Goal: Task Accomplishment & Management: Manage account settings

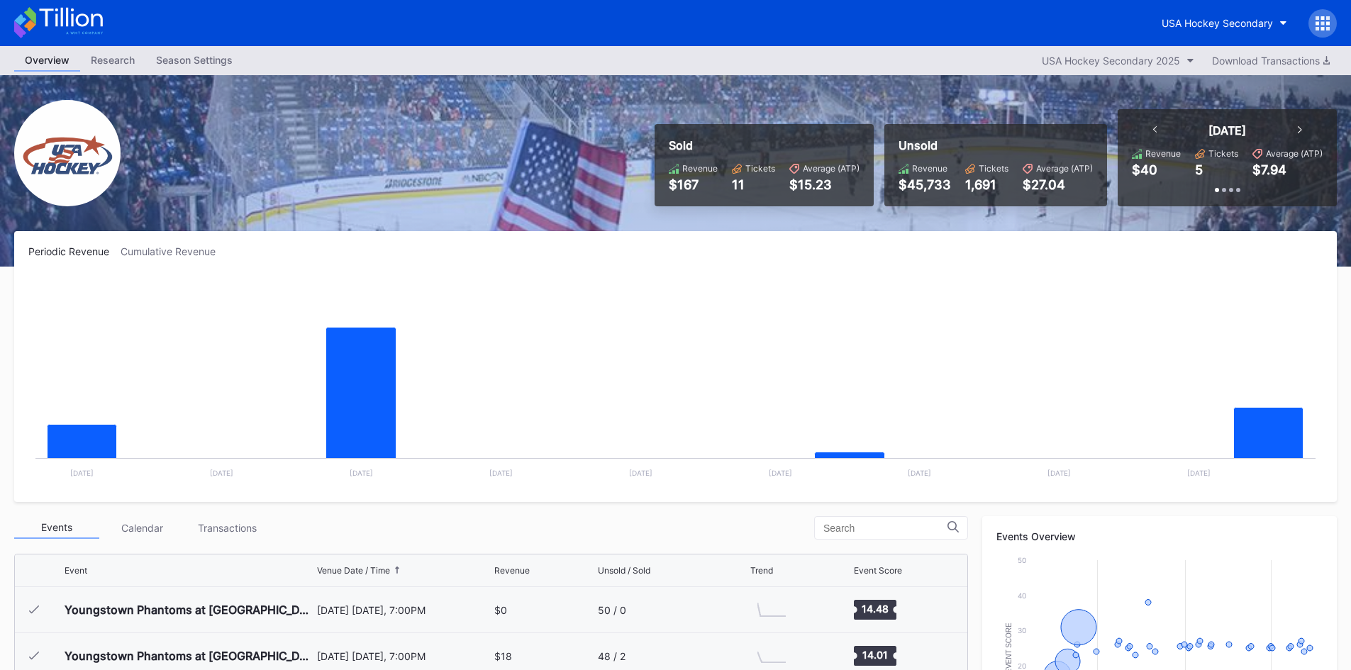
scroll to position [92, 0]
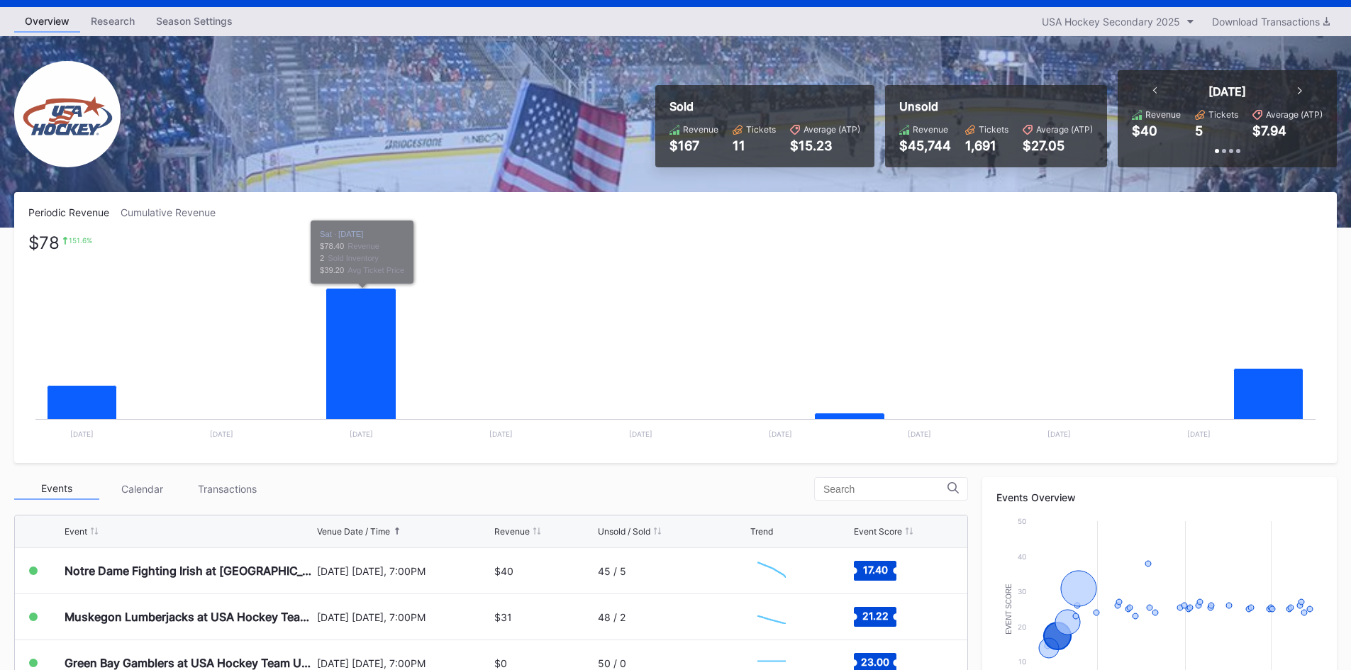
scroll to position [71, 0]
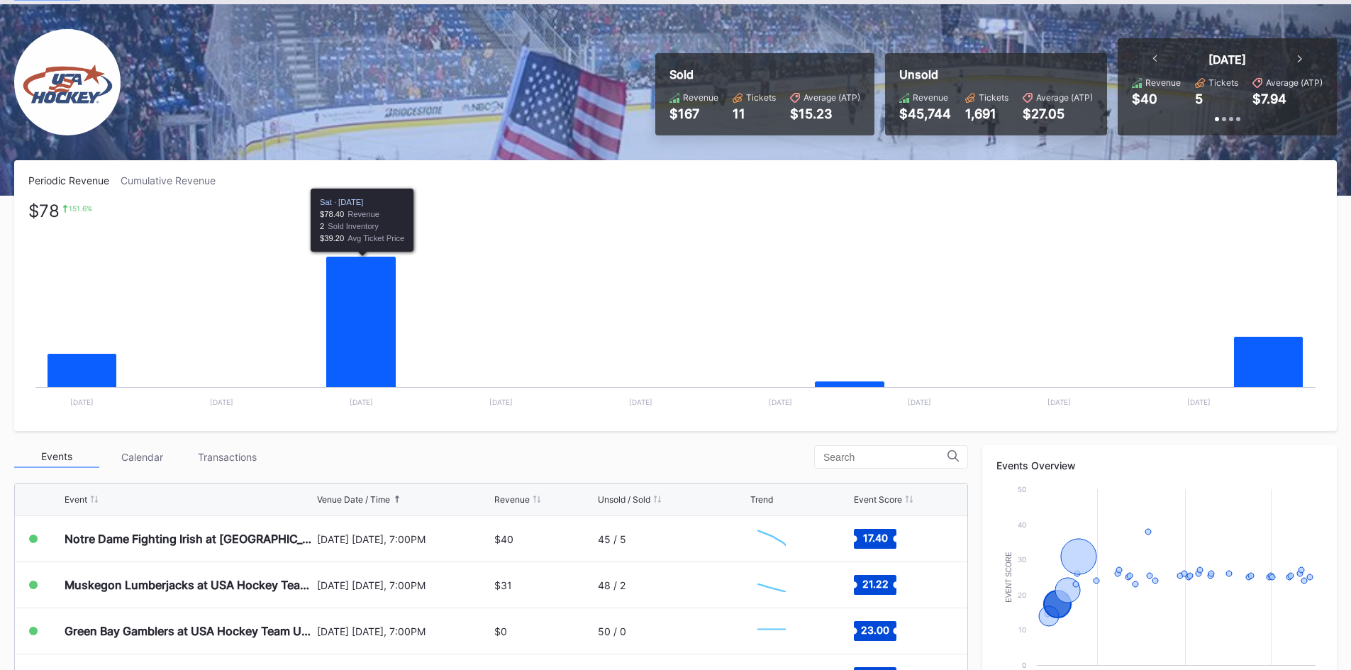
click at [174, 181] on div "Cumulative Revenue" at bounding box center [174, 180] width 106 height 12
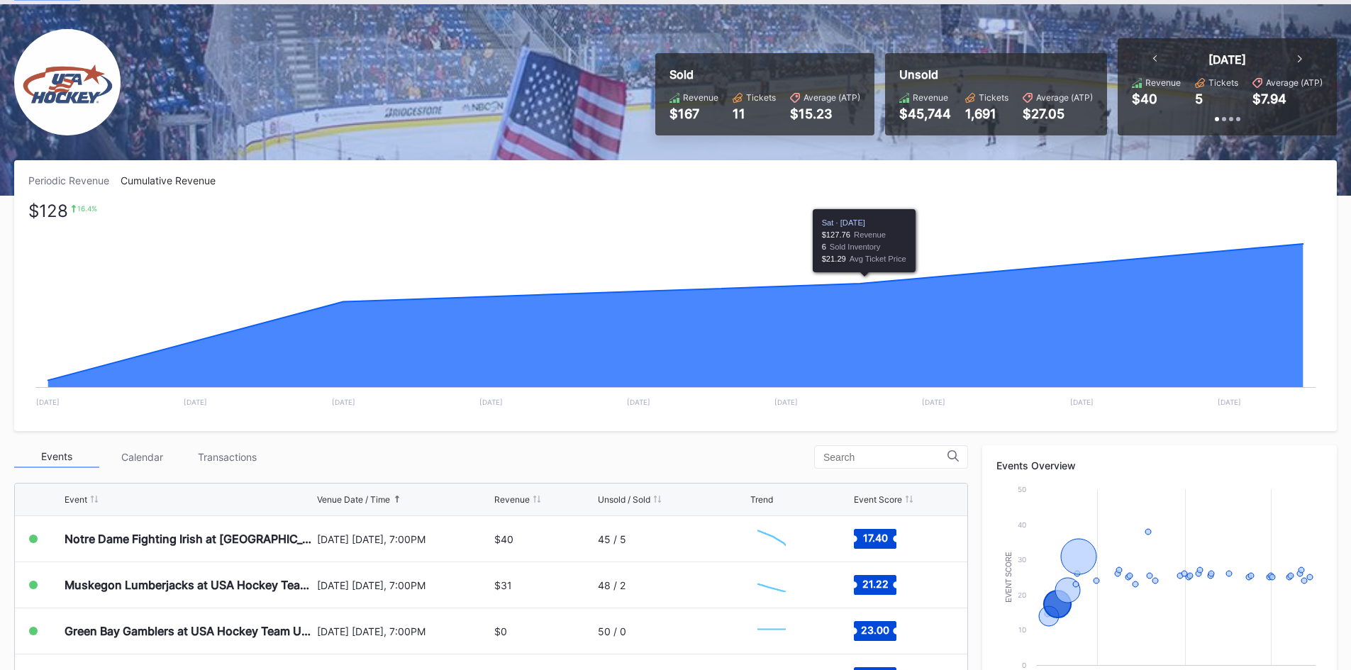
click at [765, 179] on div "Periodic Revenue Cumulative Revenue" at bounding box center [675, 180] width 1295 height 12
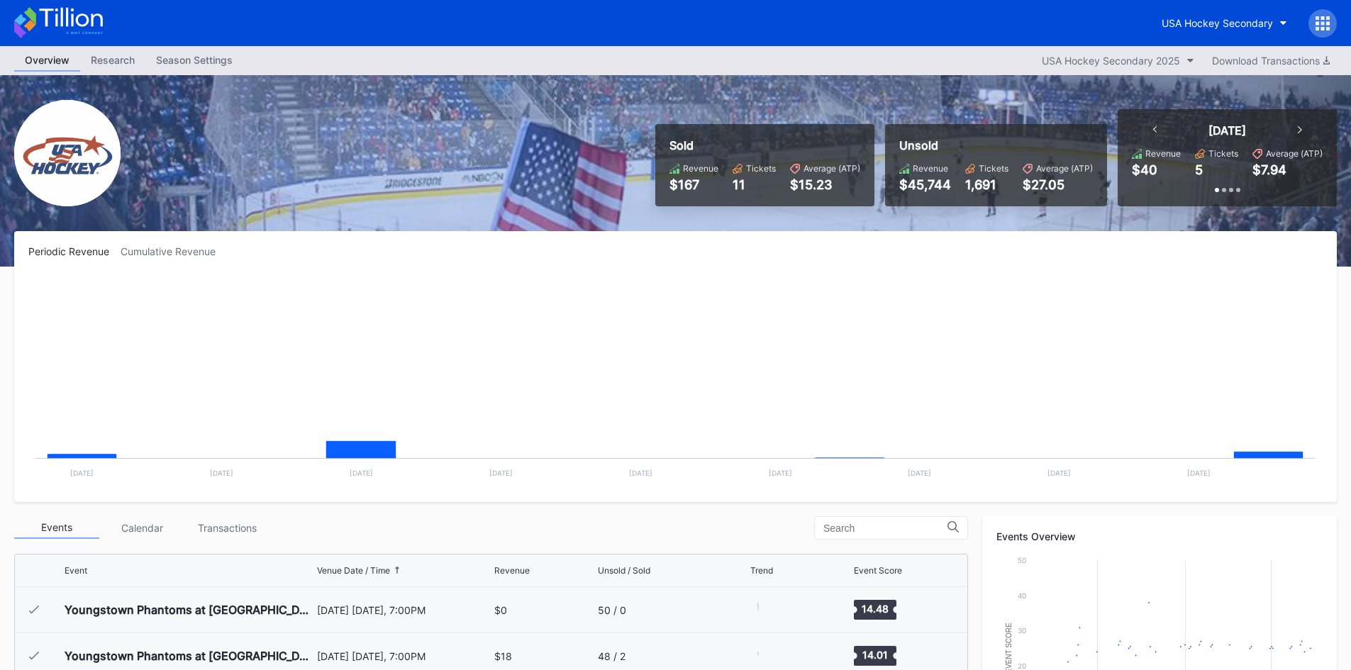
scroll to position [92, 0]
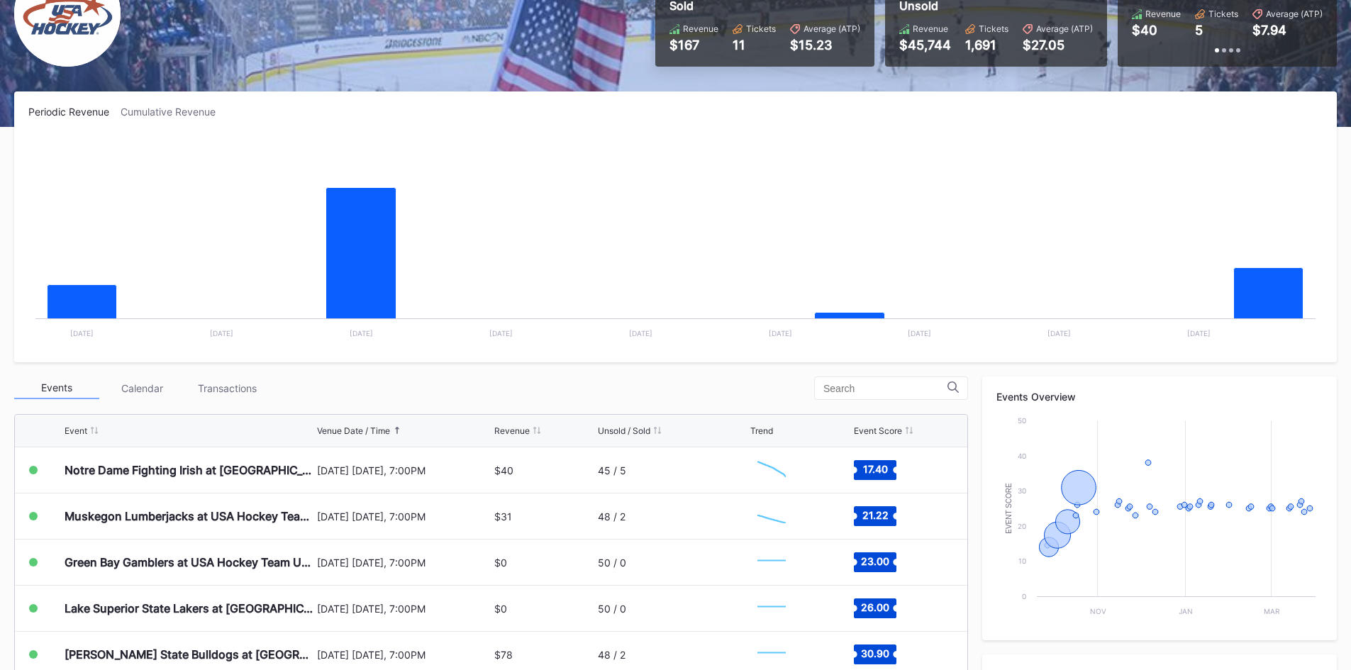
scroll to position [142, 0]
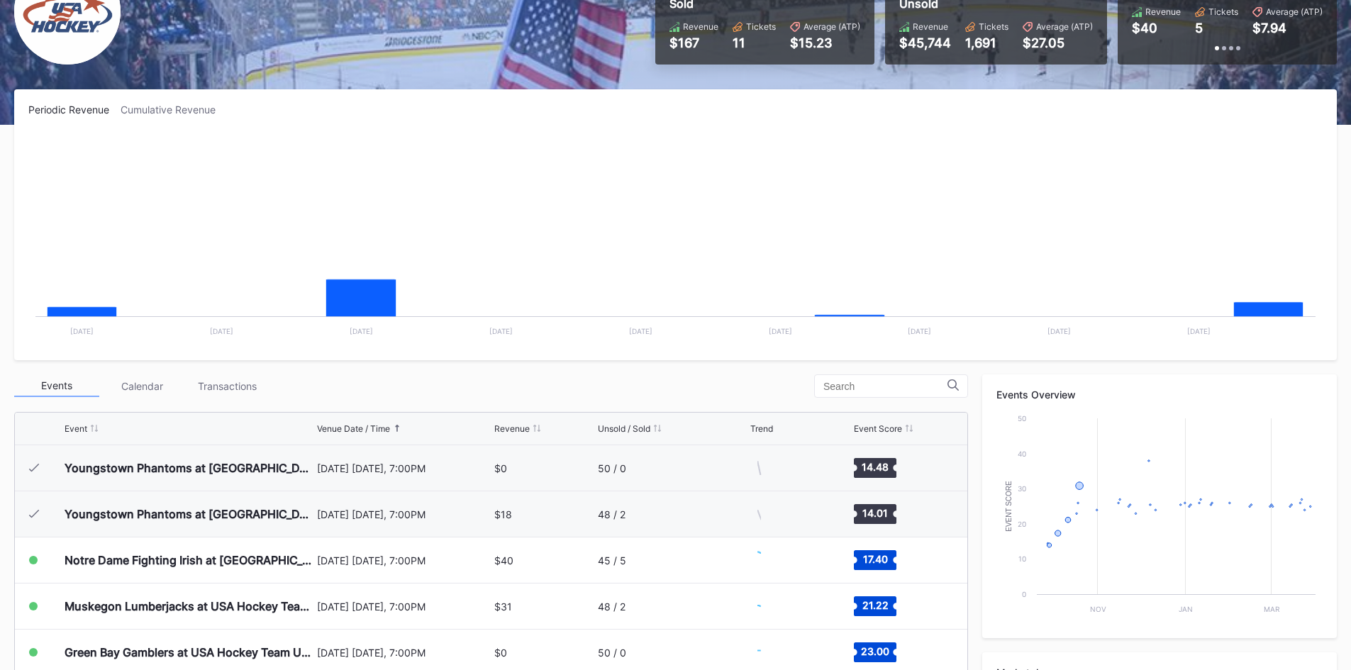
scroll to position [92, 0]
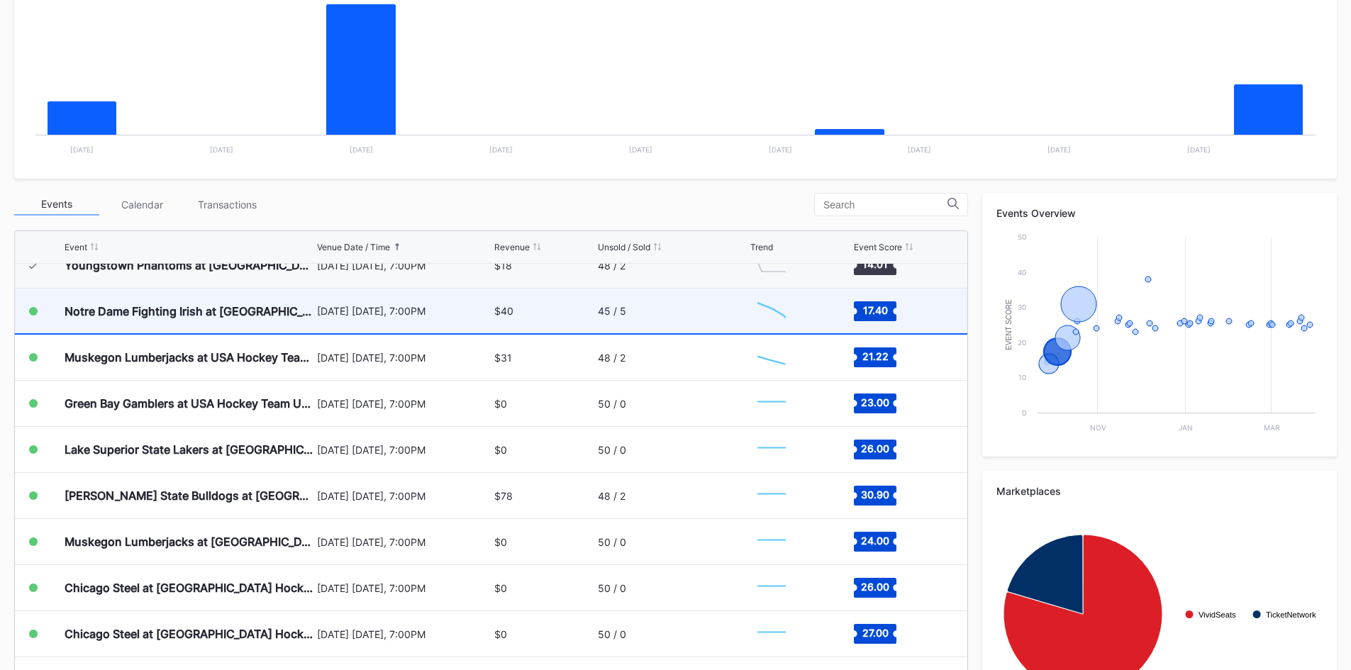
scroll to position [92, 0]
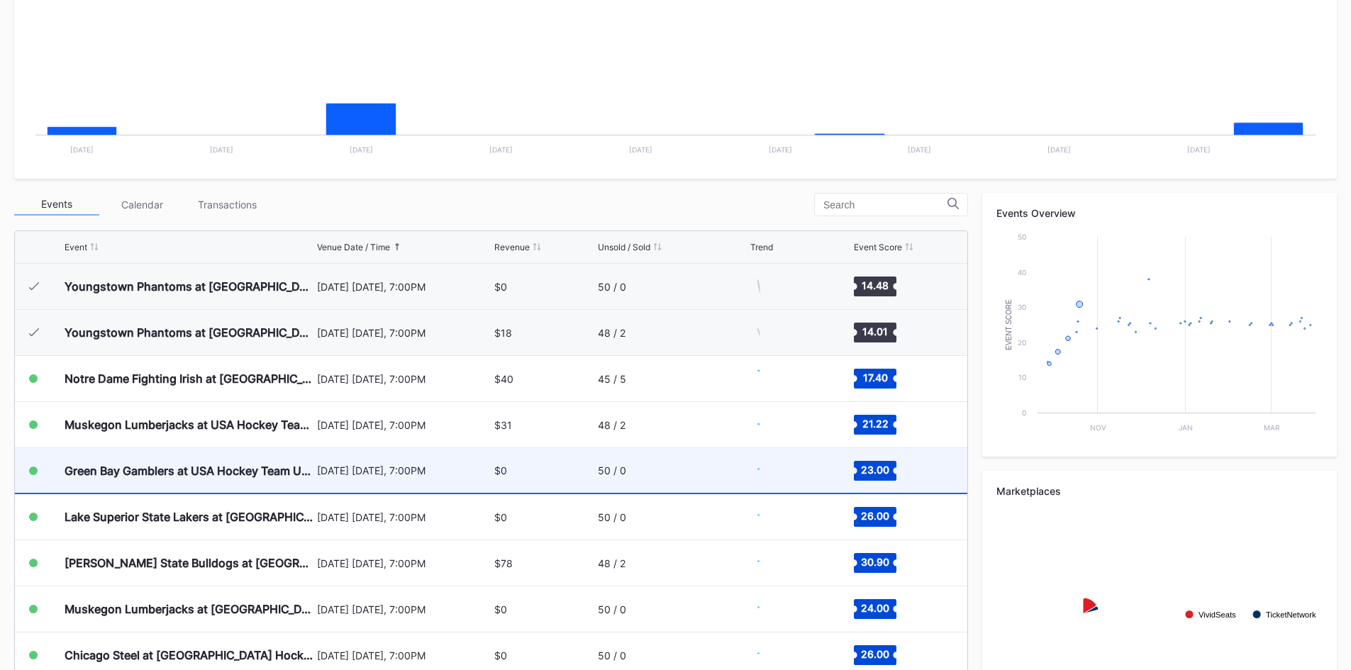
scroll to position [92, 0]
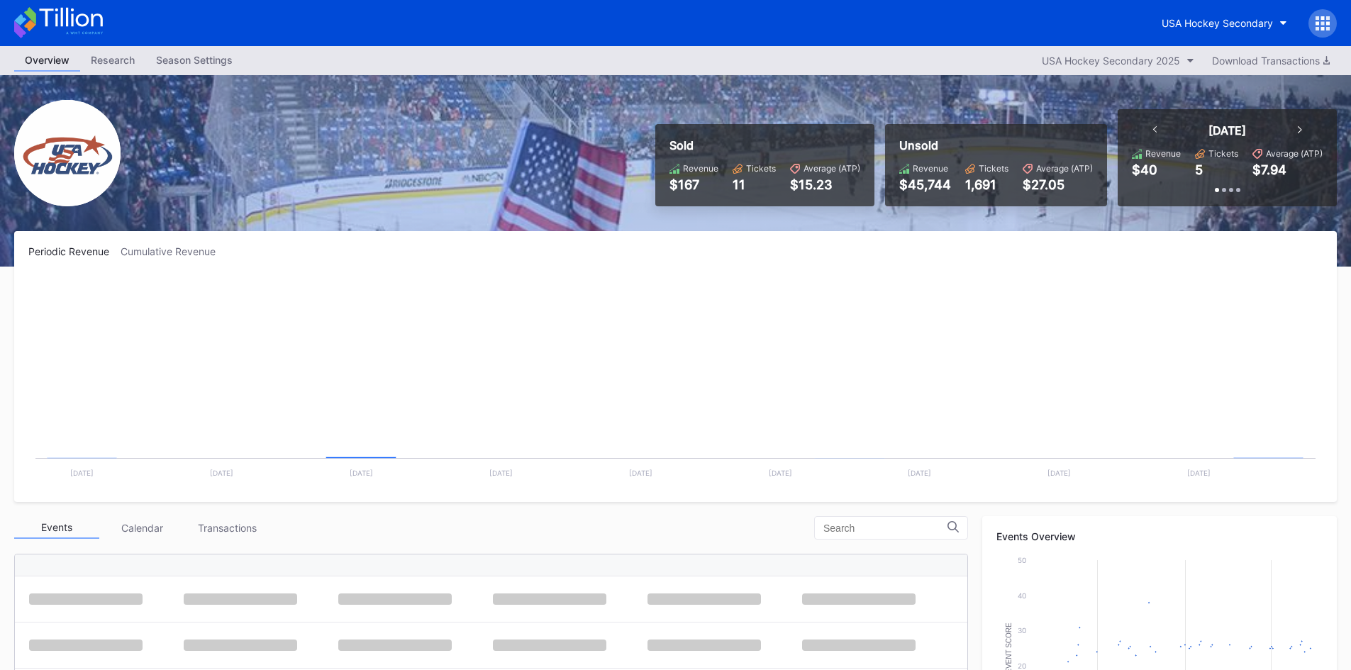
scroll to position [92, 0]
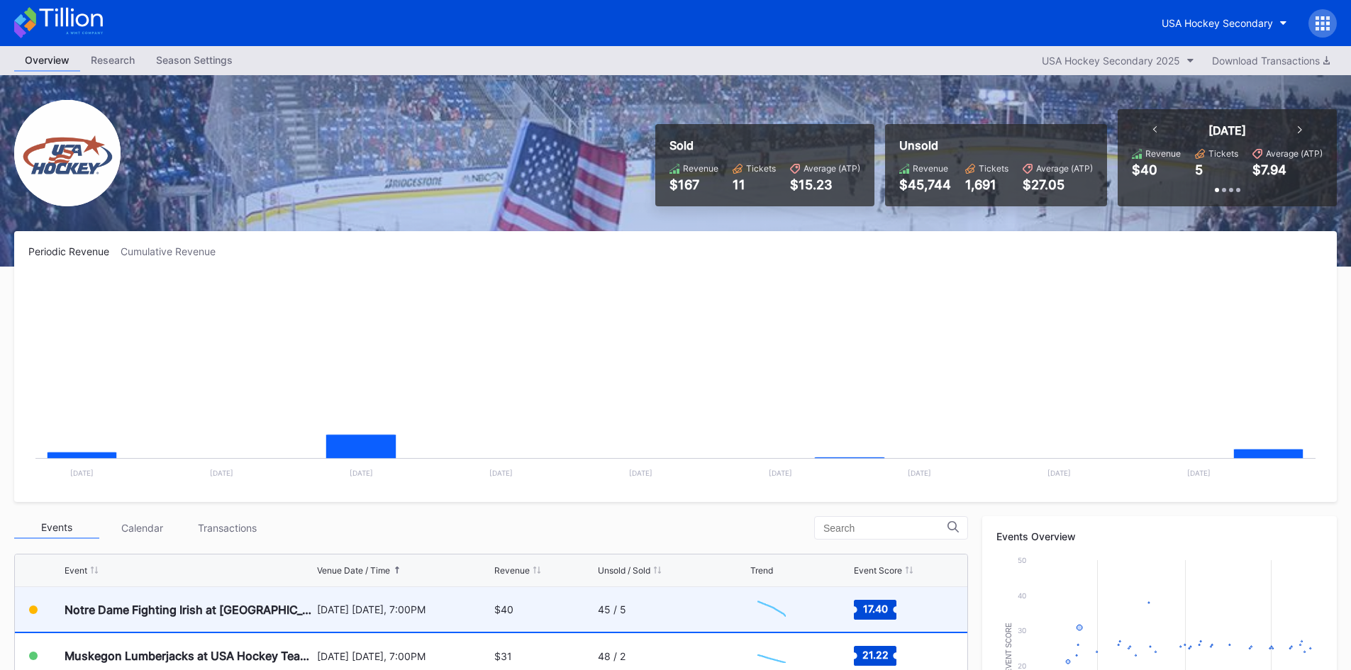
click at [529, 609] on div "$40" at bounding box center [543, 609] width 99 height 45
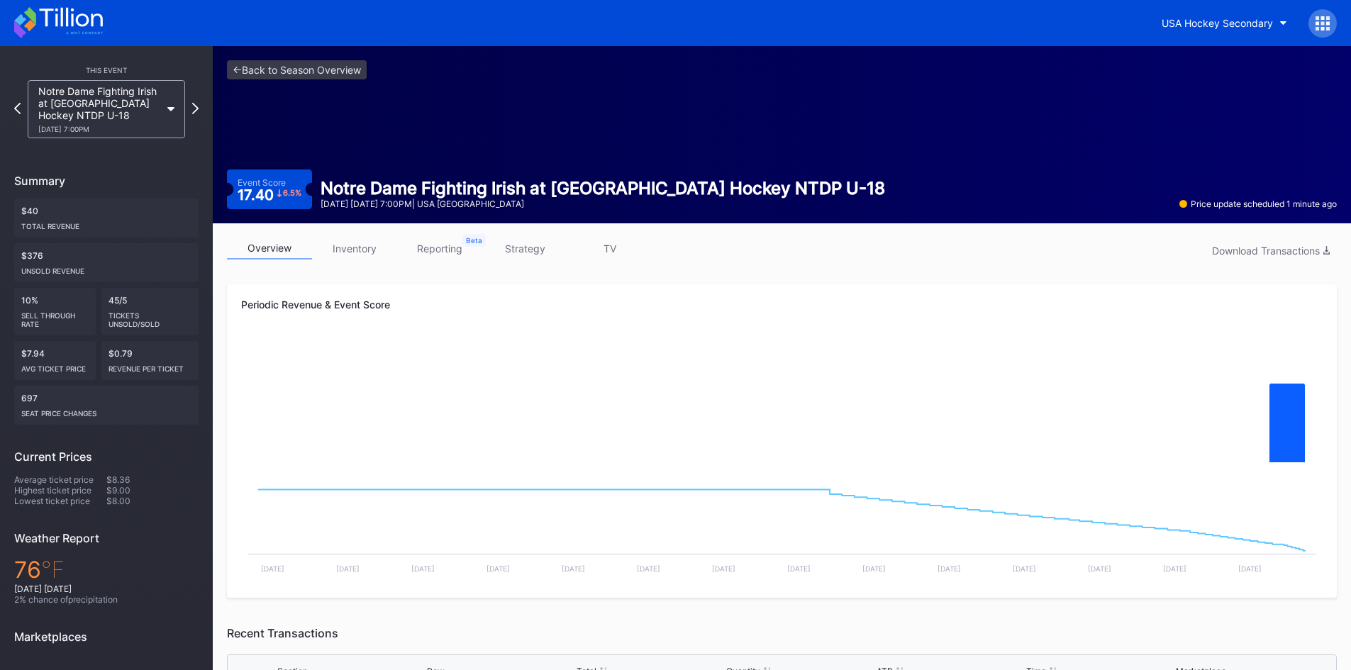
click at [37, 29] on icon at bounding box center [58, 22] width 89 height 31
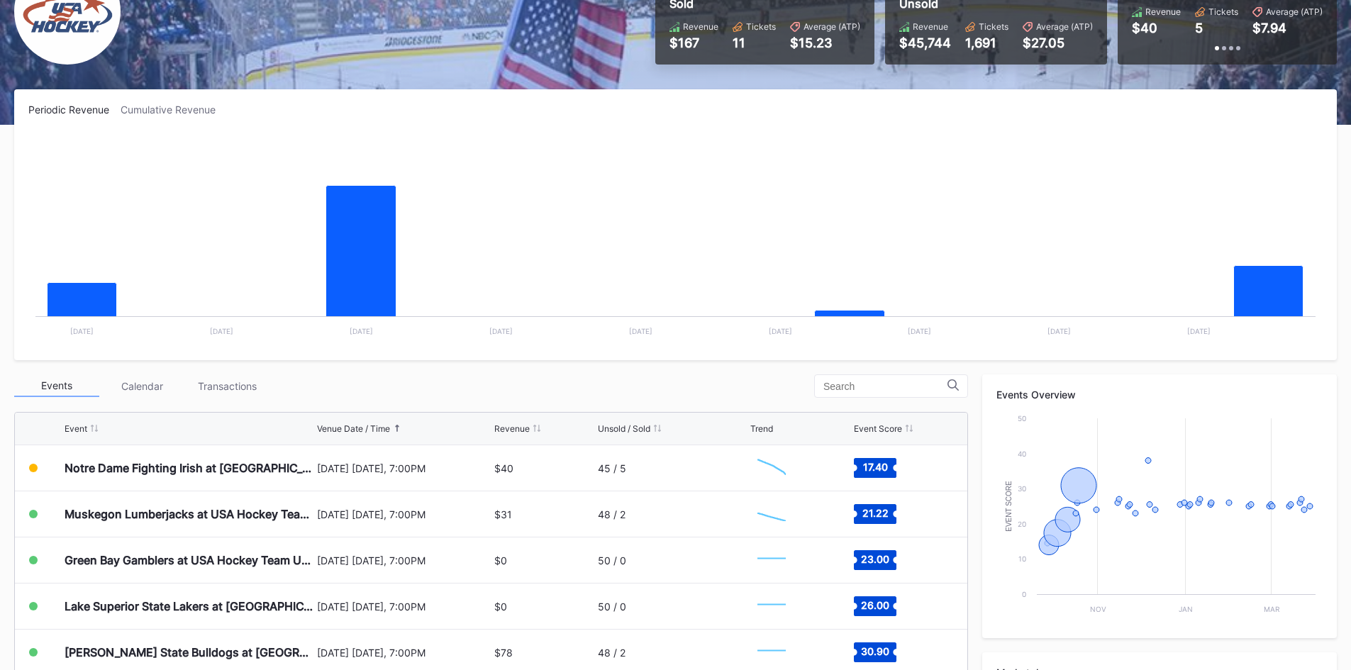
scroll to position [71, 0]
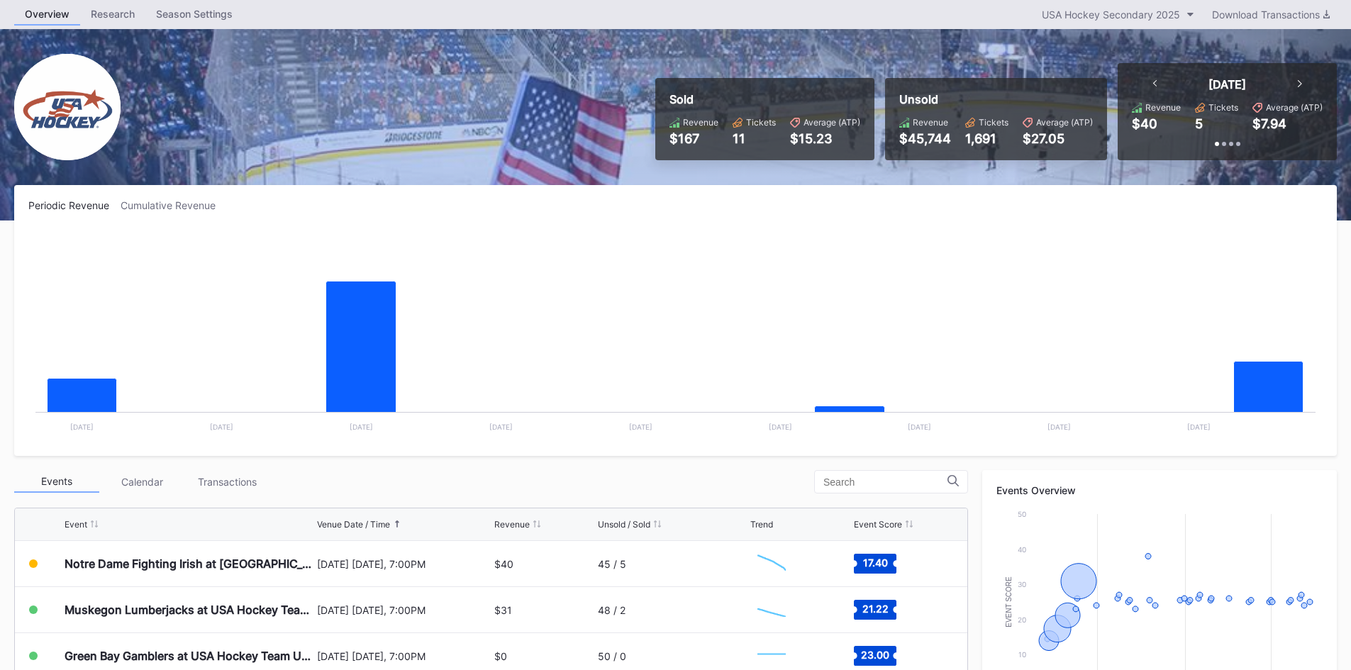
scroll to position [71, 0]
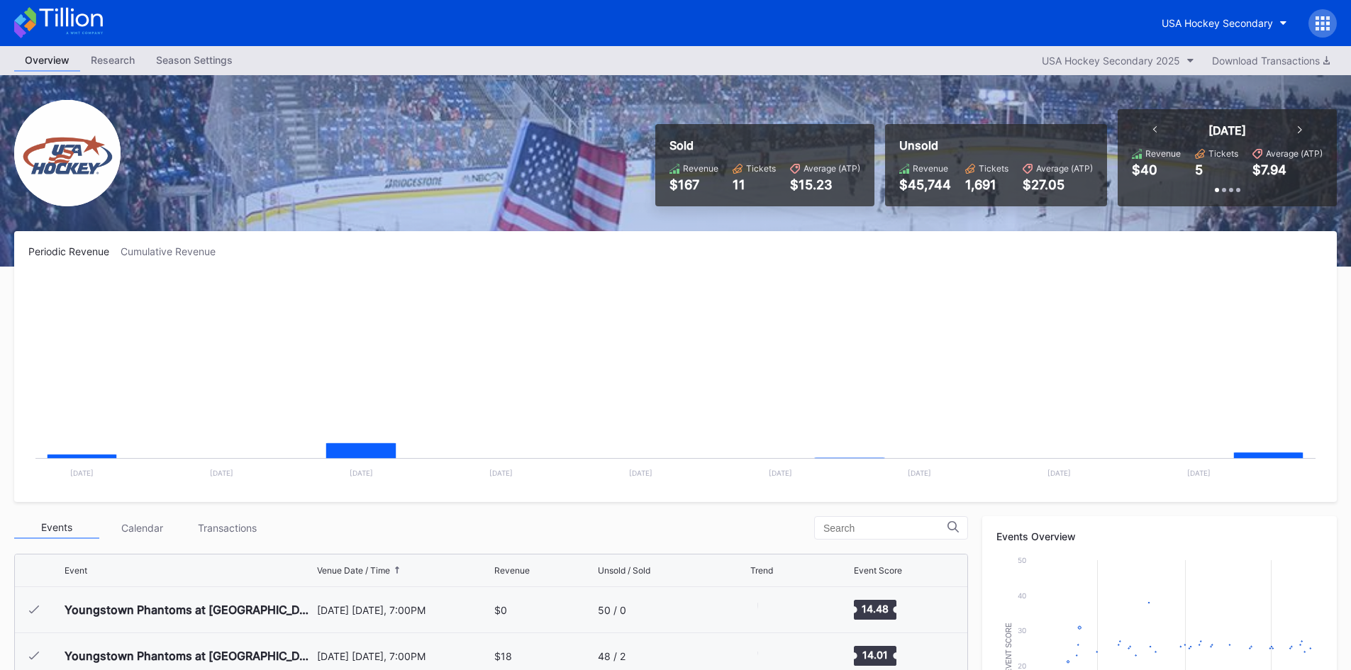
scroll to position [92, 0]
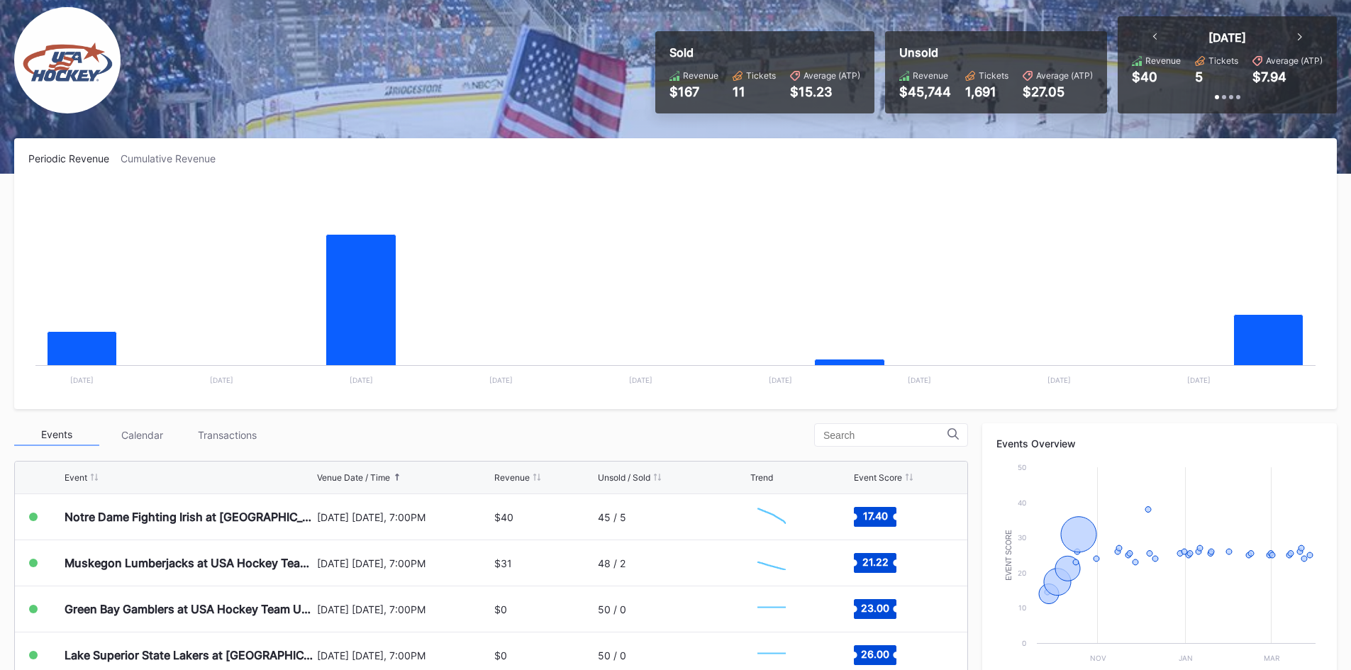
scroll to position [142, 0]
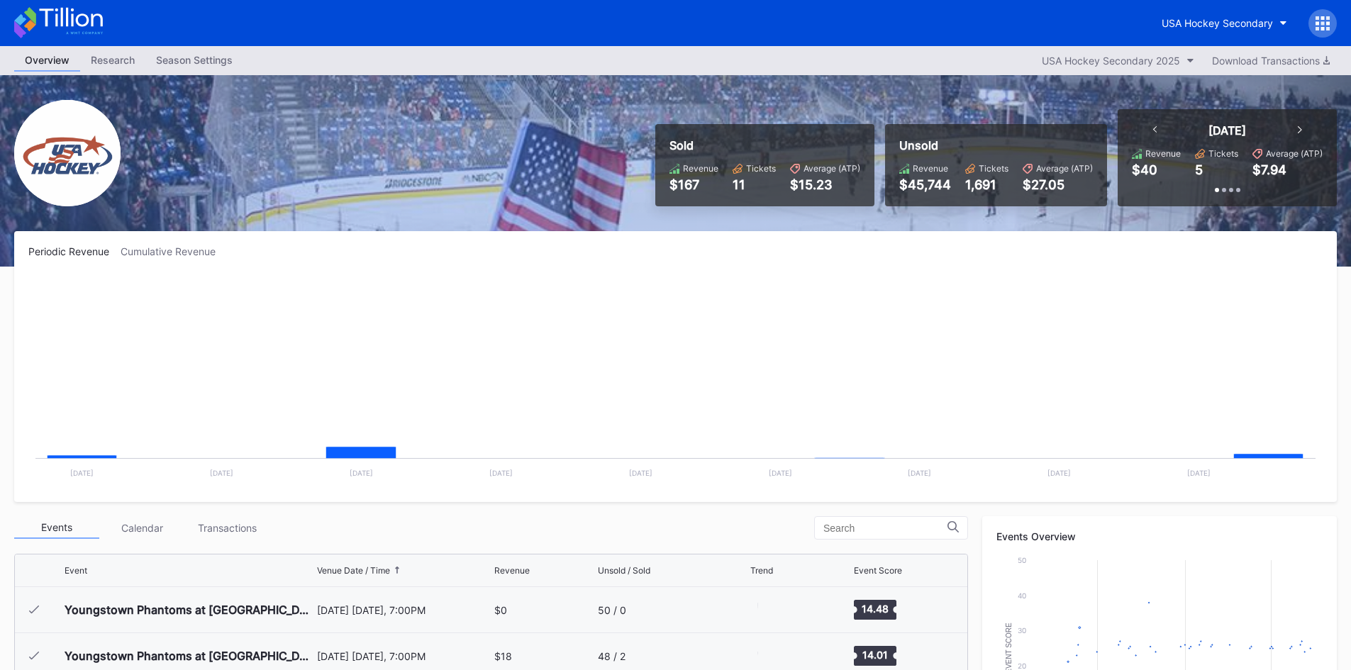
scroll to position [92, 0]
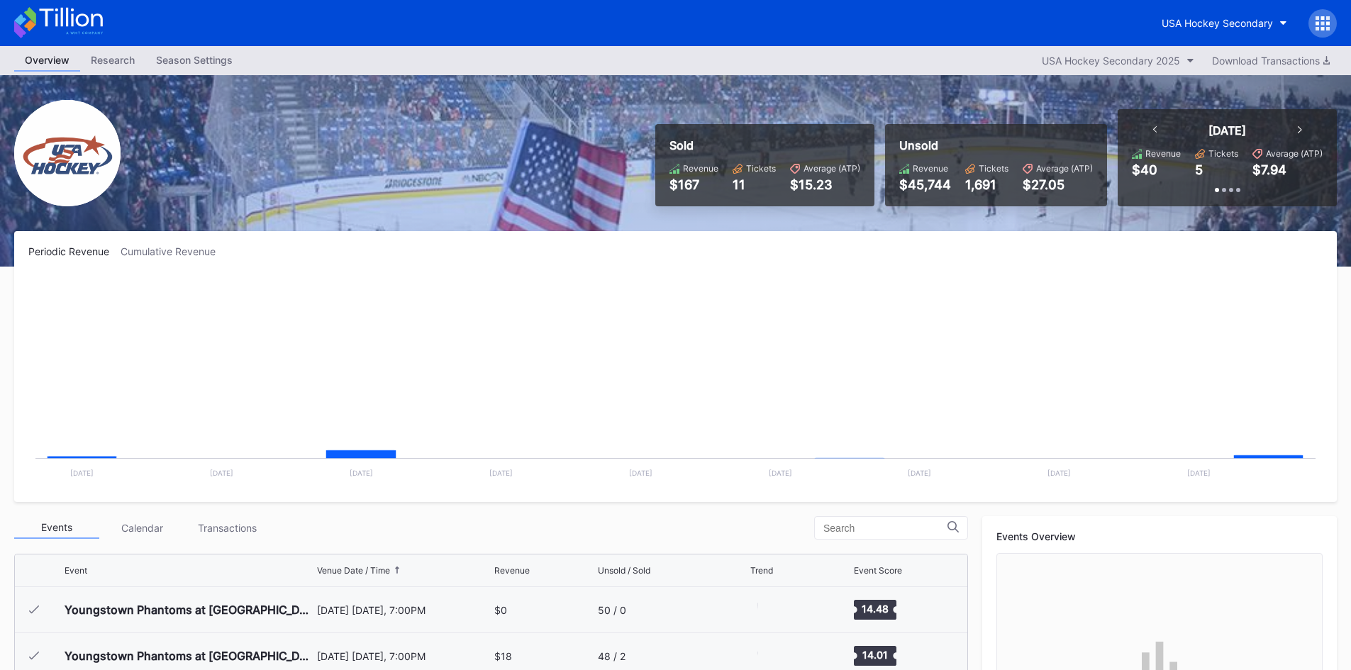
scroll to position [92, 0]
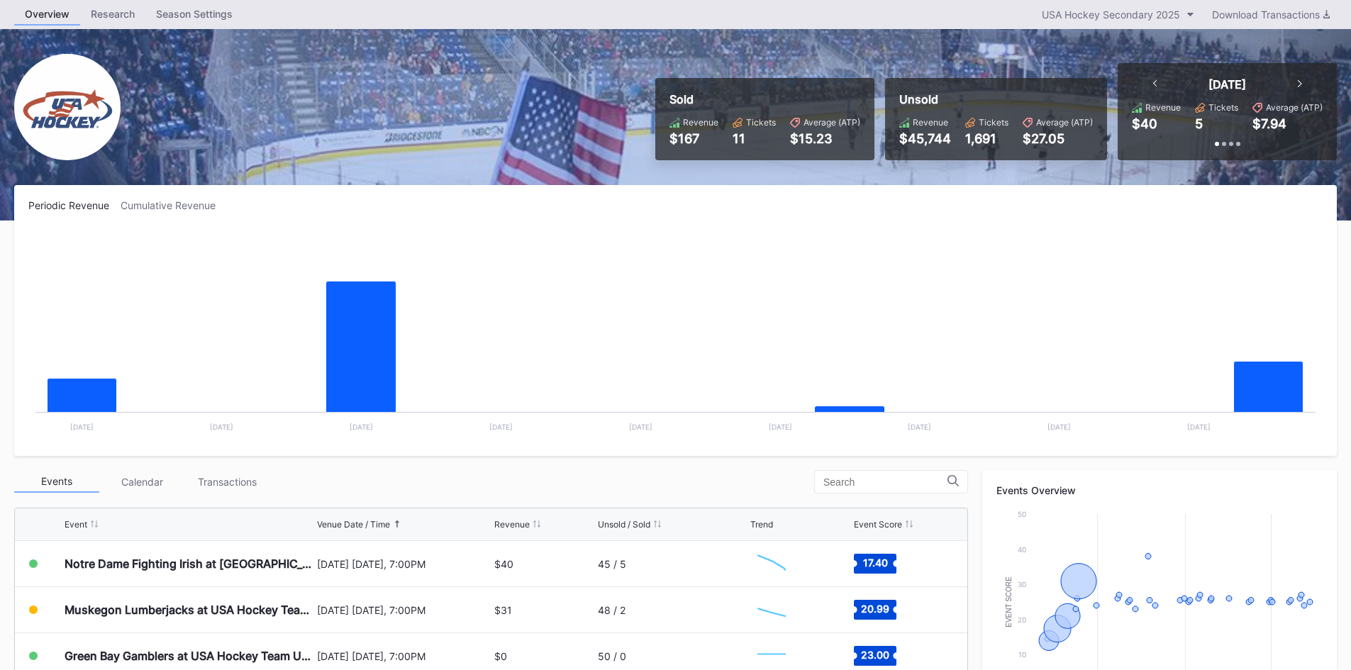
scroll to position [71, 0]
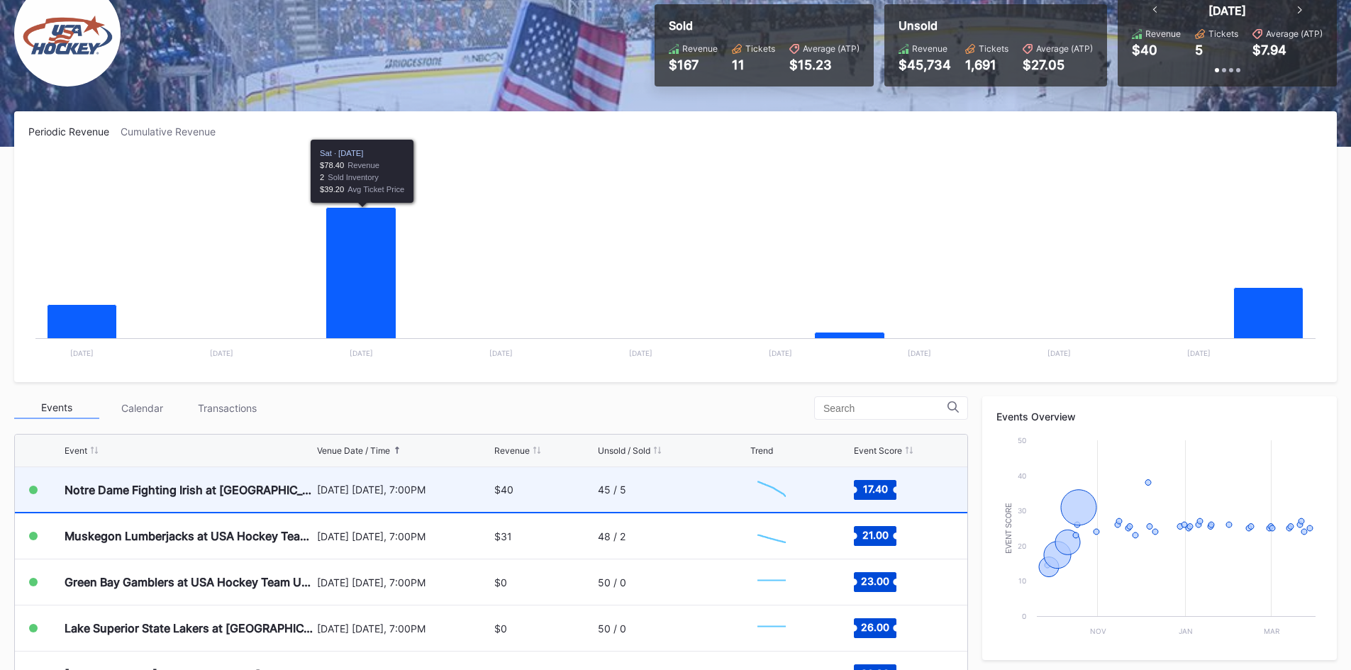
scroll to position [142, 0]
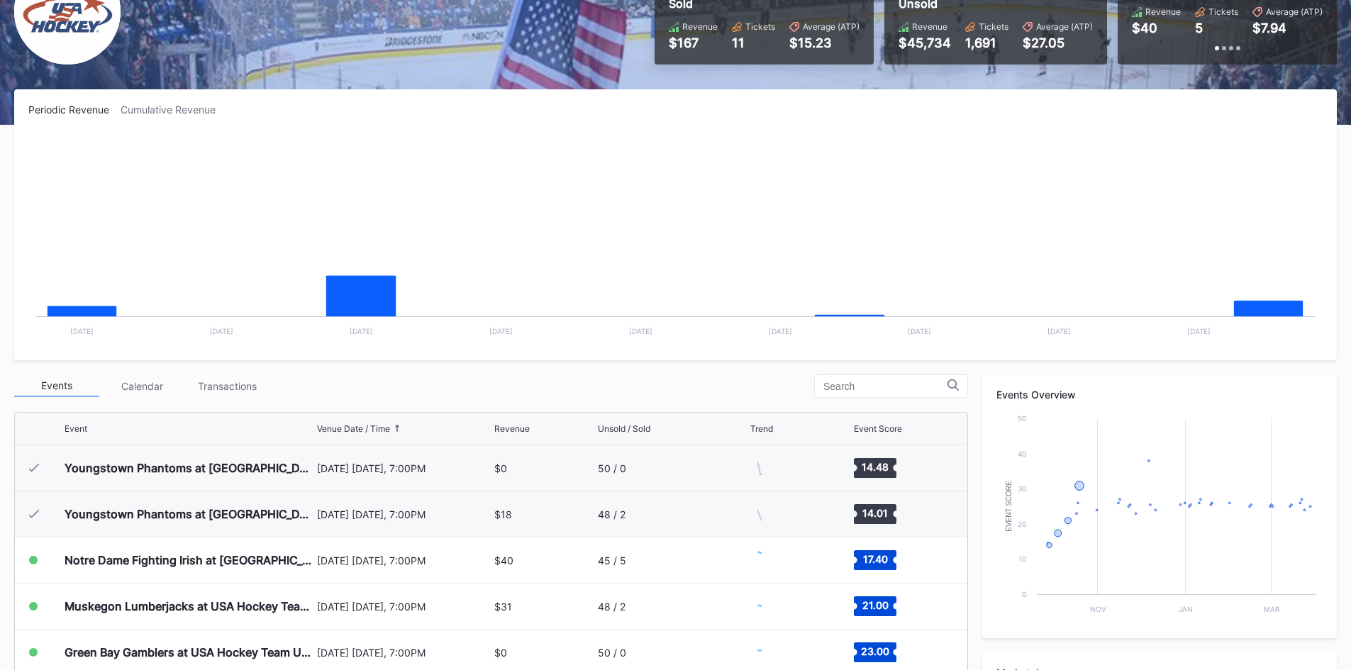
scroll to position [92, 0]
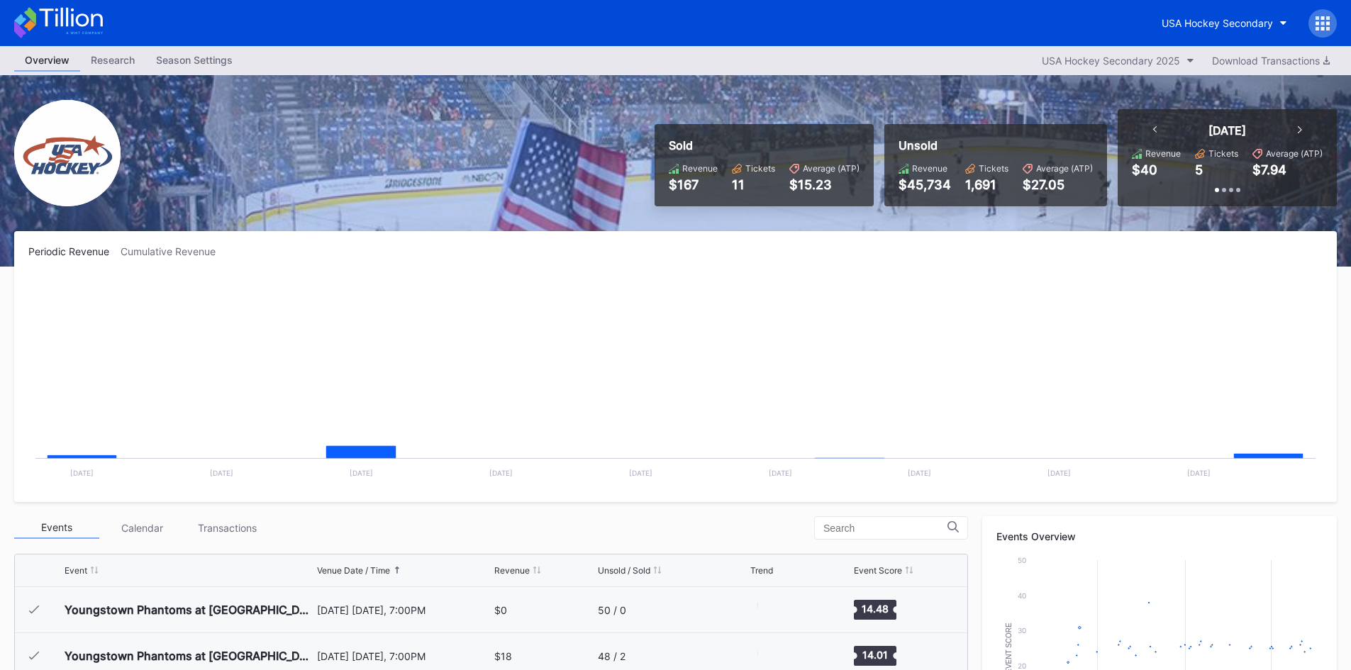
scroll to position [92, 0]
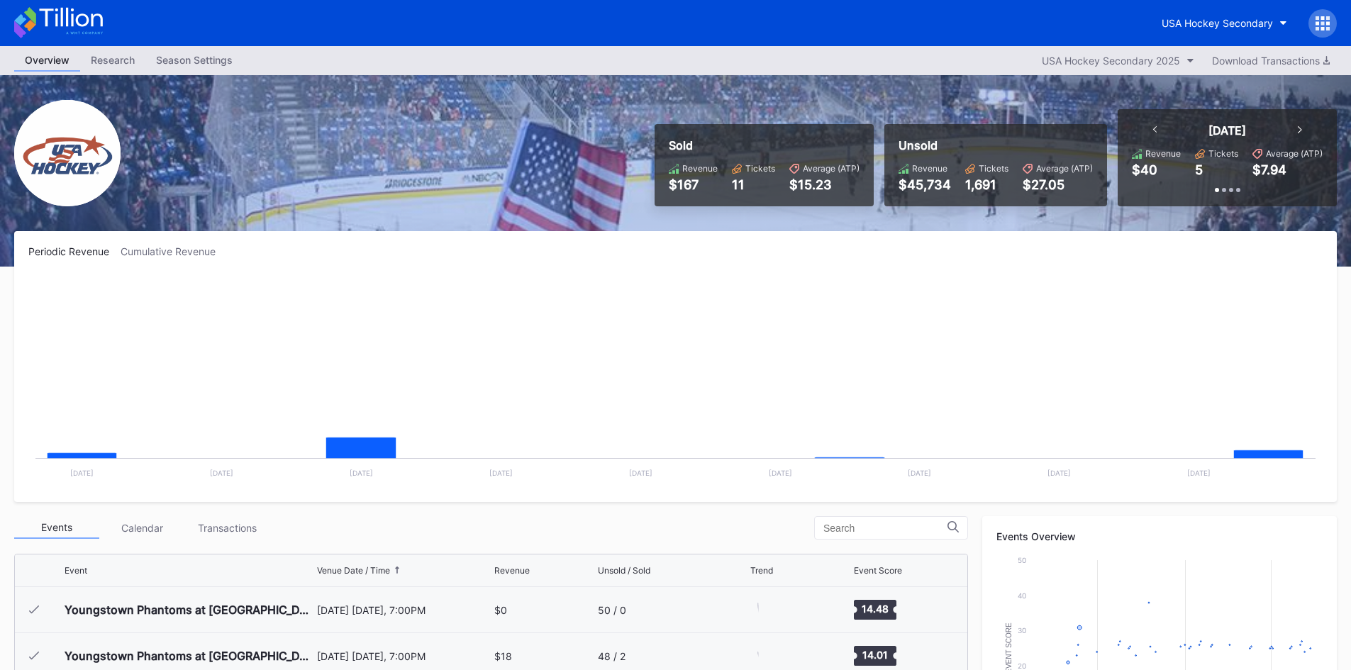
scroll to position [92, 0]
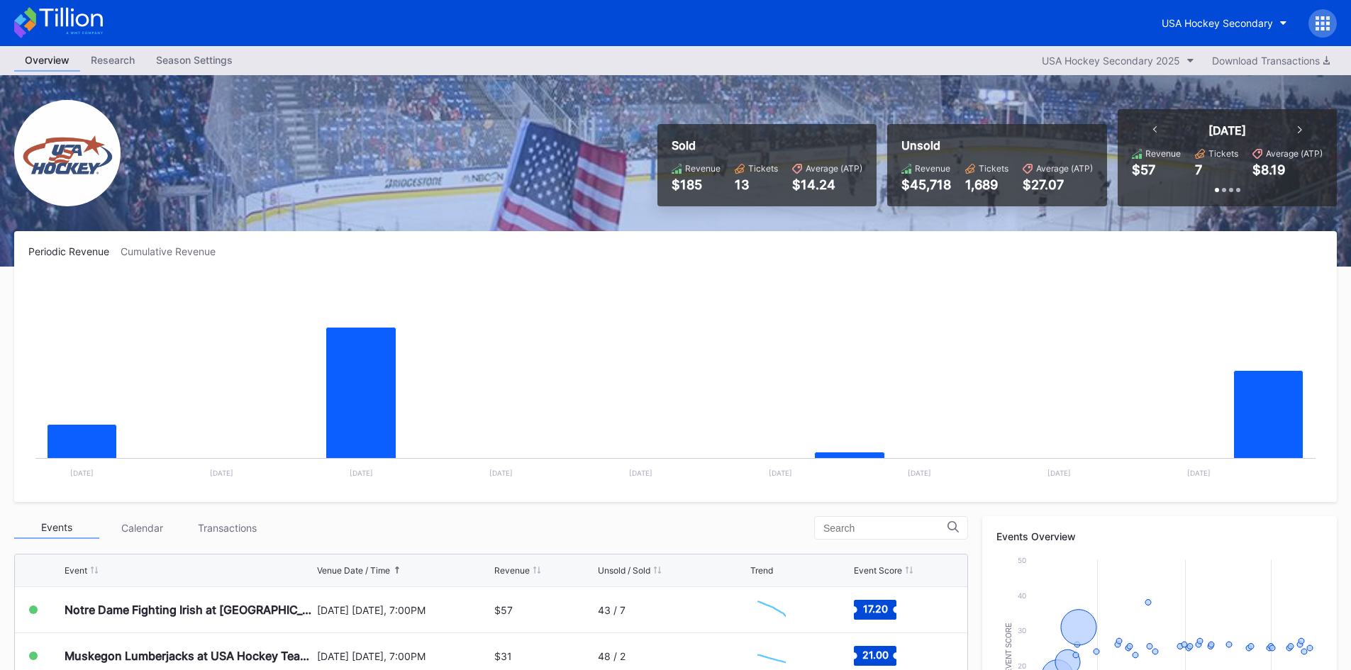
scroll to position [71, 0]
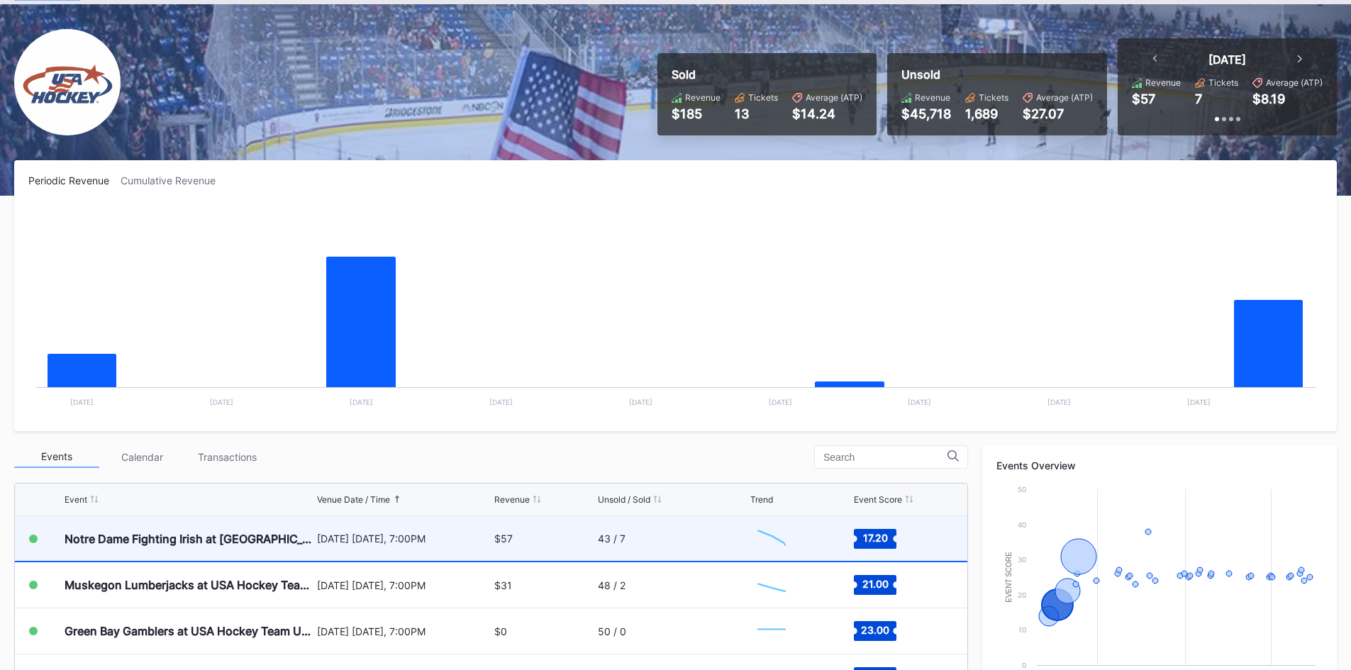
click at [494, 538] on div "$57" at bounding box center [503, 539] width 18 height 12
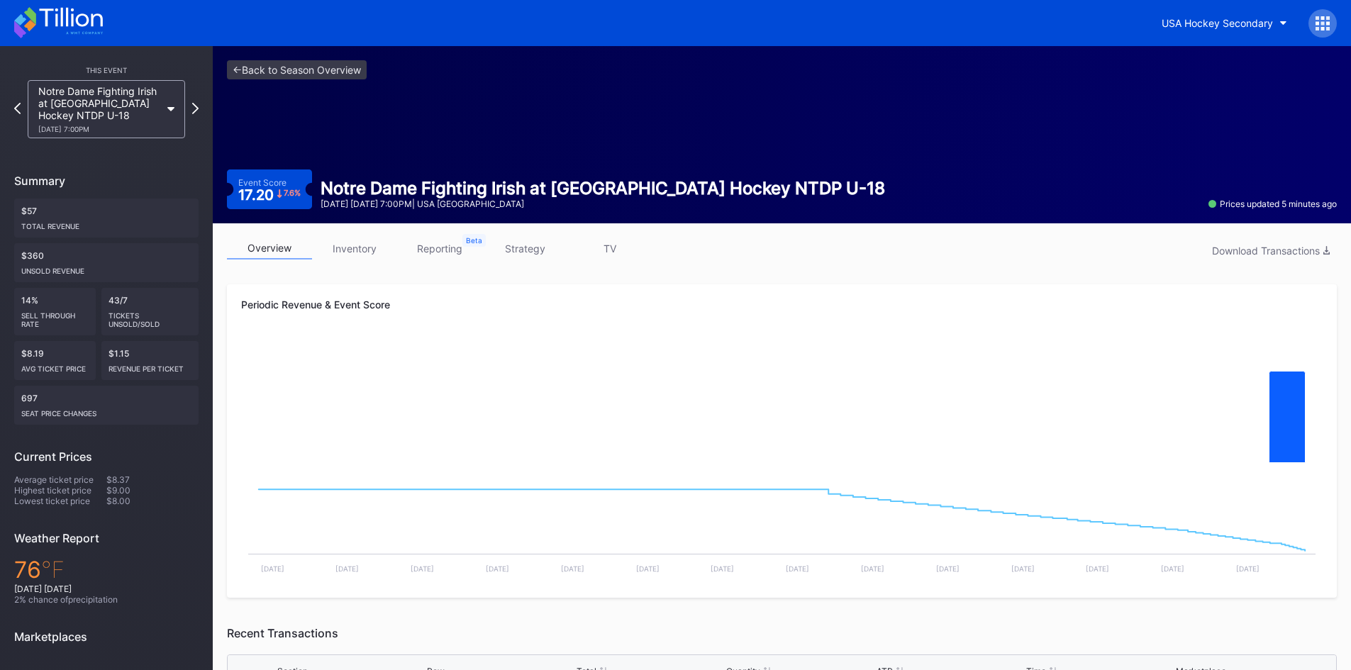
click at [55, 21] on icon at bounding box center [58, 22] width 89 height 31
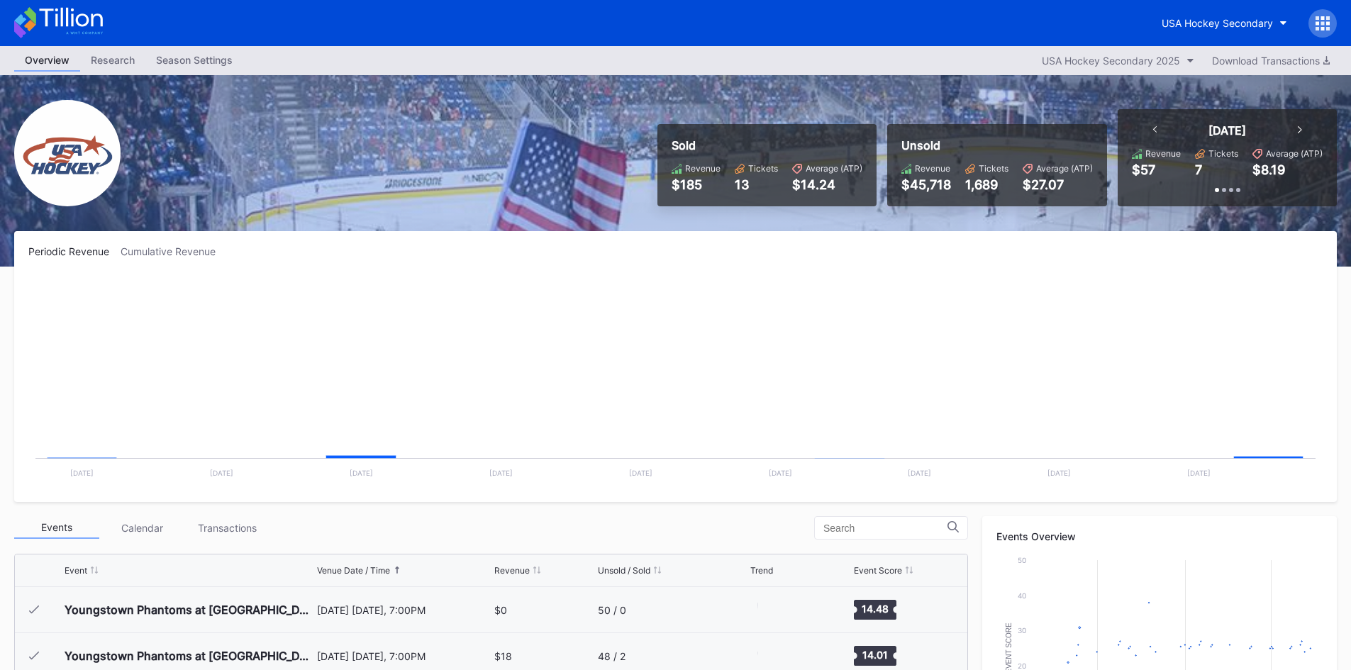
scroll to position [92, 0]
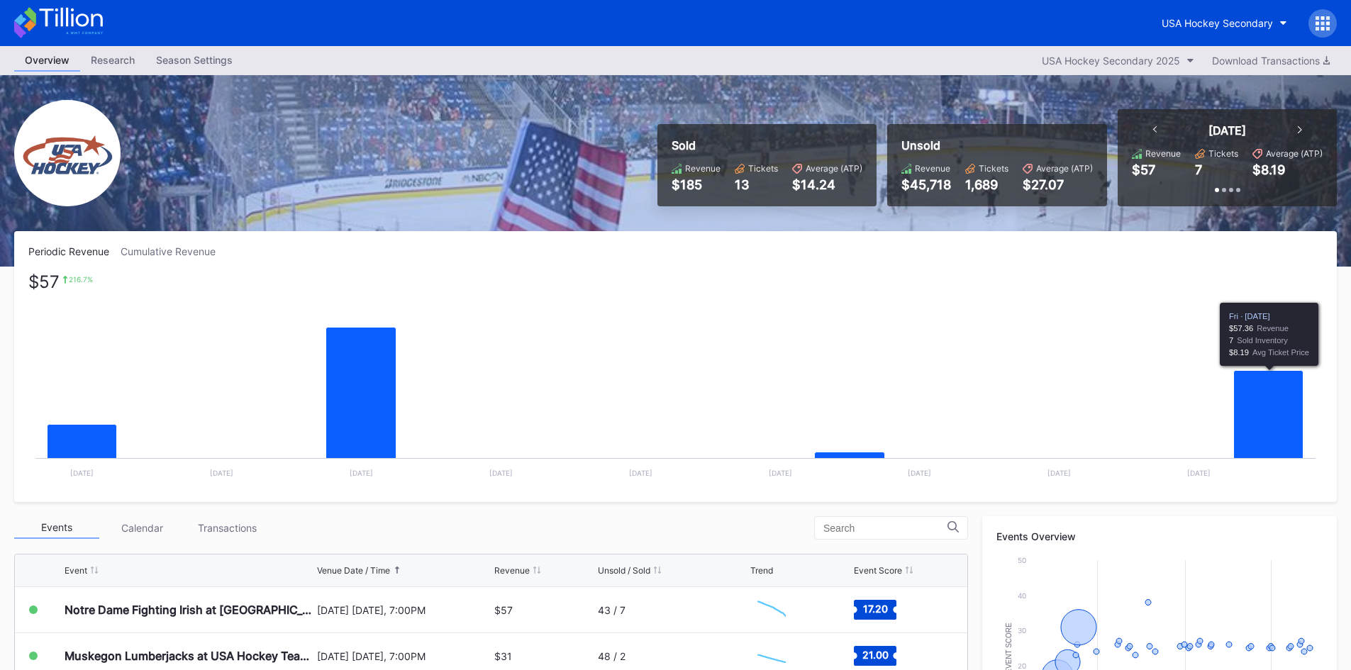
click at [181, 251] on div "Cumulative Revenue" at bounding box center [174, 251] width 106 height 12
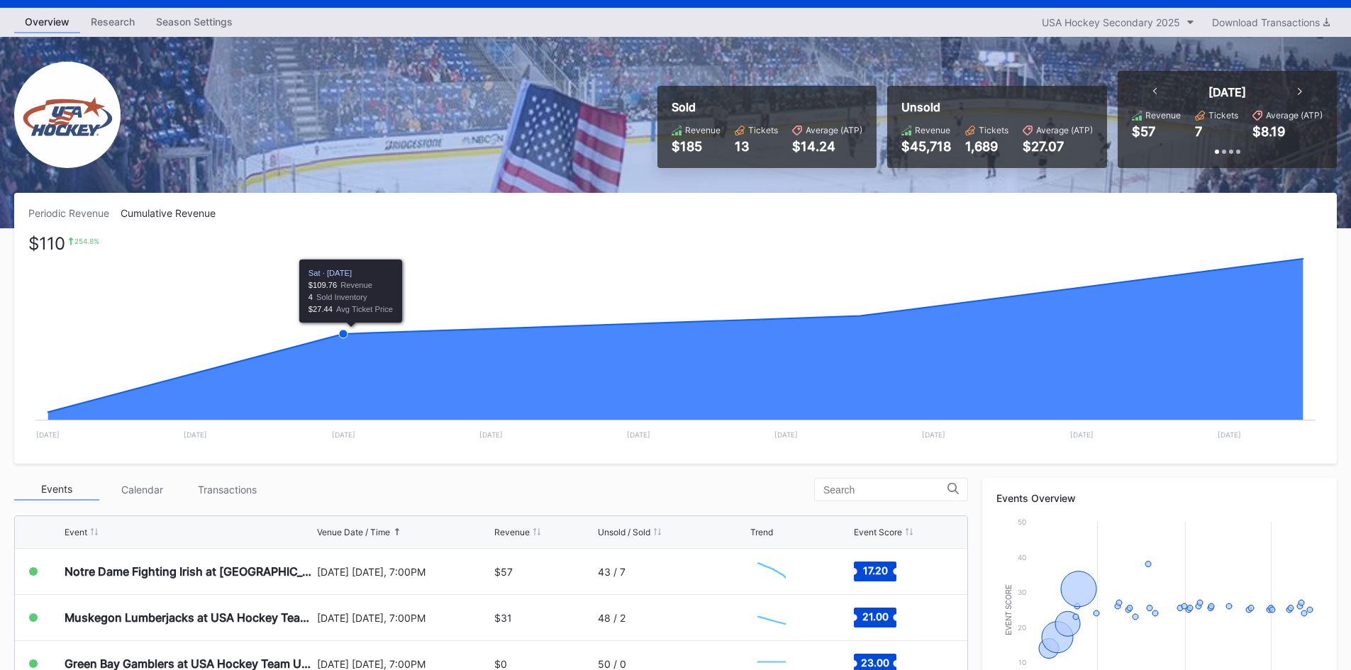
scroll to position [142, 0]
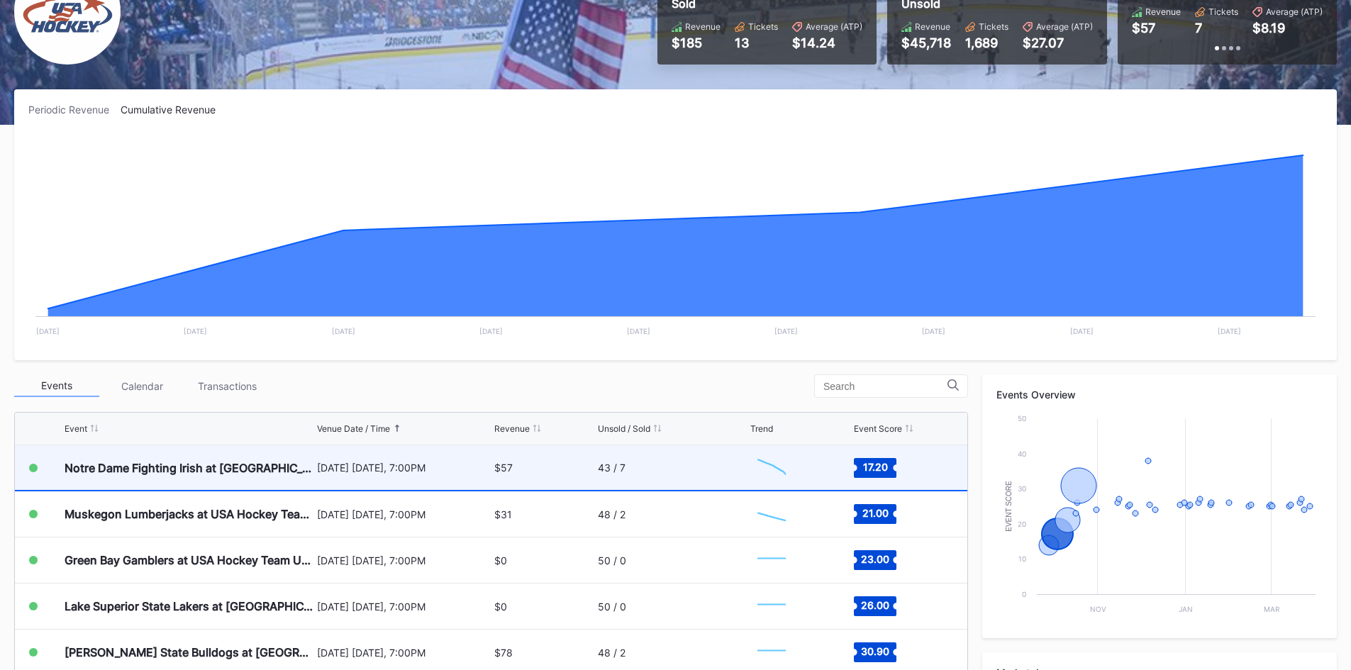
click at [515, 475] on div "$57" at bounding box center [543, 467] width 99 height 45
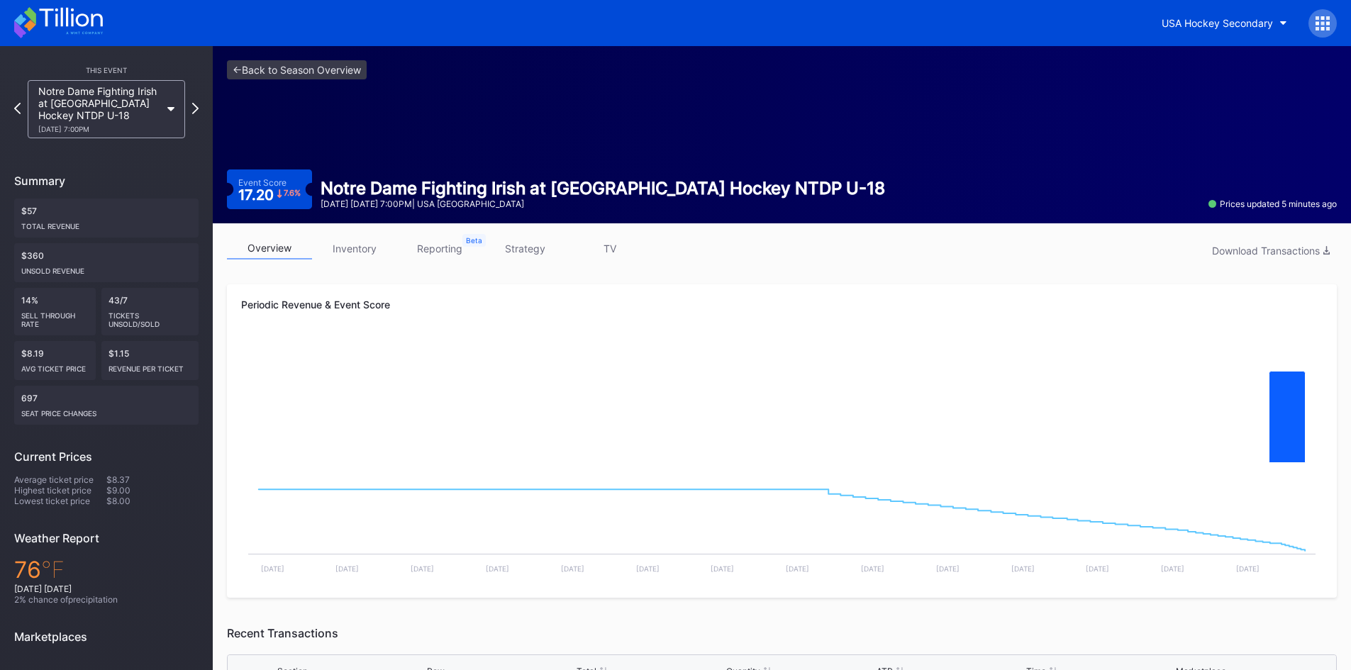
click at [53, 22] on icon at bounding box center [58, 22] width 89 height 31
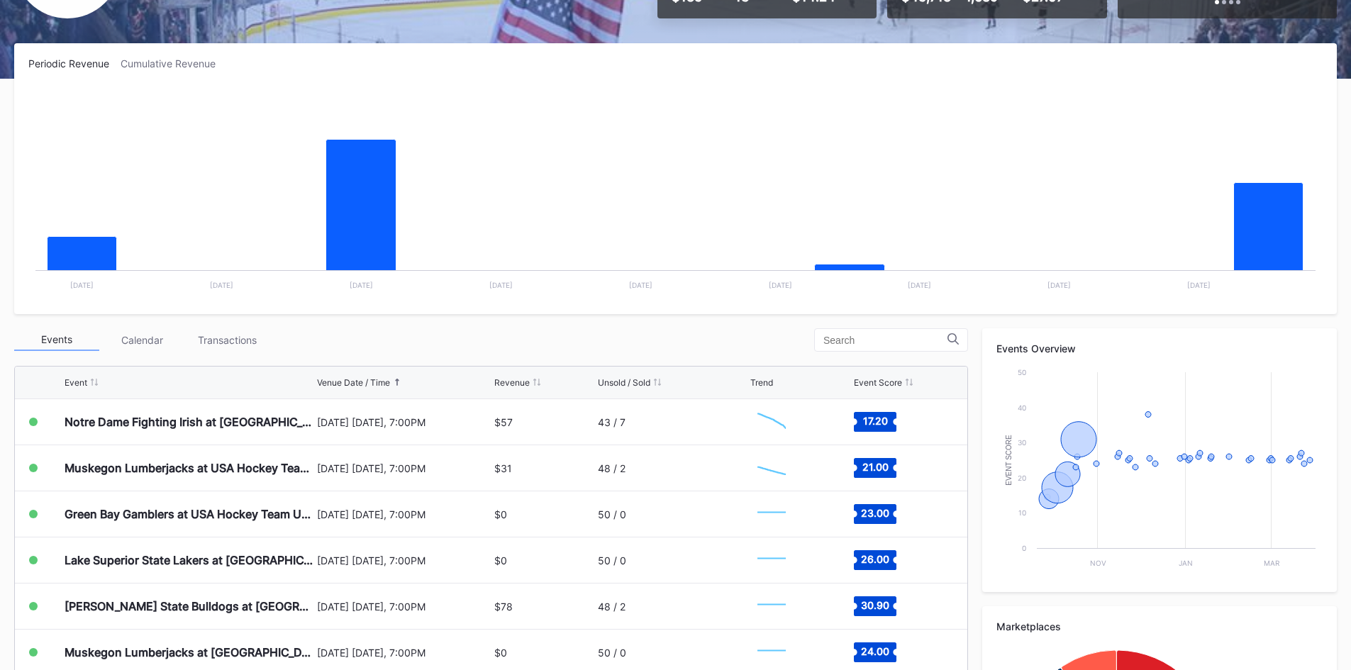
scroll to position [213, 0]
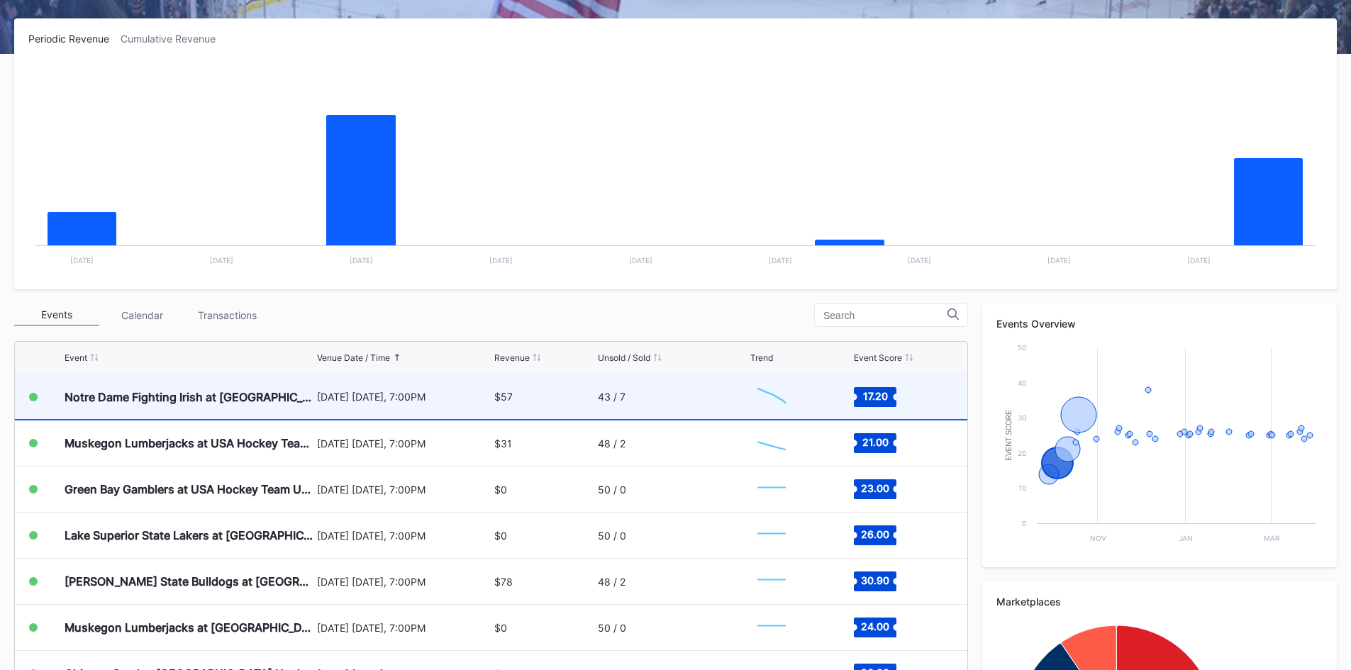
click at [407, 400] on div "[DATE] [DATE], 7:00PM" at bounding box center [404, 397] width 174 height 12
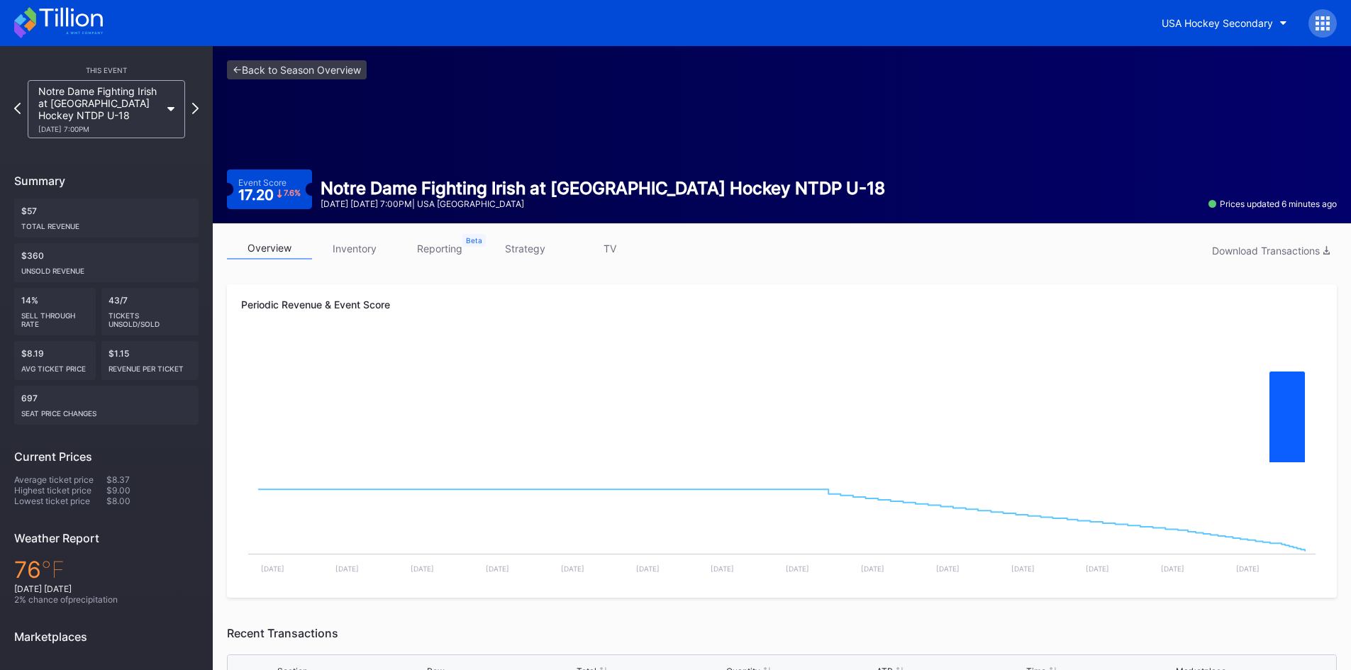
click at [77, 27] on icon at bounding box center [58, 22] width 89 height 31
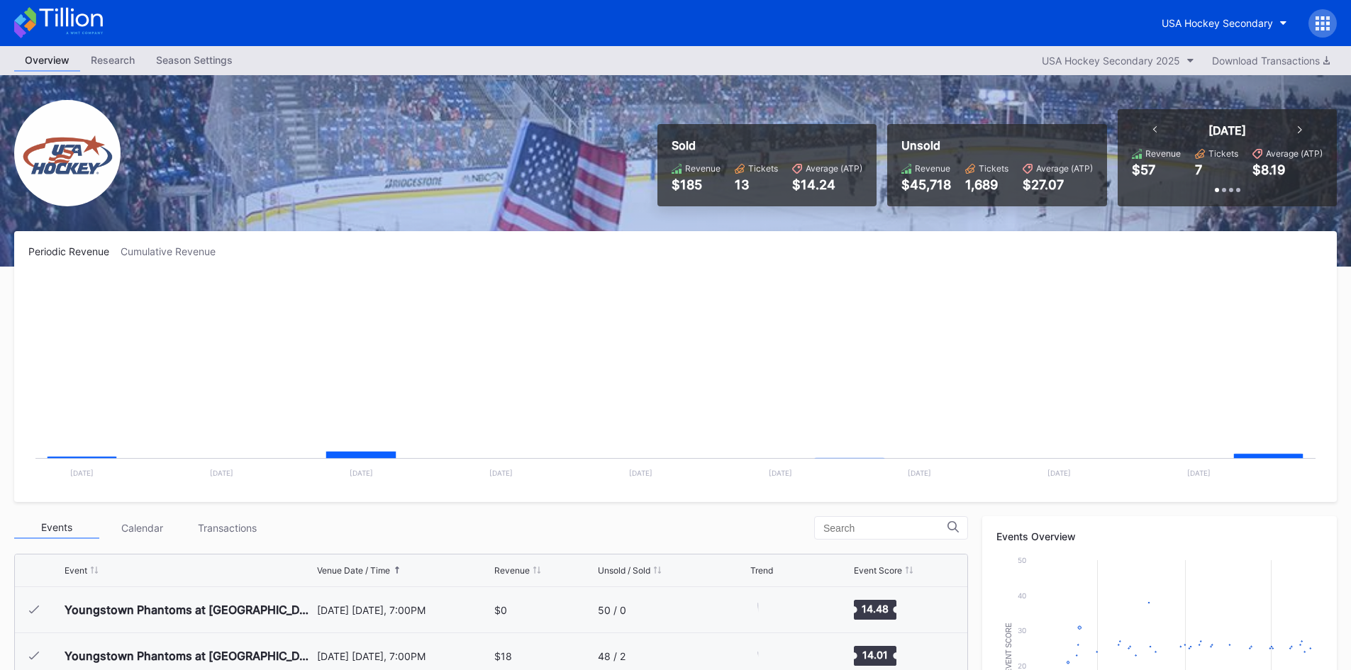
scroll to position [92, 0]
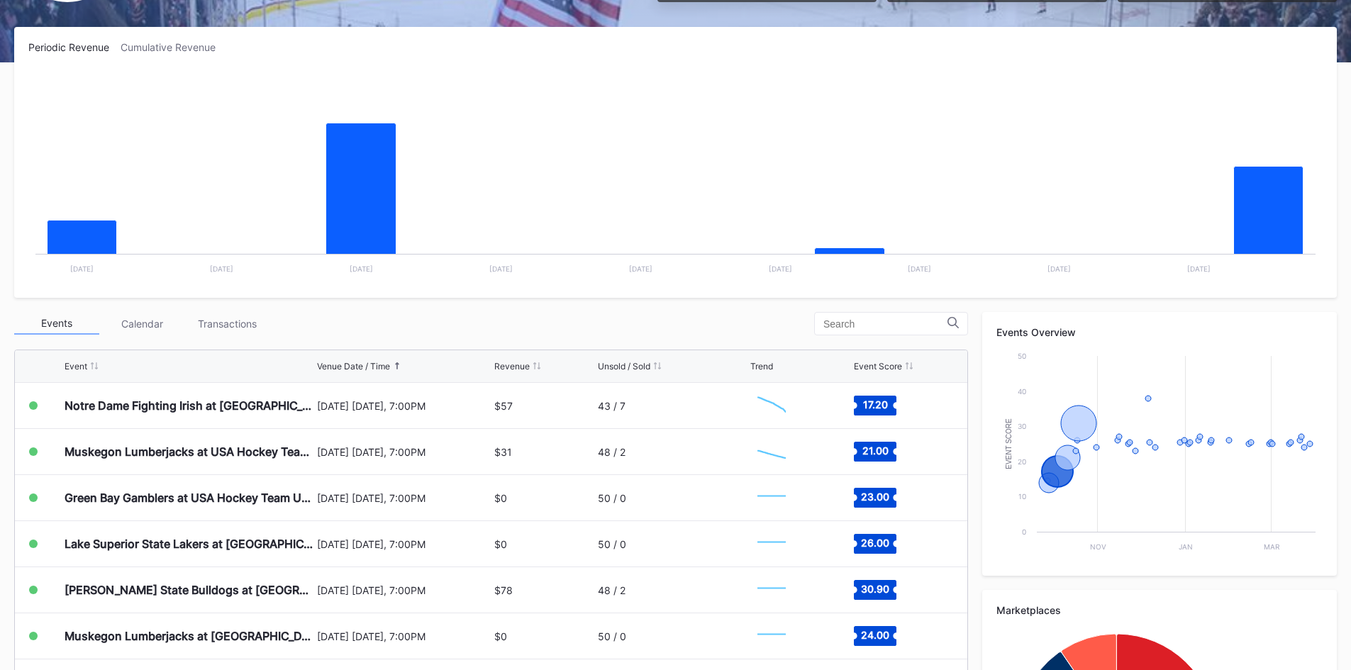
scroll to position [213, 0]
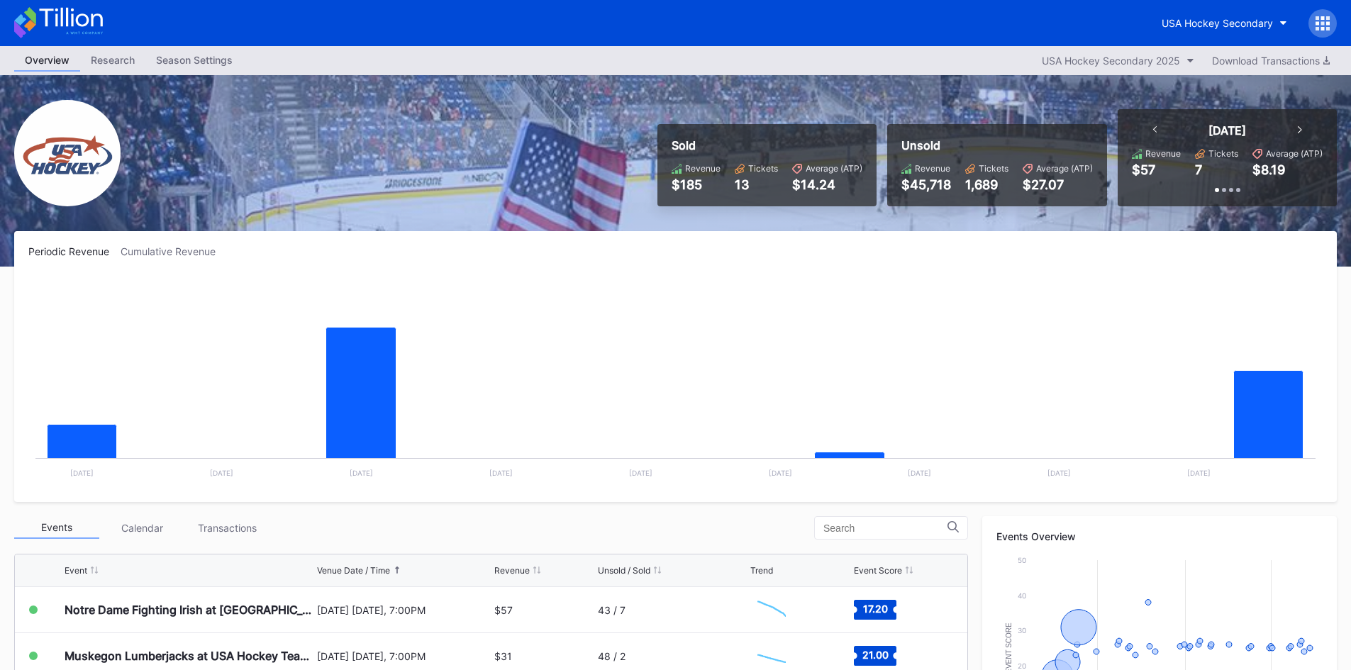
click at [680, 390] on rect "Chart title" at bounding box center [675, 381] width 1295 height 213
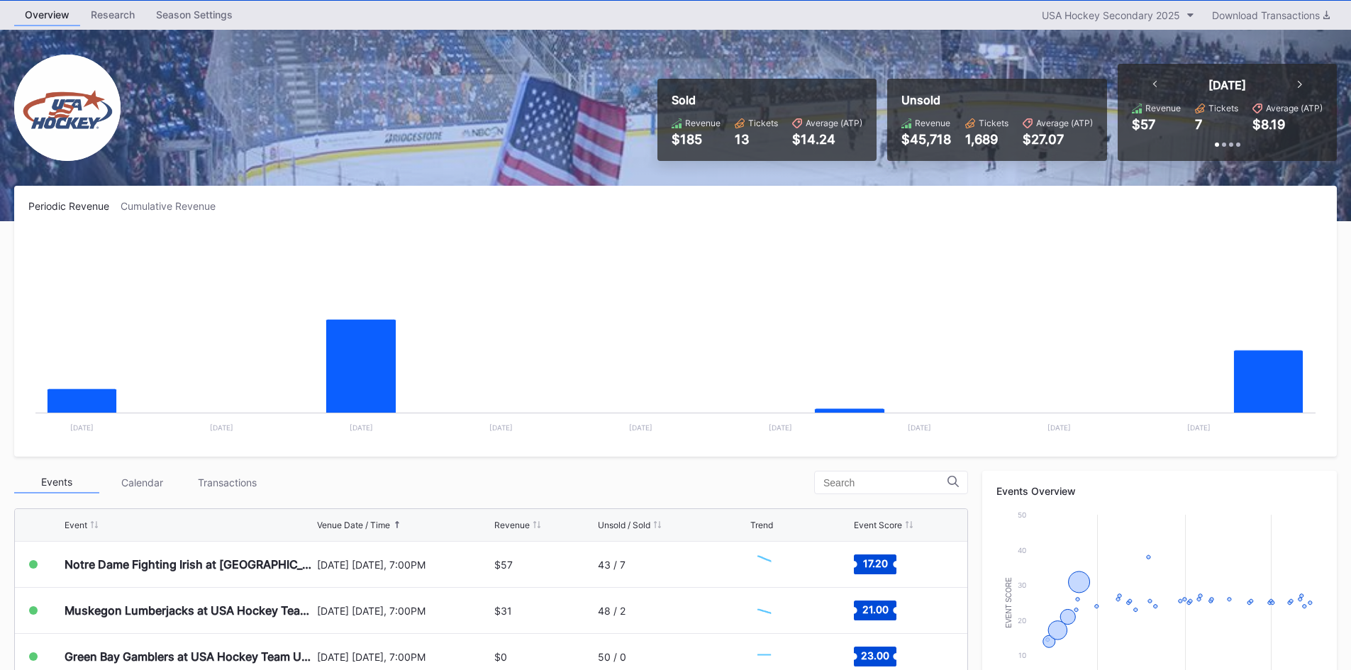
scroll to position [71, 0]
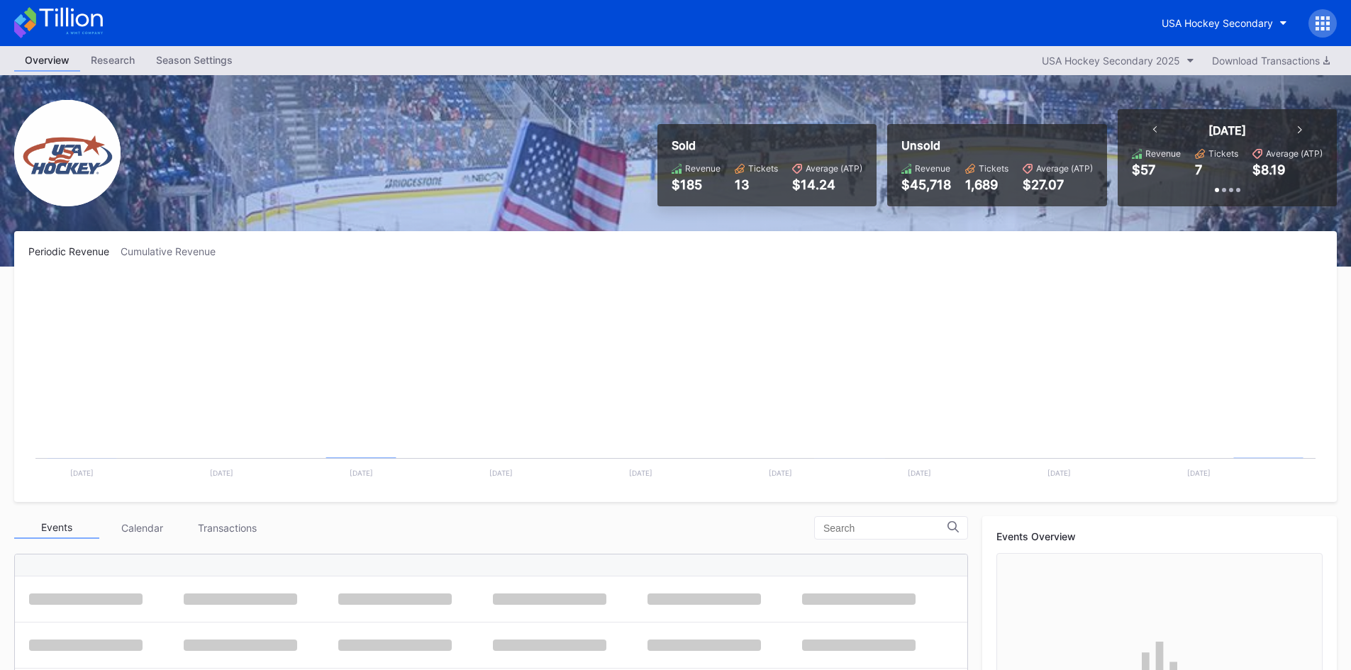
scroll to position [92, 0]
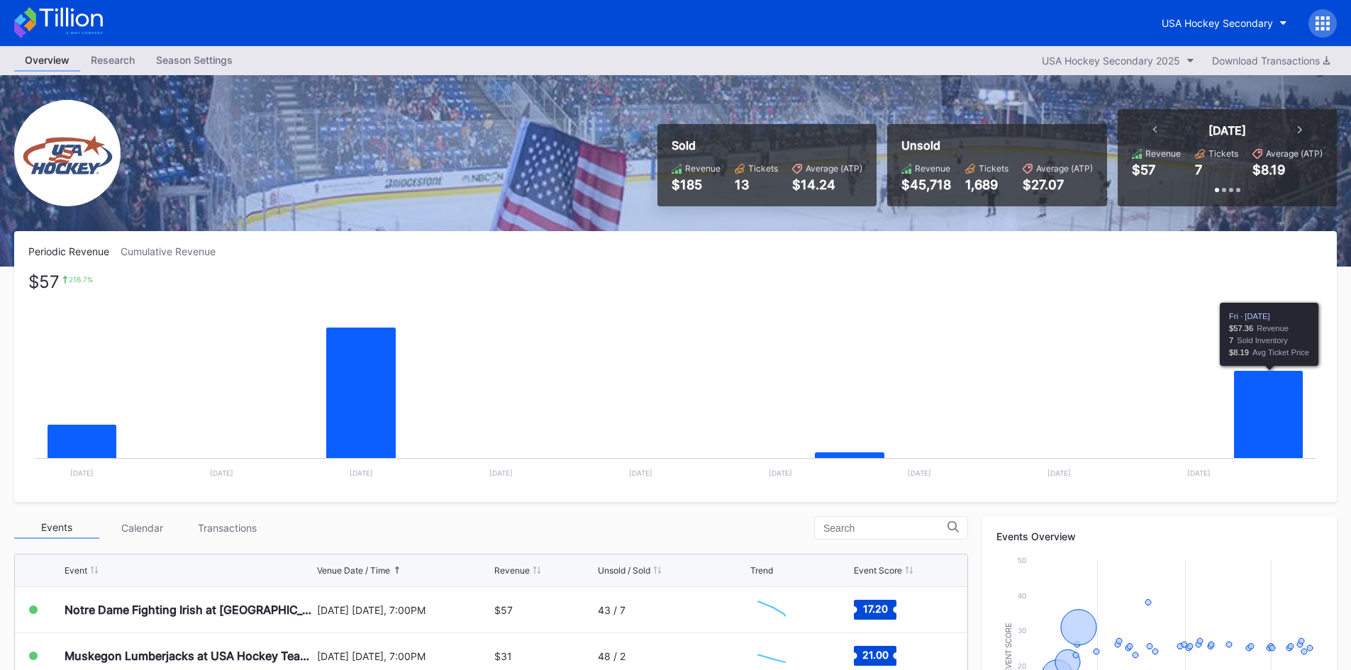
click at [899, 359] on rect "Chart title" at bounding box center [675, 381] width 1295 height 213
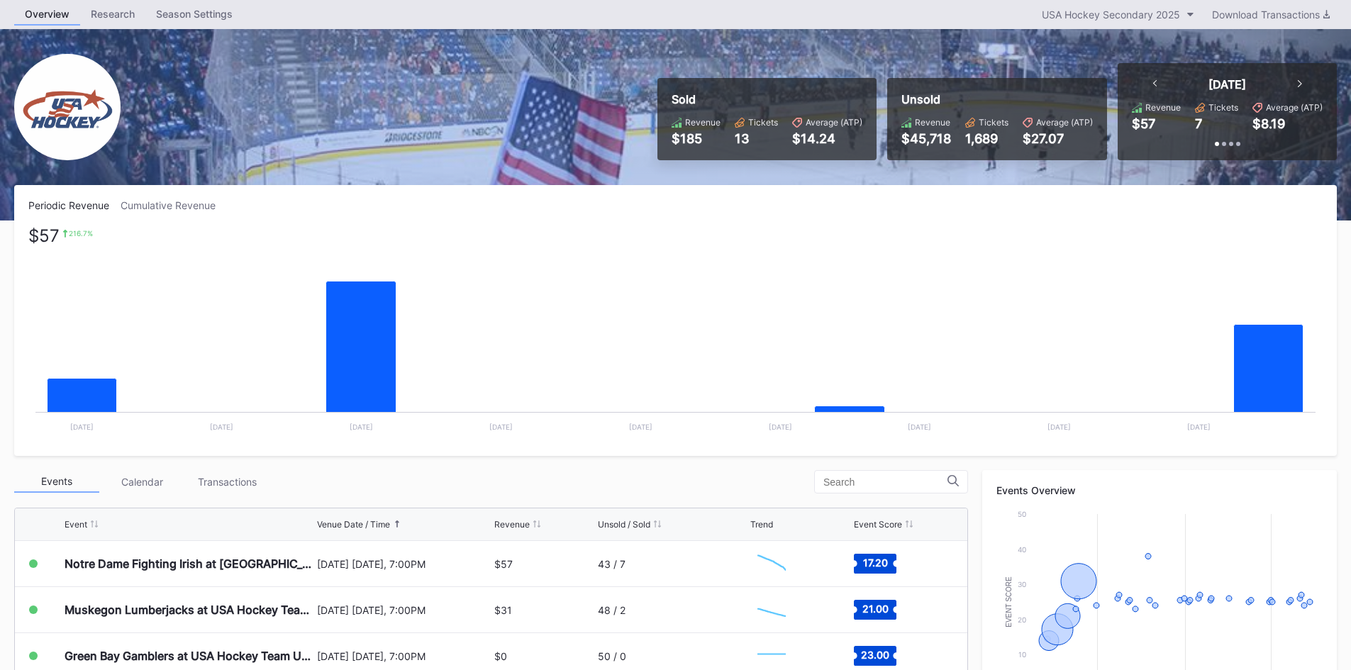
scroll to position [71, 0]
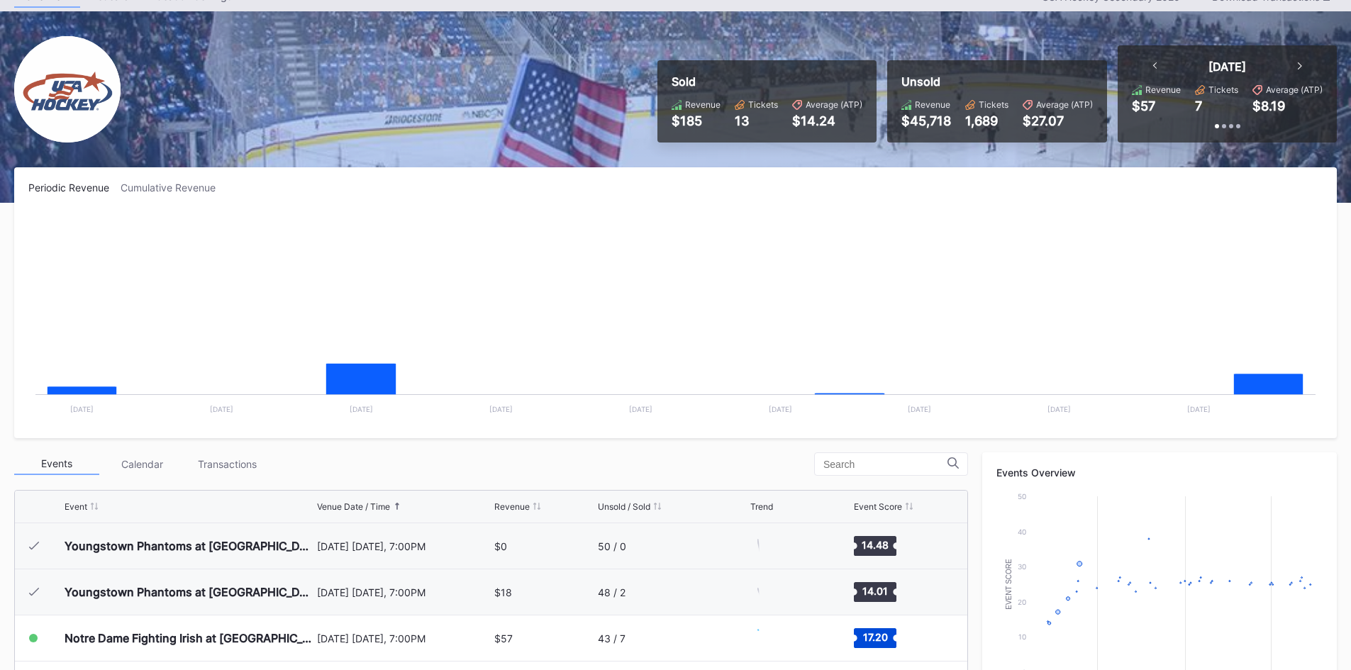
scroll to position [92, 0]
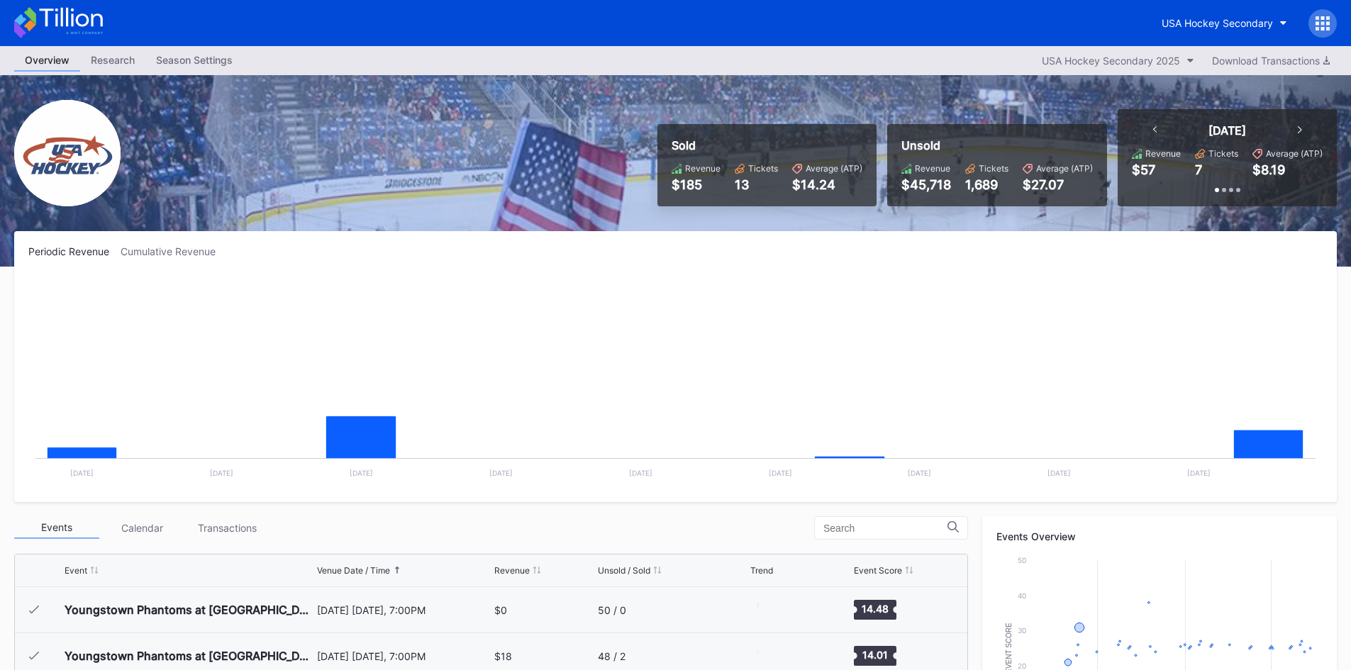
scroll to position [92, 0]
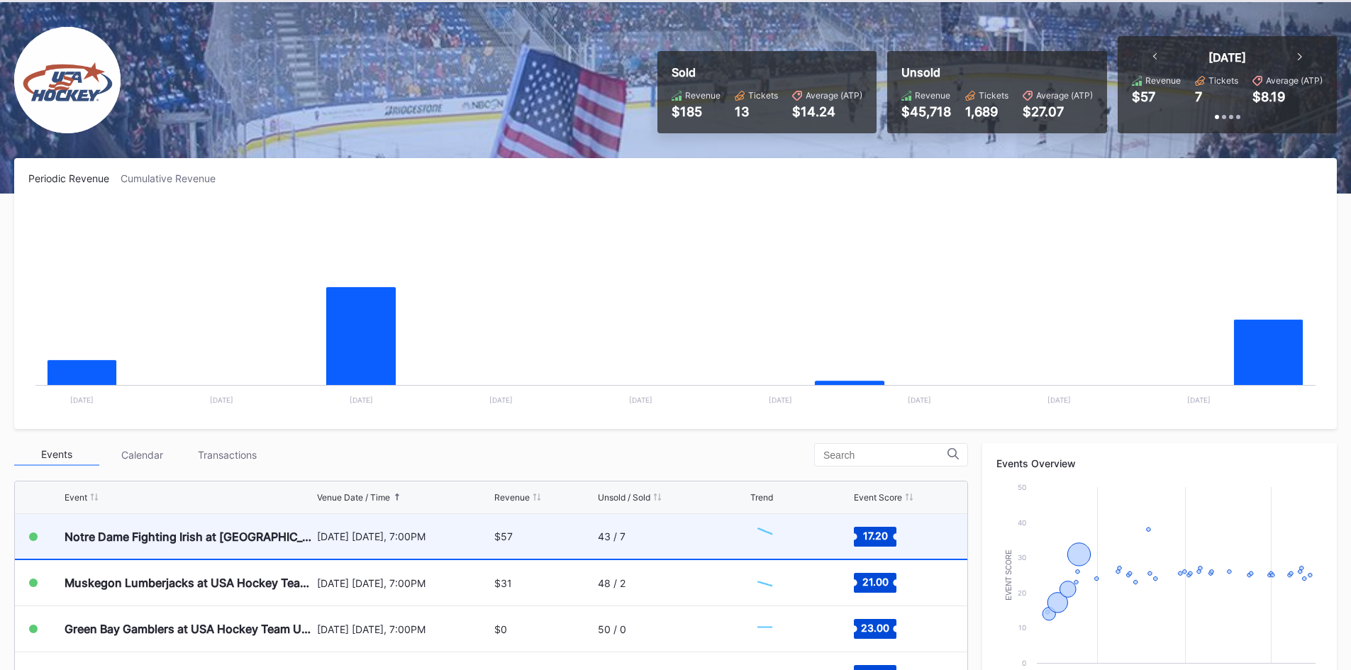
scroll to position [142, 0]
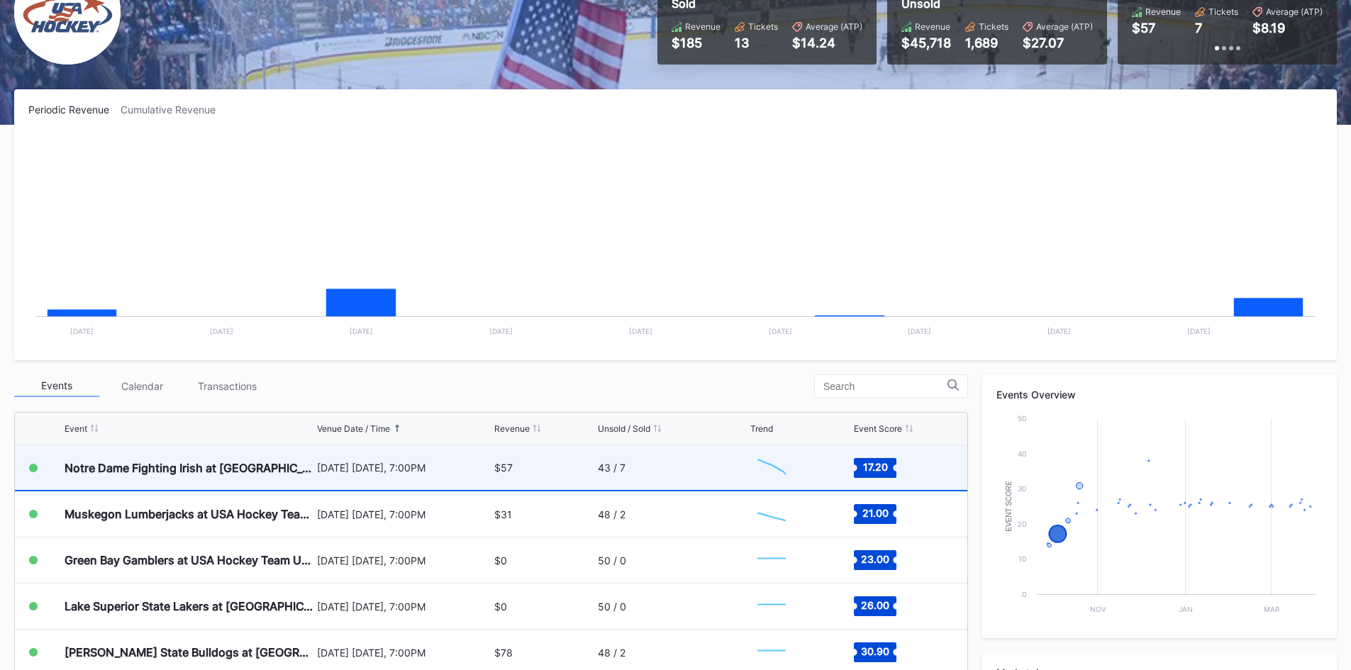
click at [537, 465] on div "$57" at bounding box center [543, 467] width 99 height 45
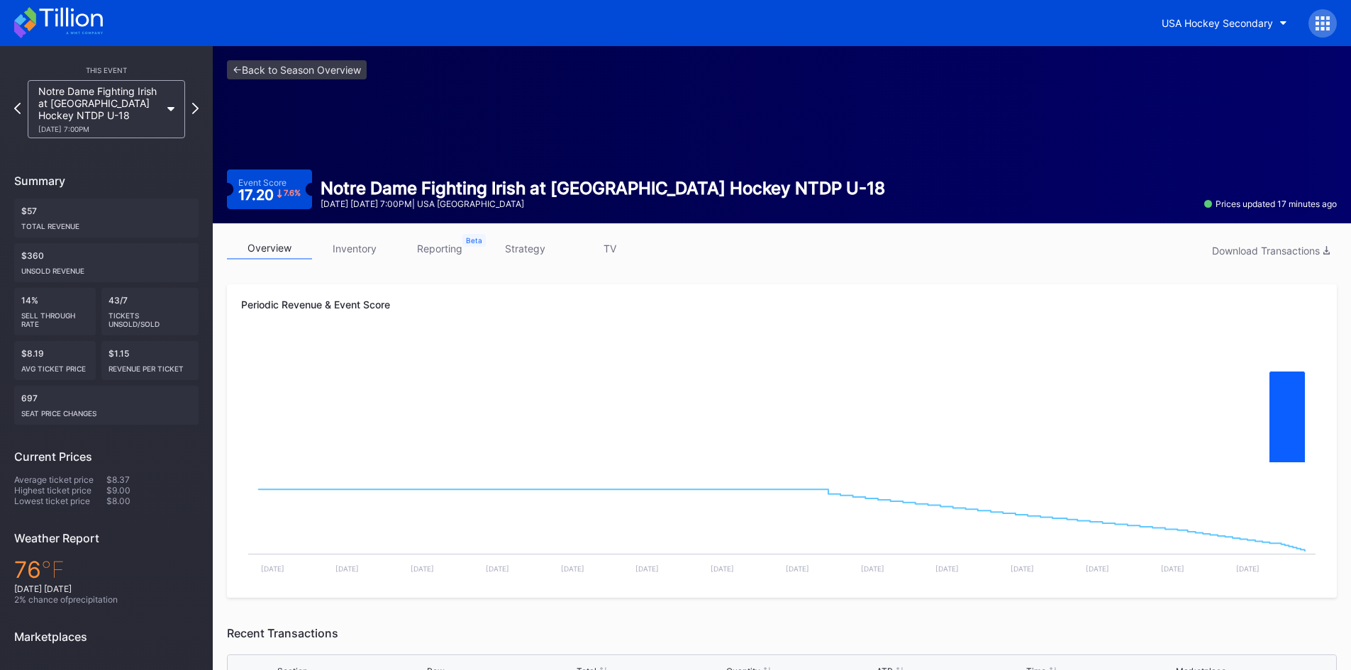
click at [94, 25] on icon at bounding box center [58, 22] width 89 height 31
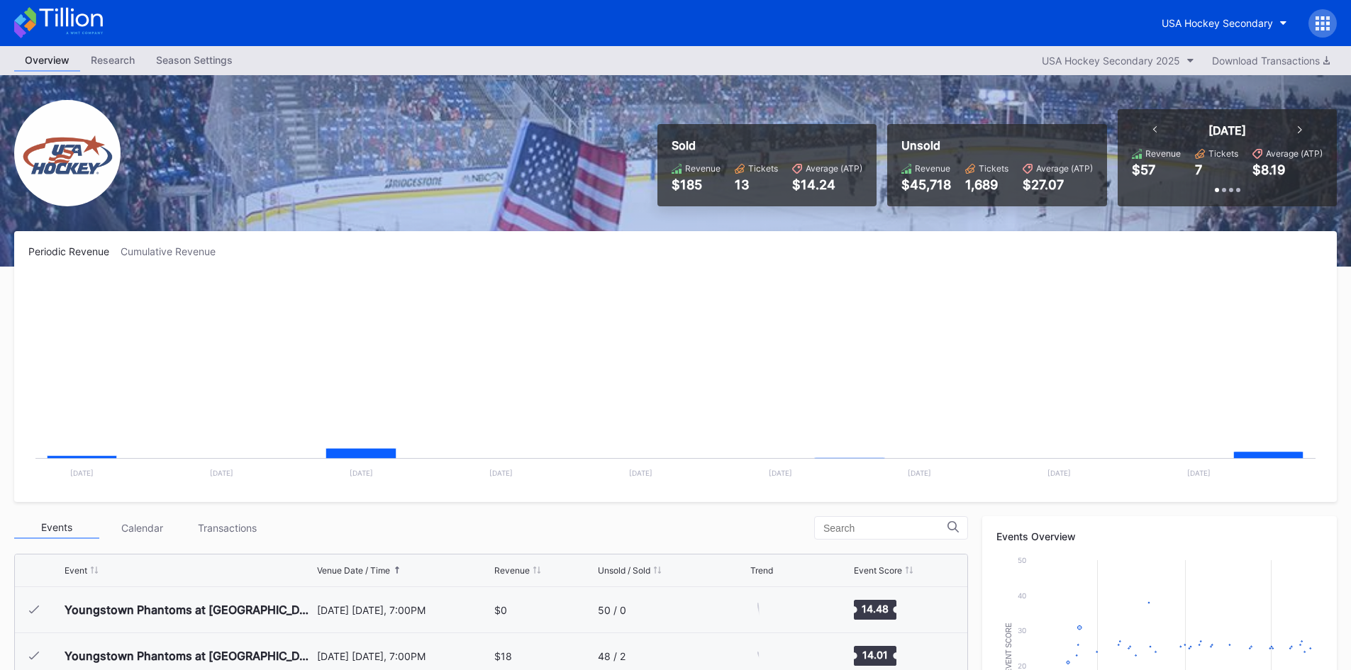
scroll to position [92, 0]
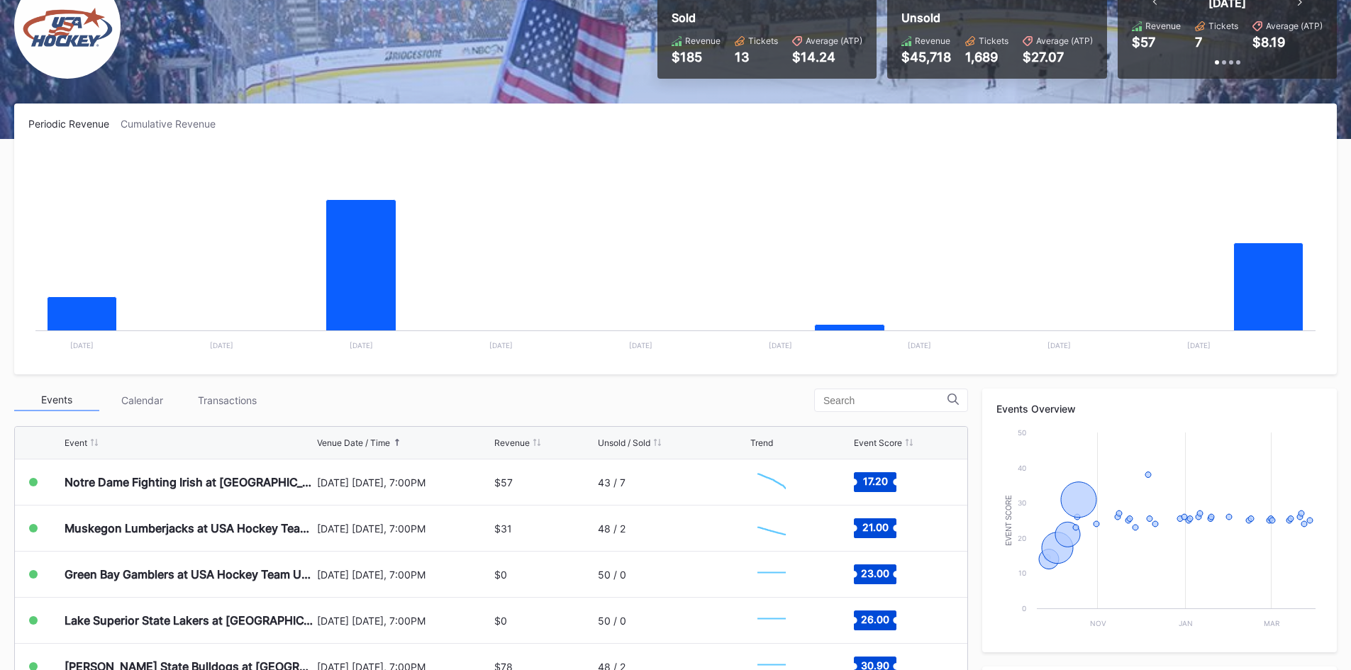
scroll to position [142, 0]
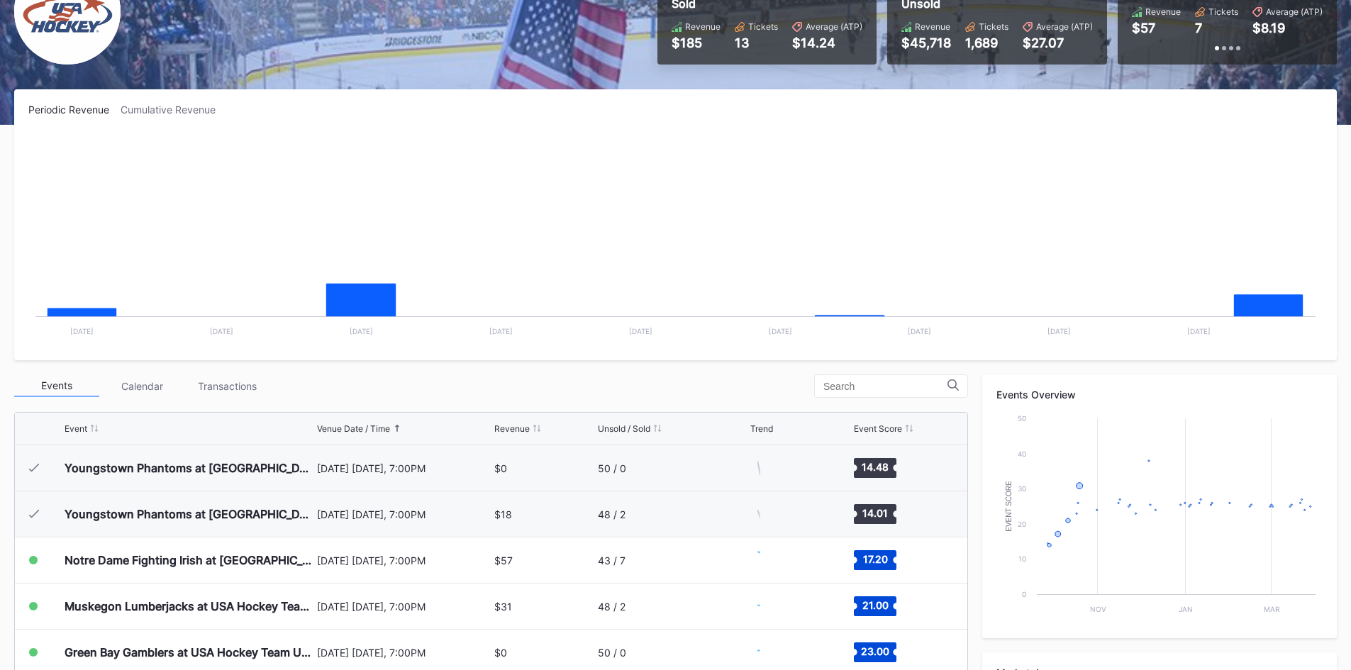
scroll to position [92, 0]
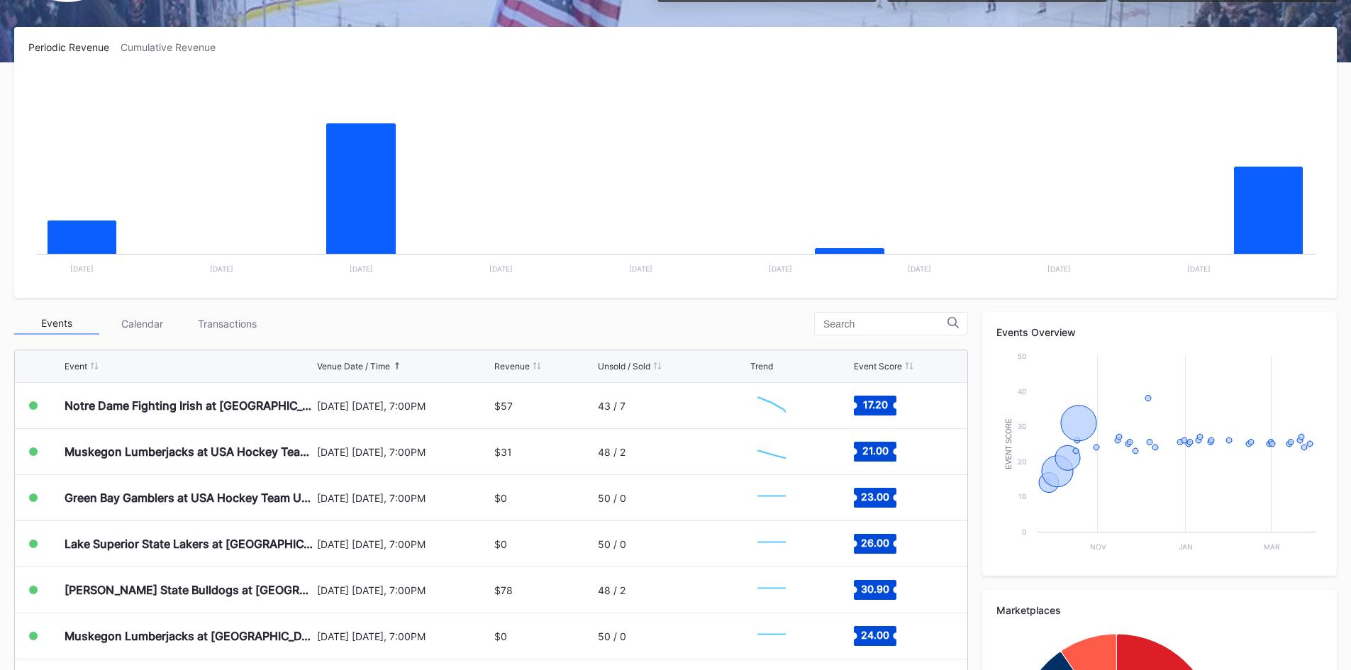
scroll to position [206, 0]
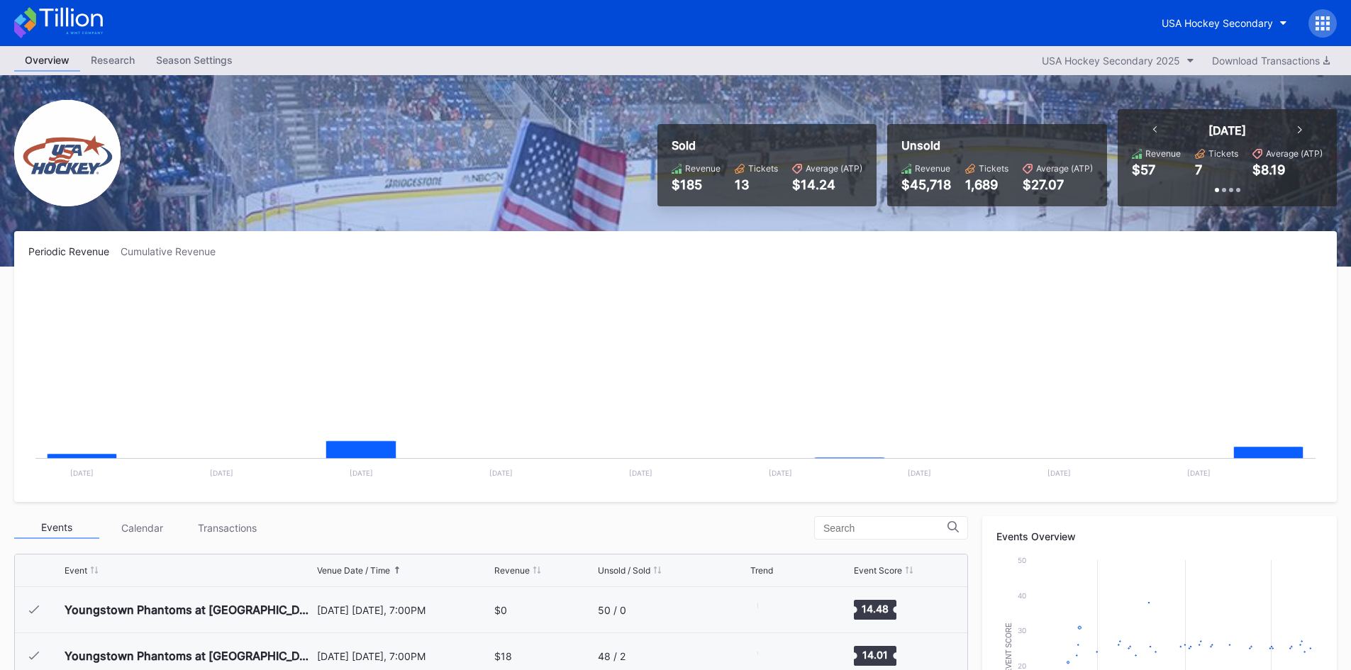
scroll to position [92, 0]
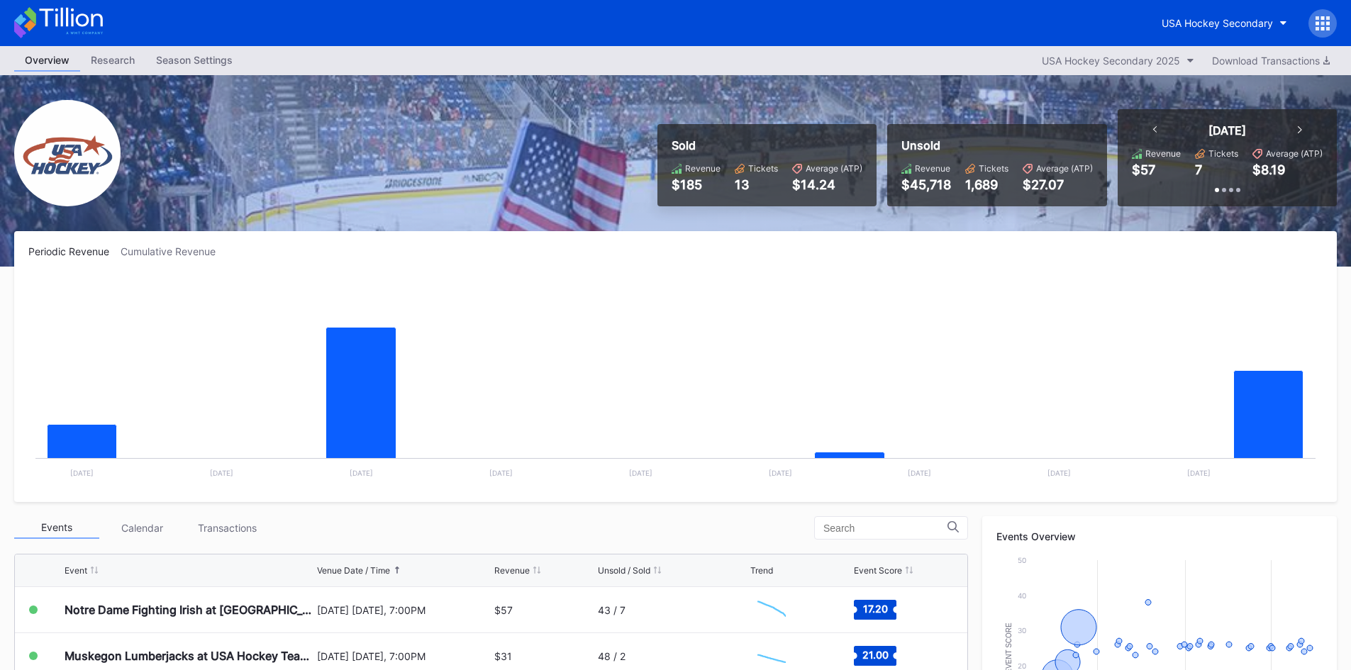
scroll to position [71, 0]
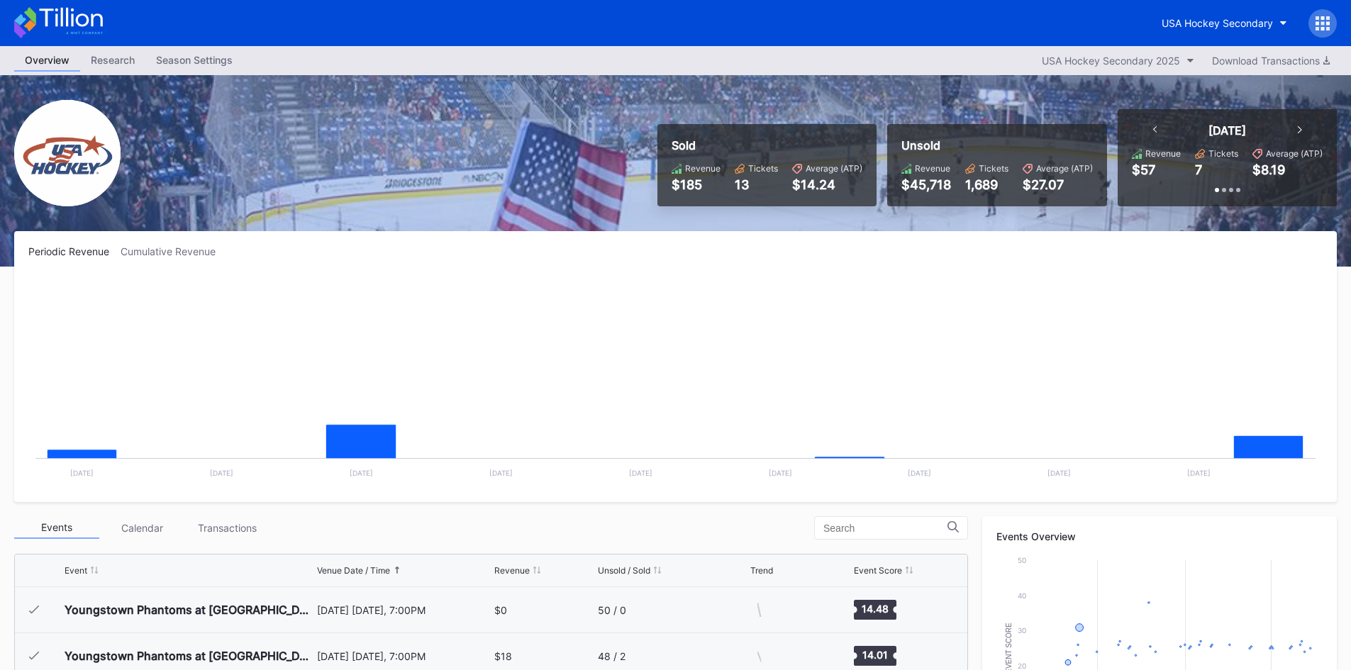
scroll to position [92, 0]
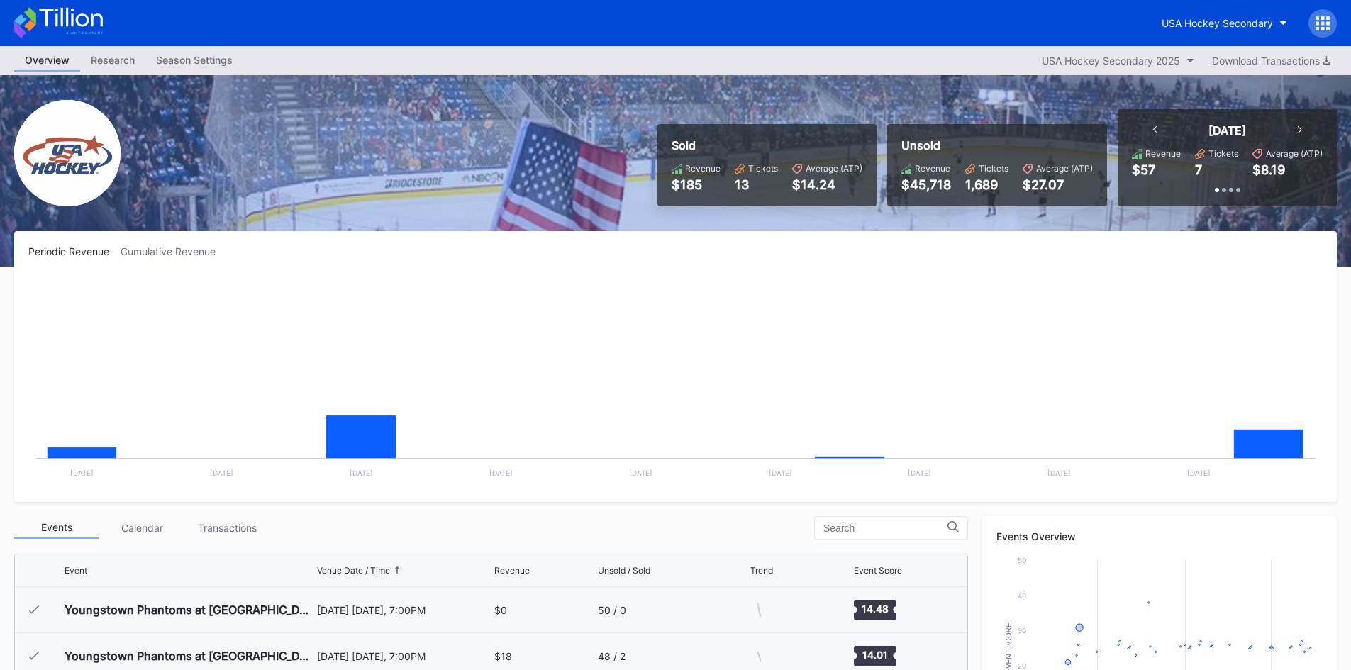
scroll to position [92, 0]
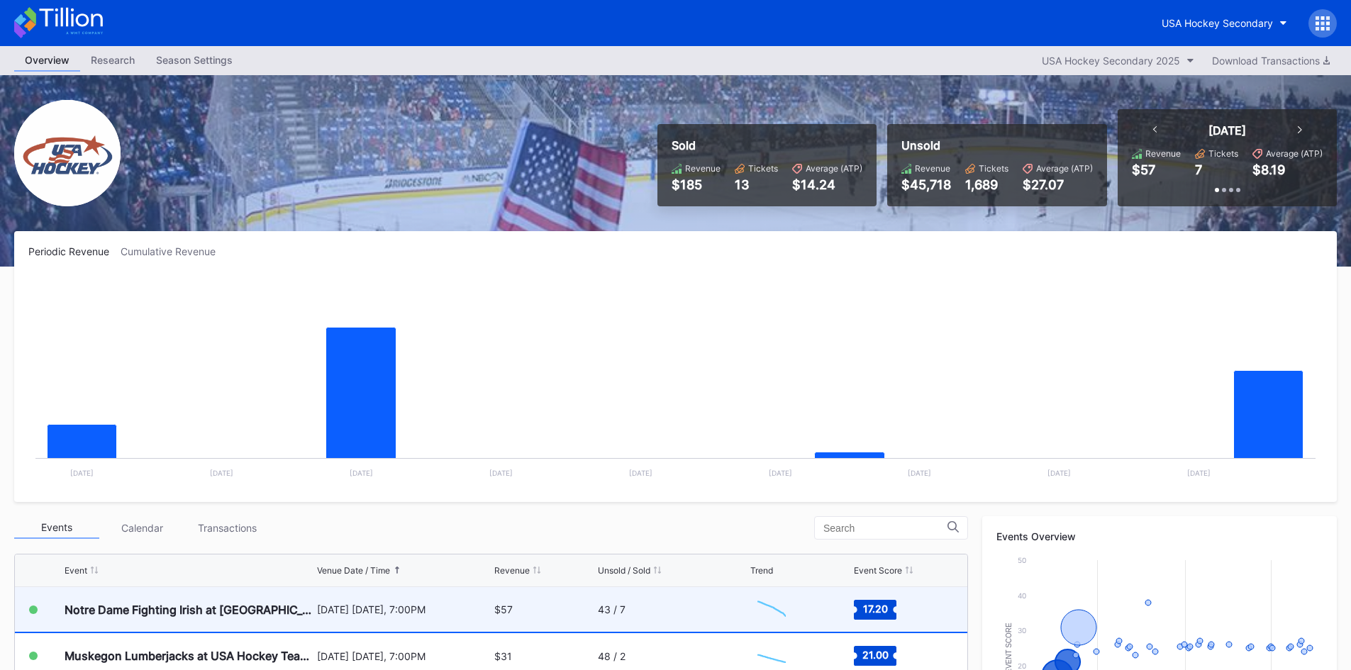
click at [243, 617] on div "Notre Dame Fighting Irish at [GEOGRAPHIC_DATA] Hockey NTDP U-18" at bounding box center [189, 609] width 249 height 45
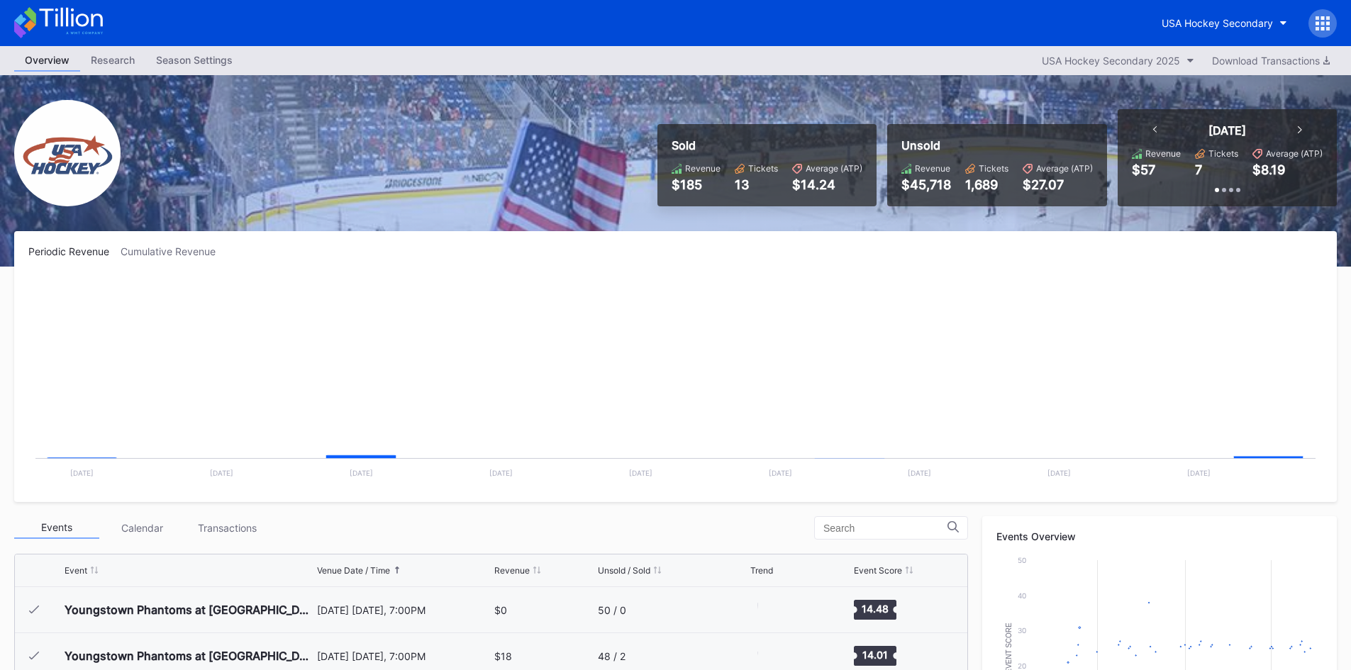
scroll to position [92, 0]
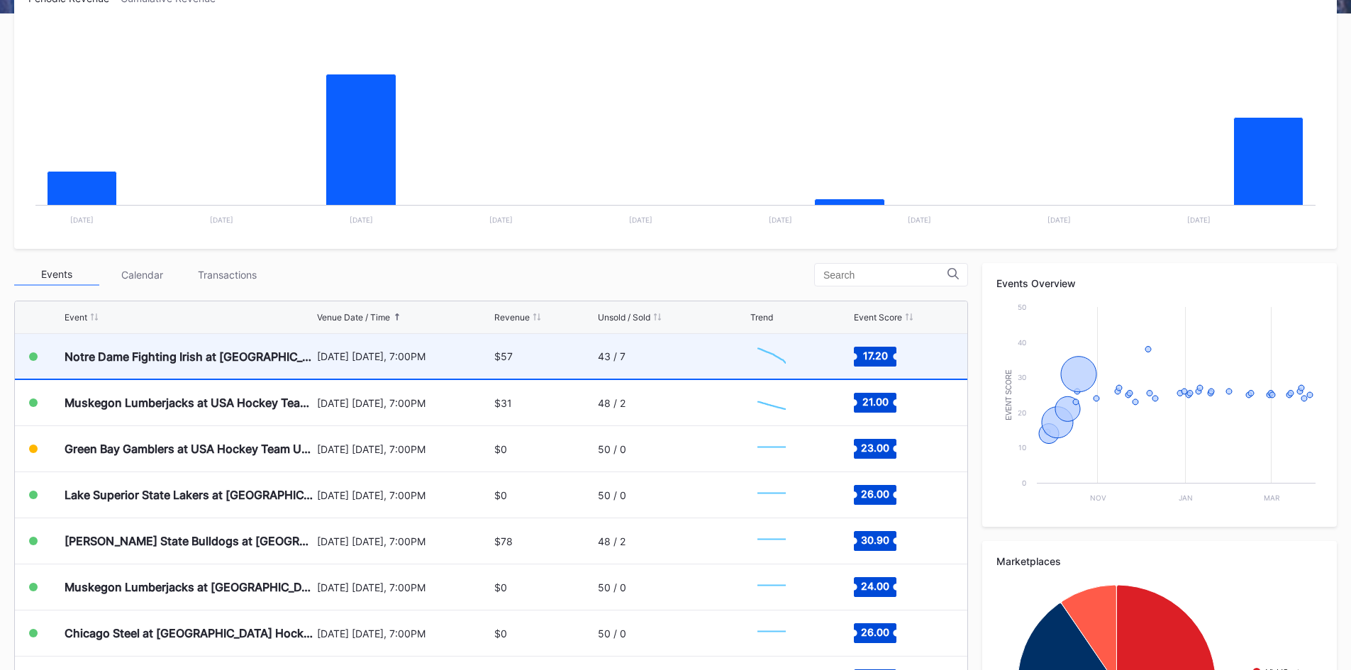
scroll to position [355, 0]
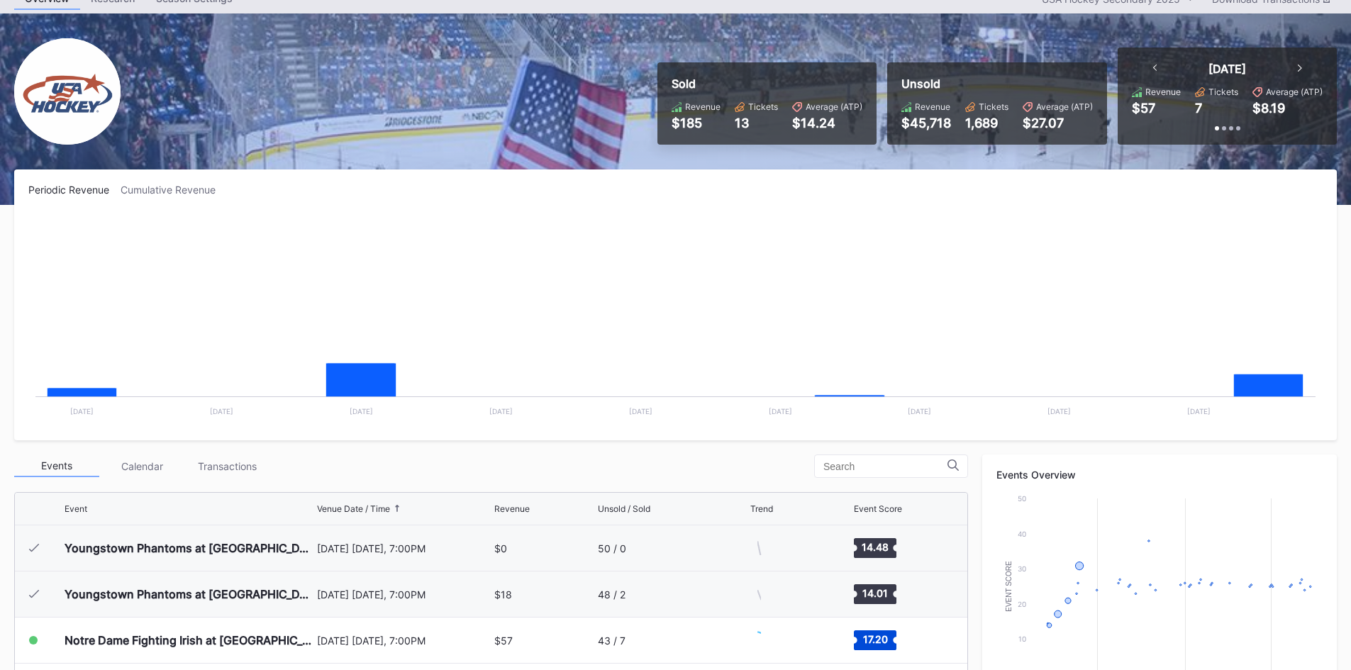
scroll to position [92, 0]
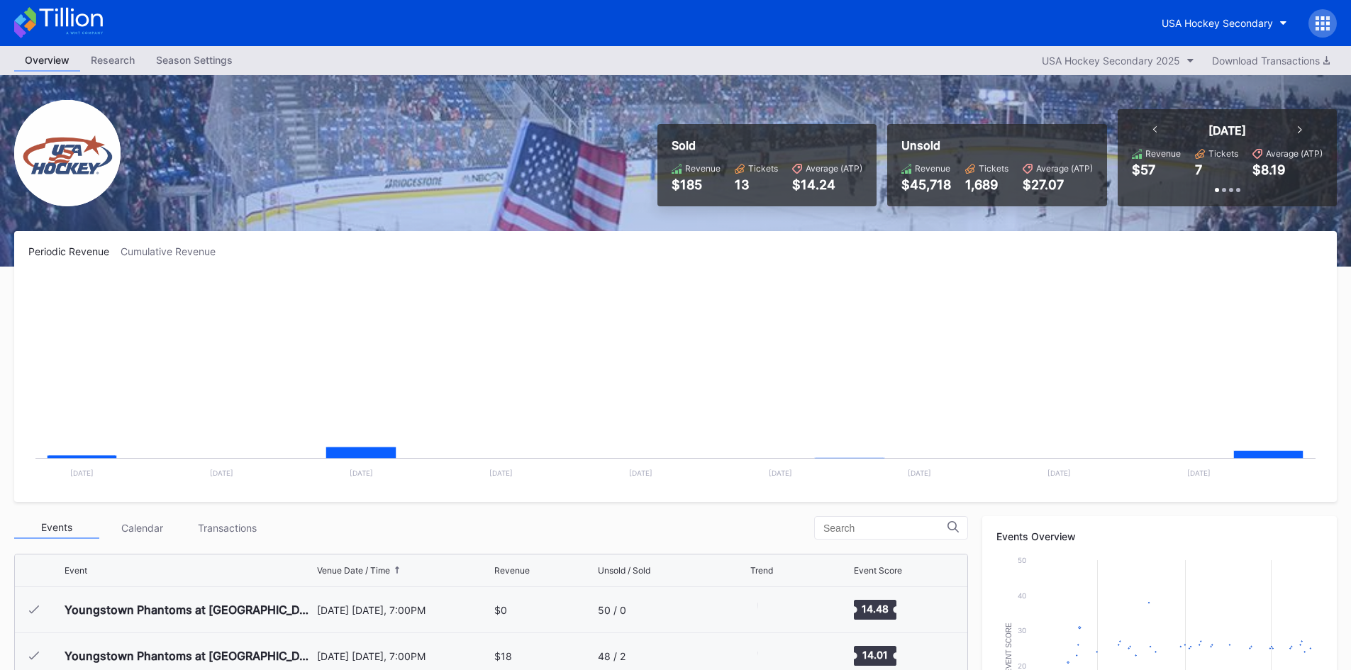
scroll to position [92, 0]
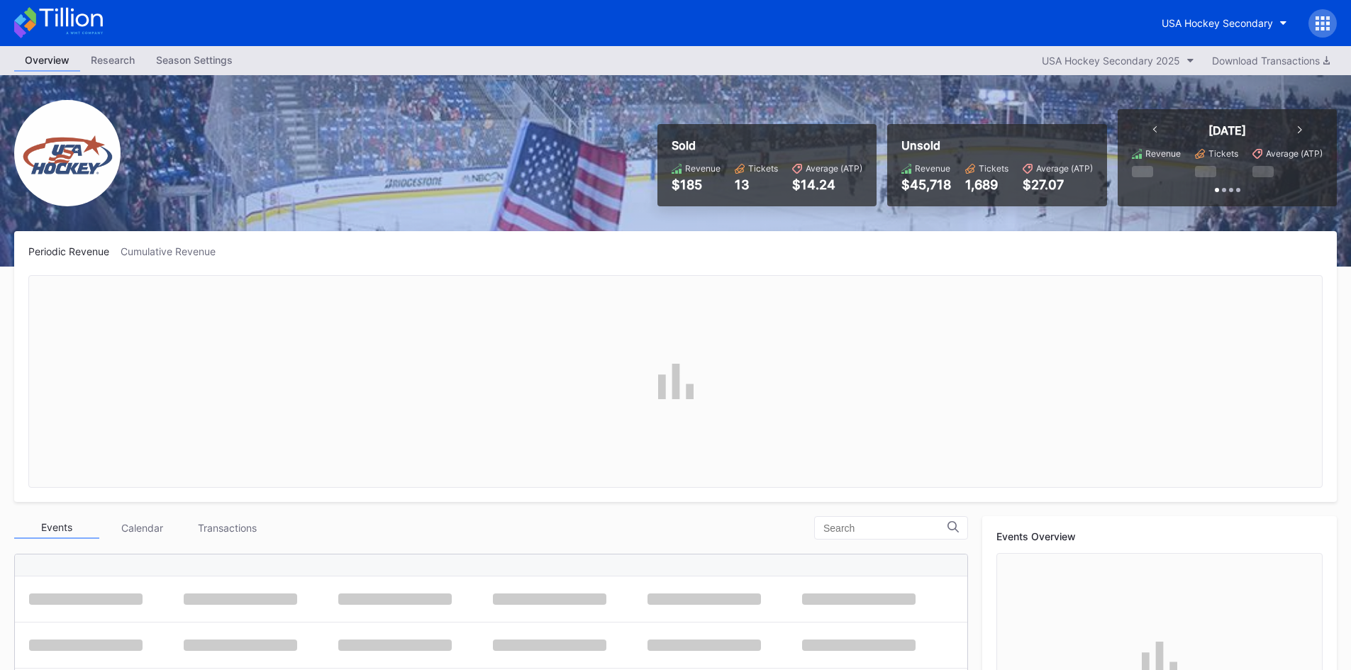
scroll to position [92, 0]
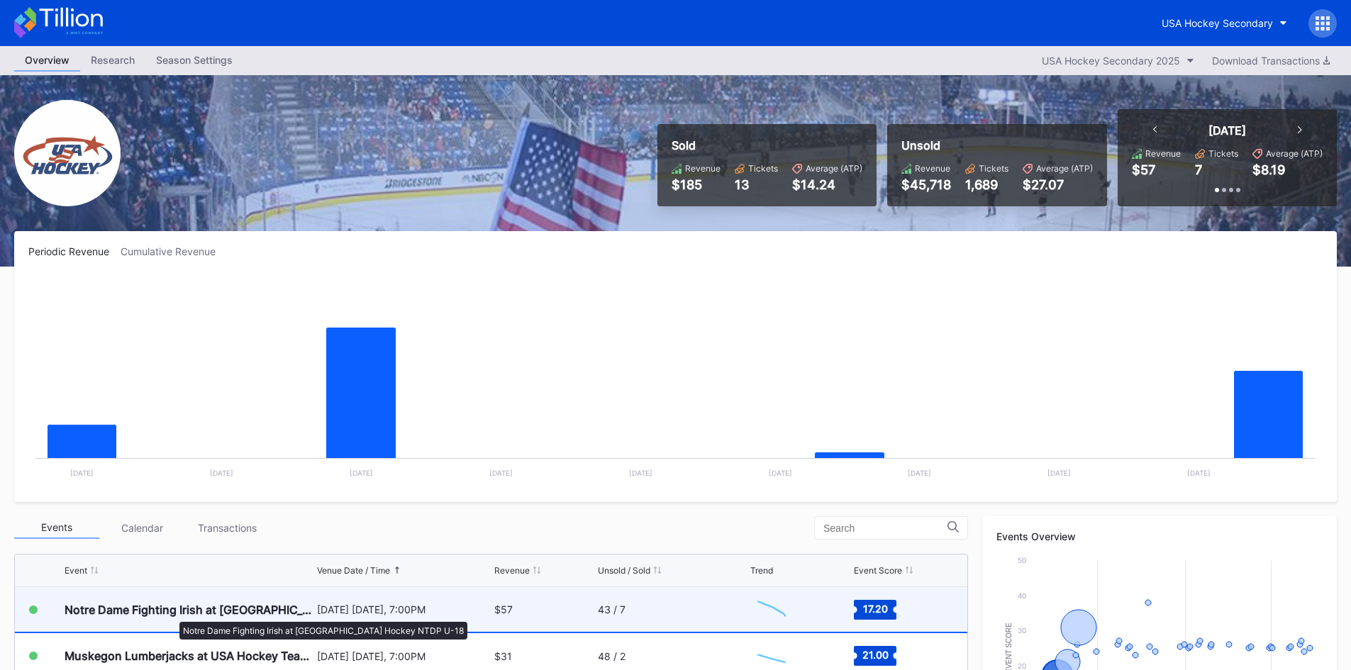
click at [172, 614] on div "Notre Dame Fighting Irish at [GEOGRAPHIC_DATA] Hockey NTDP U-18" at bounding box center [189, 610] width 249 height 14
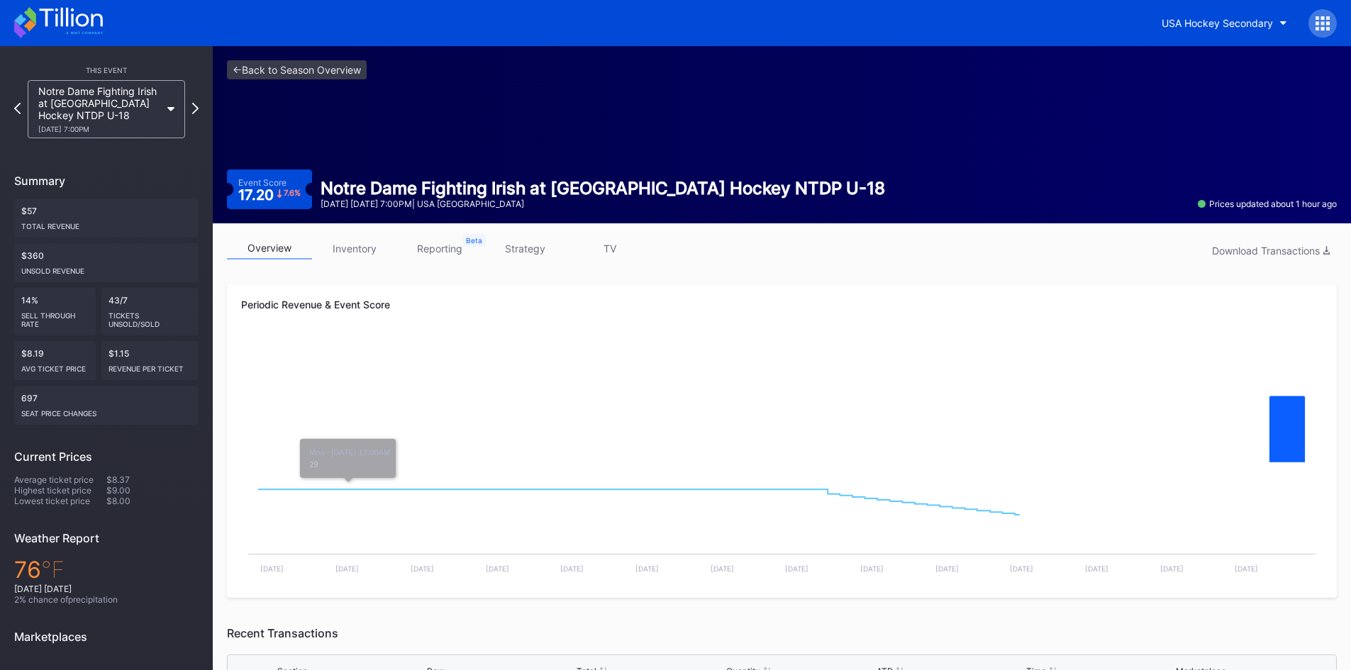
click at [364, 248] on link "inventory" at bounding box center [354, 249] width 85 height 22
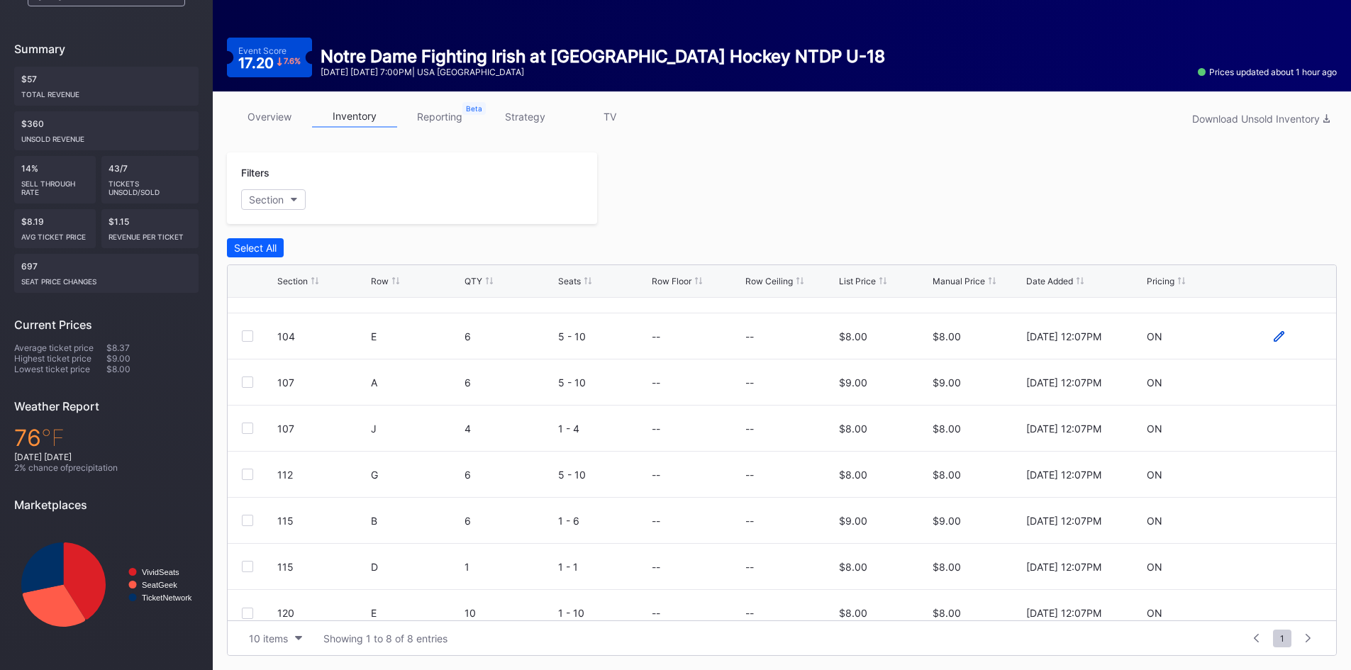
scroll to position [46, 0]
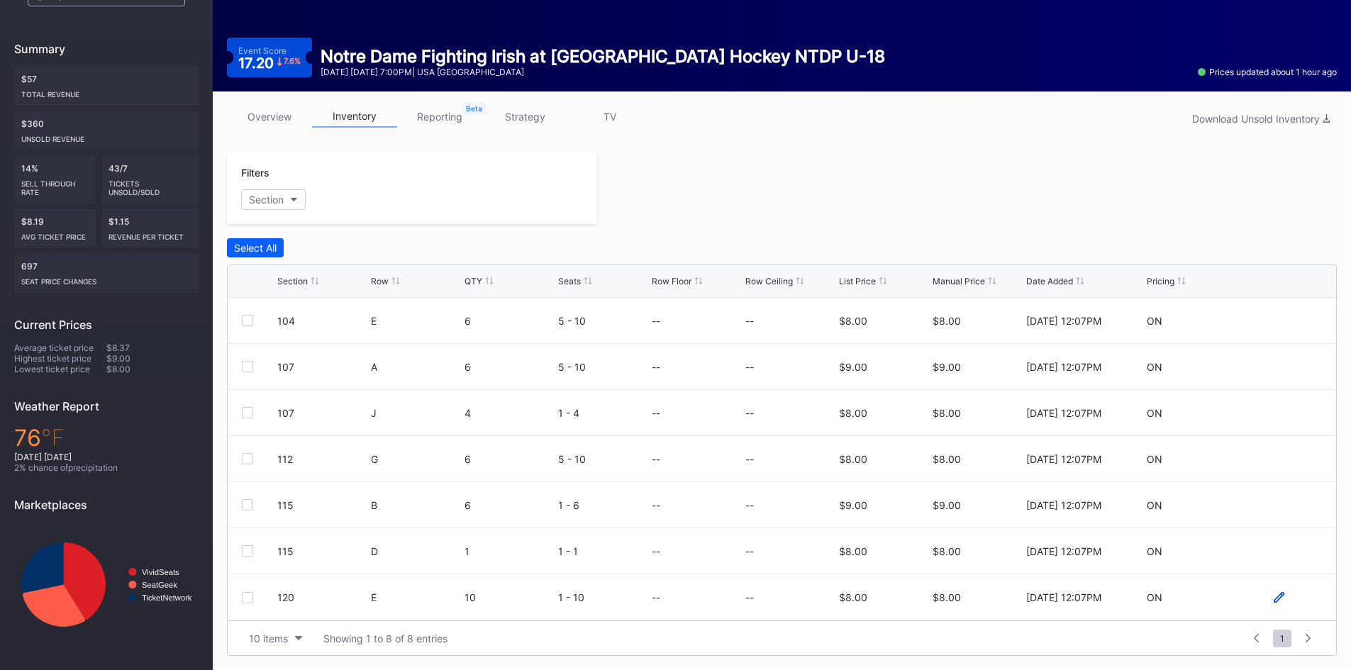
click at [1274, 594] on icon at bounding box center [1279, 597] width 11 height 11
drag, startPoint x: 941, startPoint y: 609, endPoint x: 890, endPoint y: 616, distance: 51.6
click at [893, 613] on form "120 E 10 1 - 10 0 $8.00 8 9/5/2025 12:07PM Cancel Save" at bounding box center [799, 603] width 1045 height 57
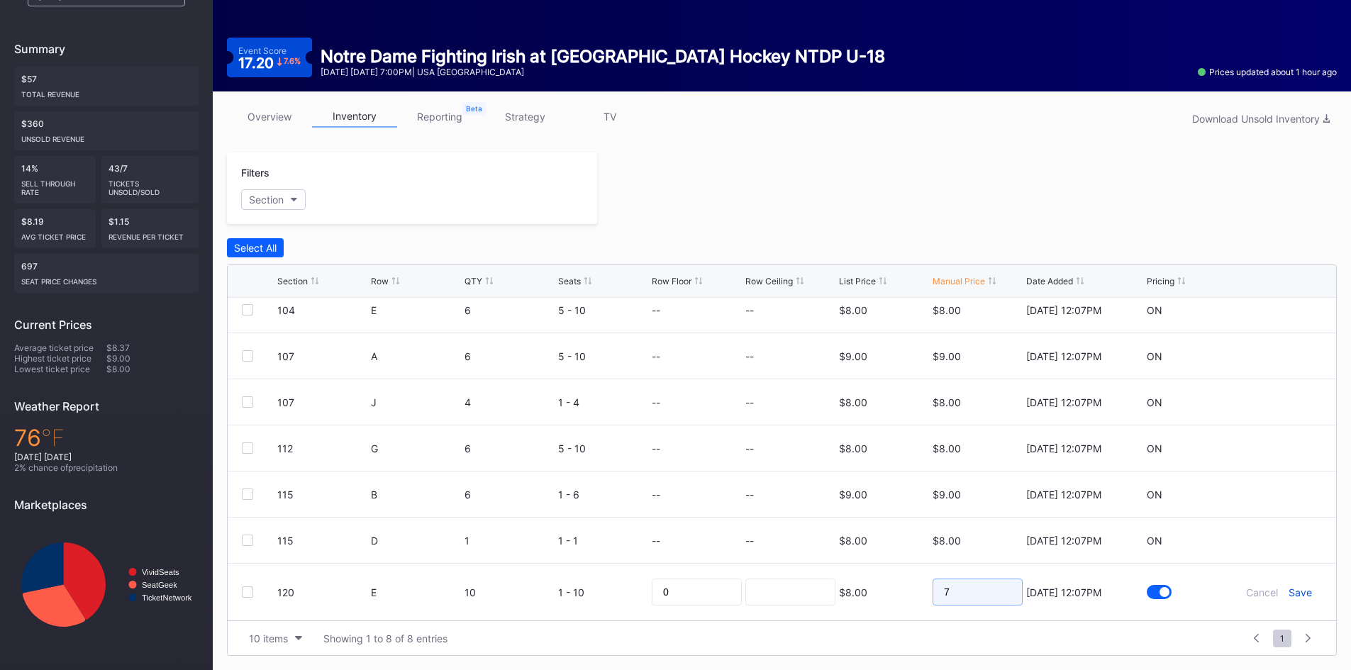
type input "7"
click at [1292, 592] on div "Save" at bounding box center [1300, 593] width 23 height 12
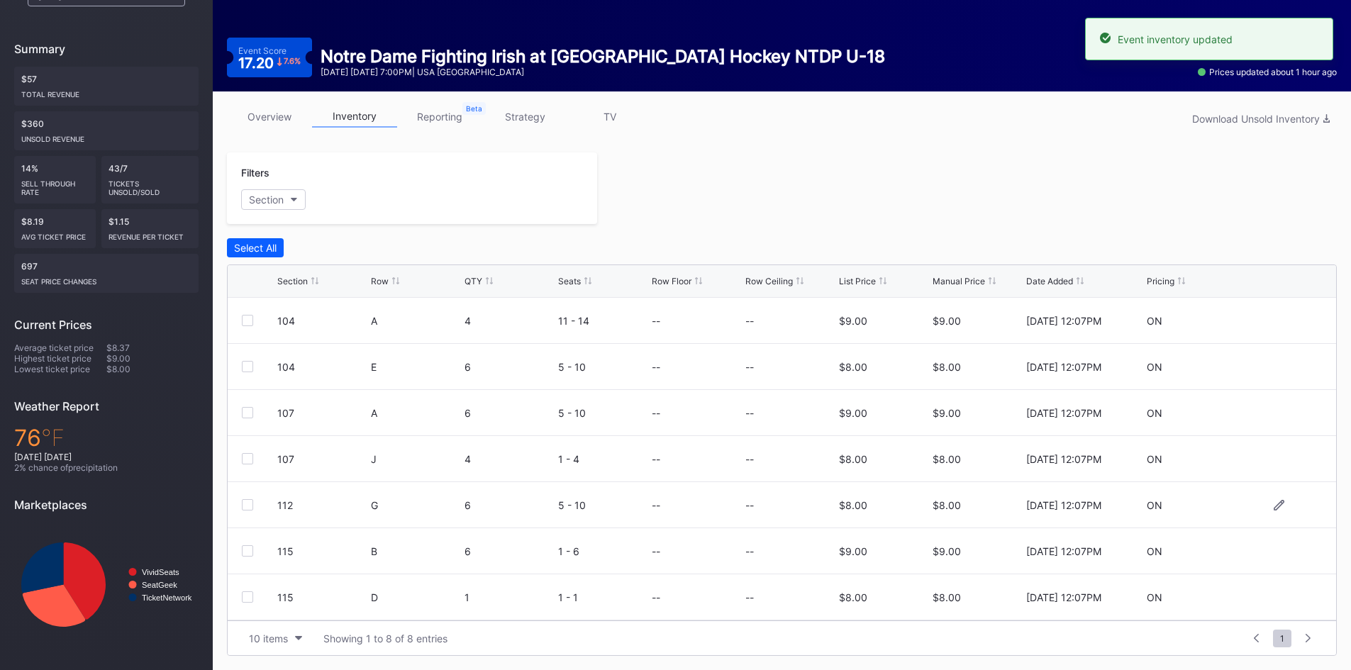
scroll to position [46, 0]
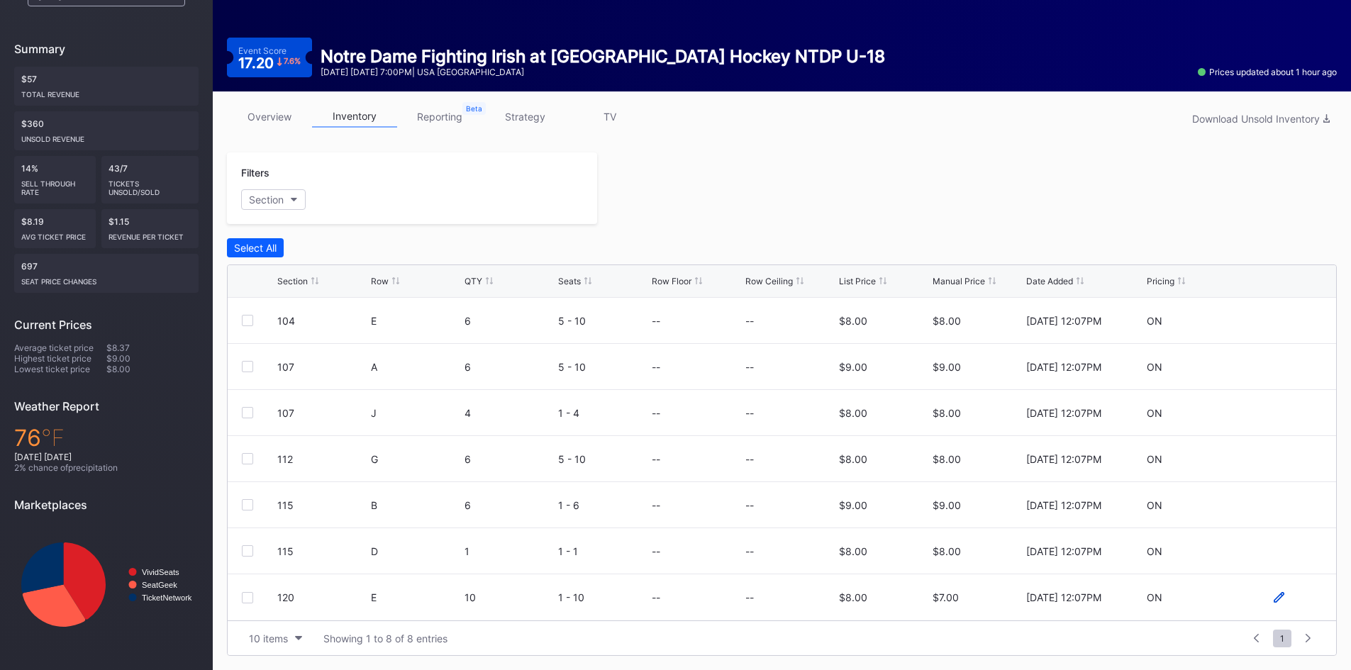
click at [1274, 599] on icon at bounding box center [1279, 597] width 11 height 11
drag, startPoint x: 965, startPoint y: 611, endPoint x: 834, endPoint y: 626, distance: 132.0
click at [834, 626] on div "Section Row QTY Seats Row Floor Row Ceiling List Price Manual Price Date Added …" at bounding box center [782, 461] width 1110 height 392
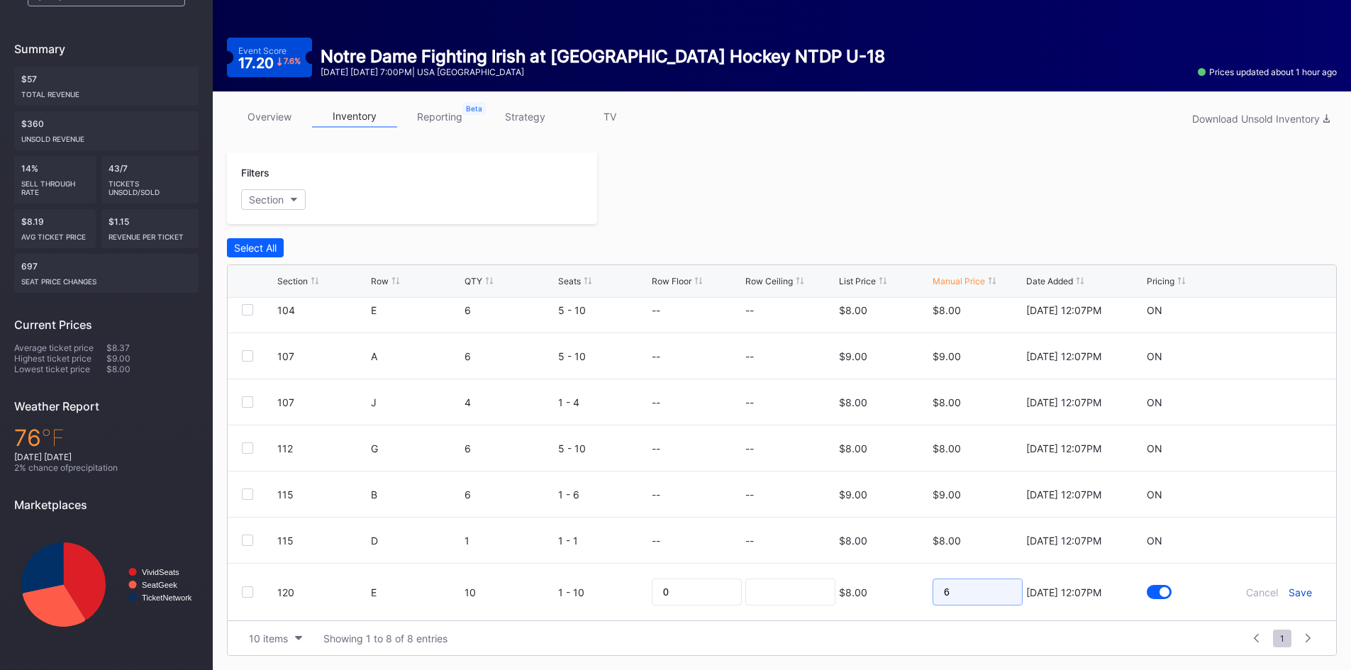
type input "6"
click at [1292, 594] on div "Save" at bounding box center [1300, 593] width 23 height 12
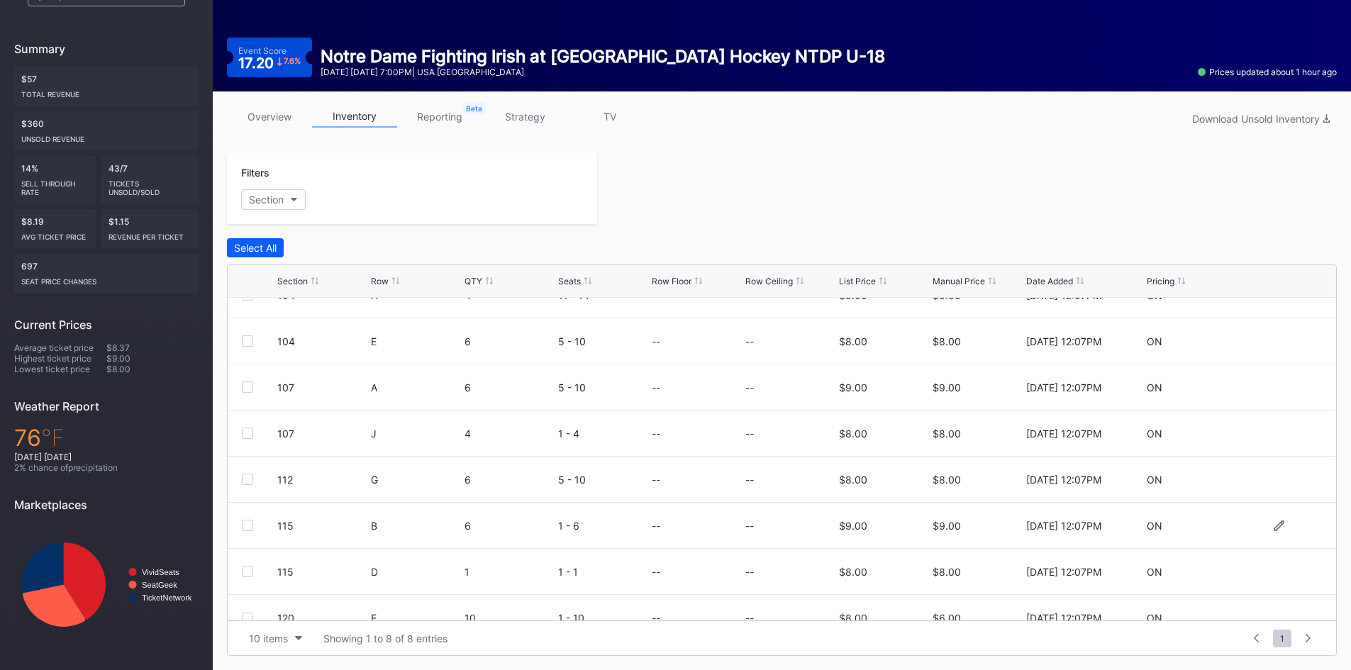
scroll to position [46, 0]
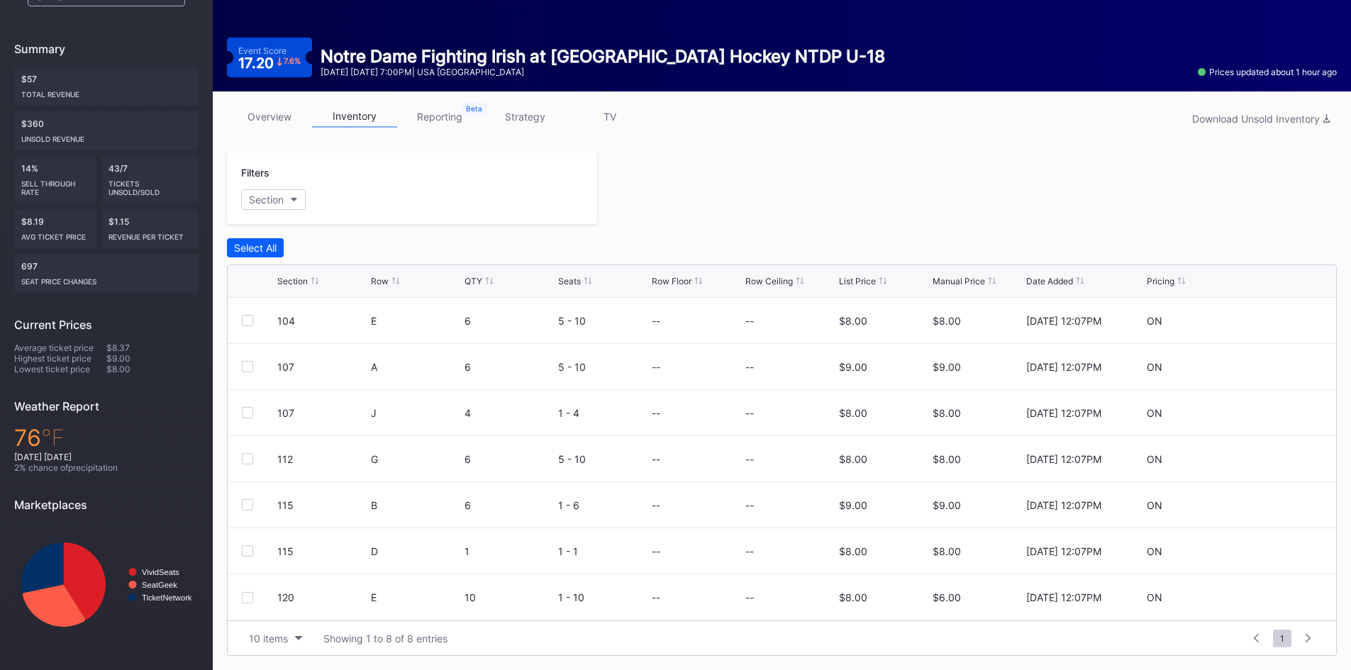
click at [960, 227] on div "Filters Section Select All Section Row QTY Seats Row Floor Row Ceiling List Pri…" at bounding box center [782, 405] width 1110 height 504
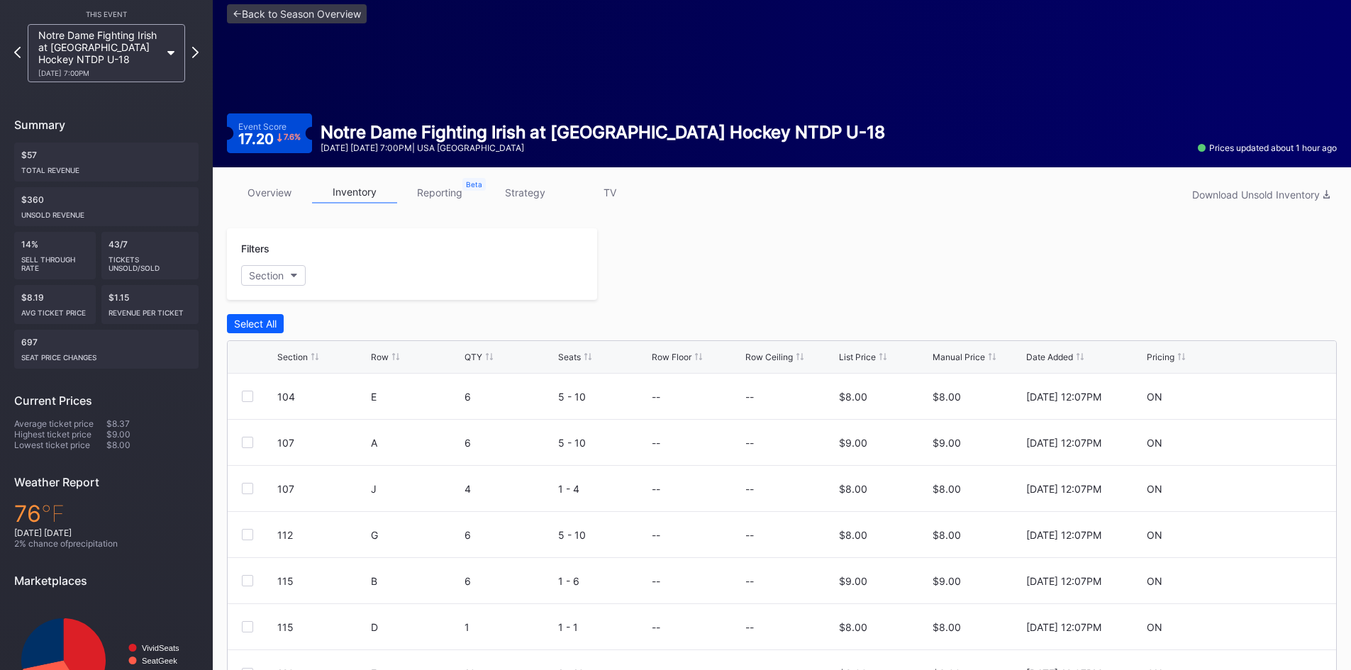
scroll to position [0, 0]
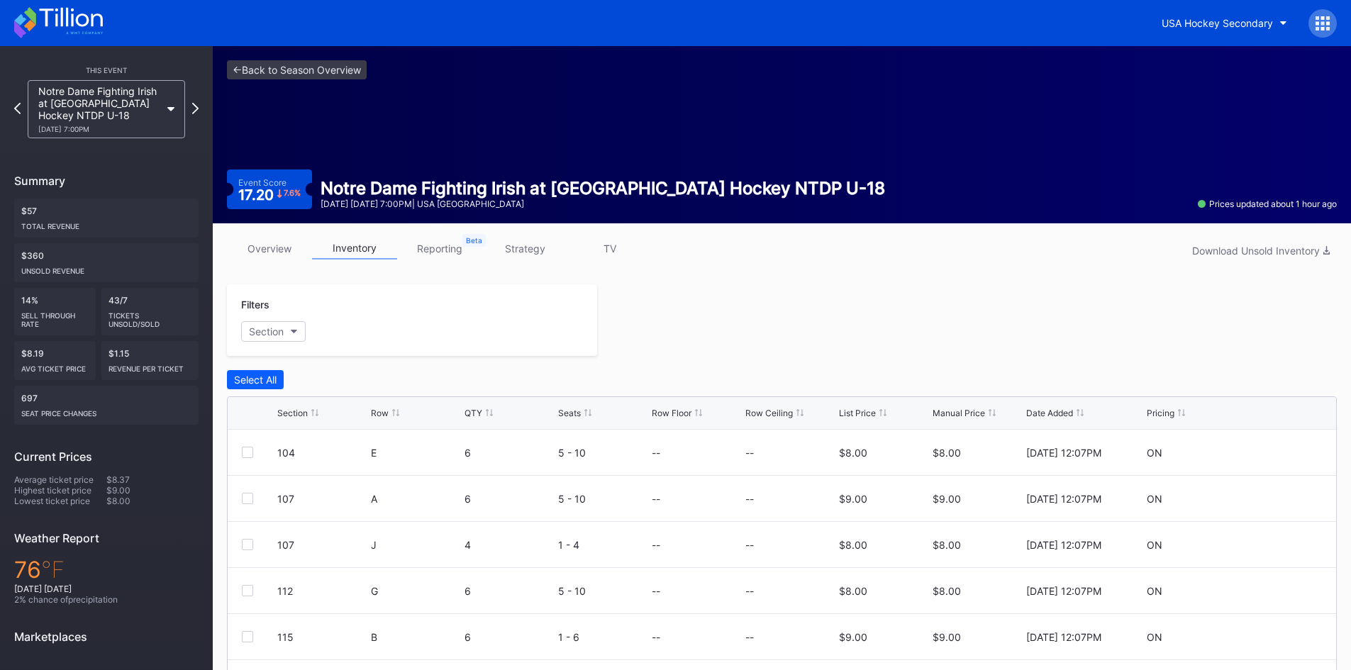
click at [63, 28] on icon at bounding box center [58, 22] width 89 height 31
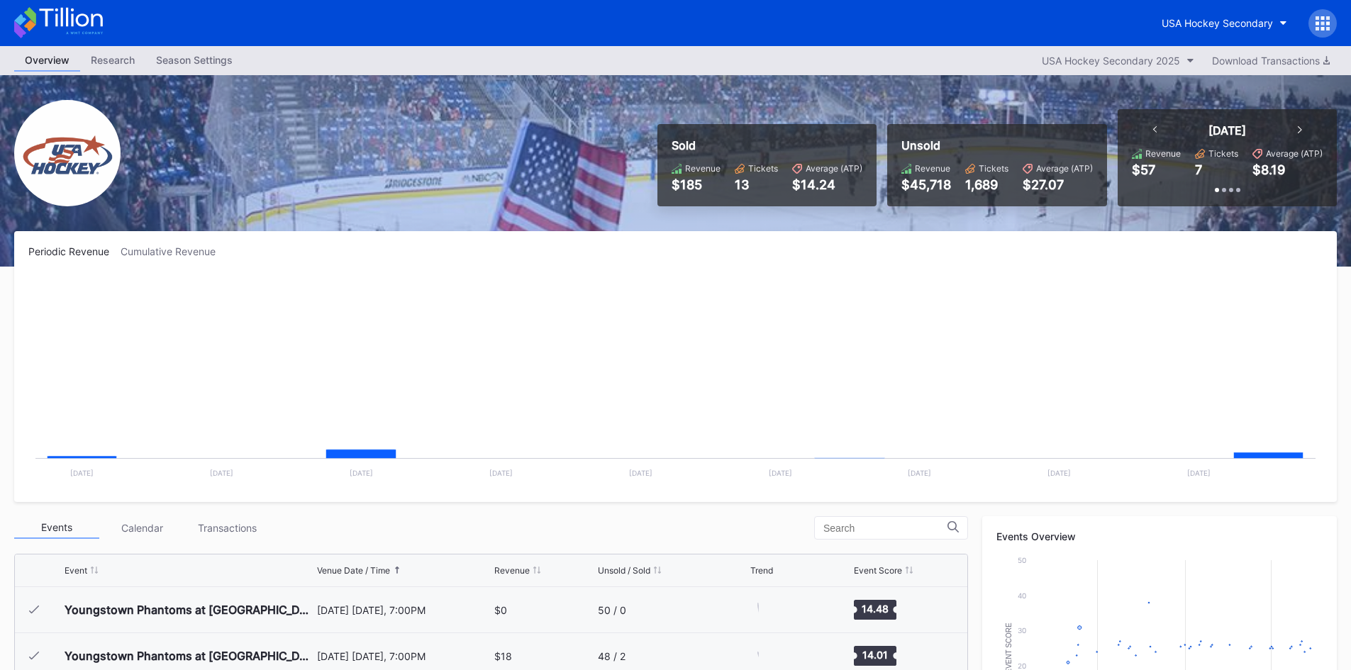
scroll to position [92, 0]
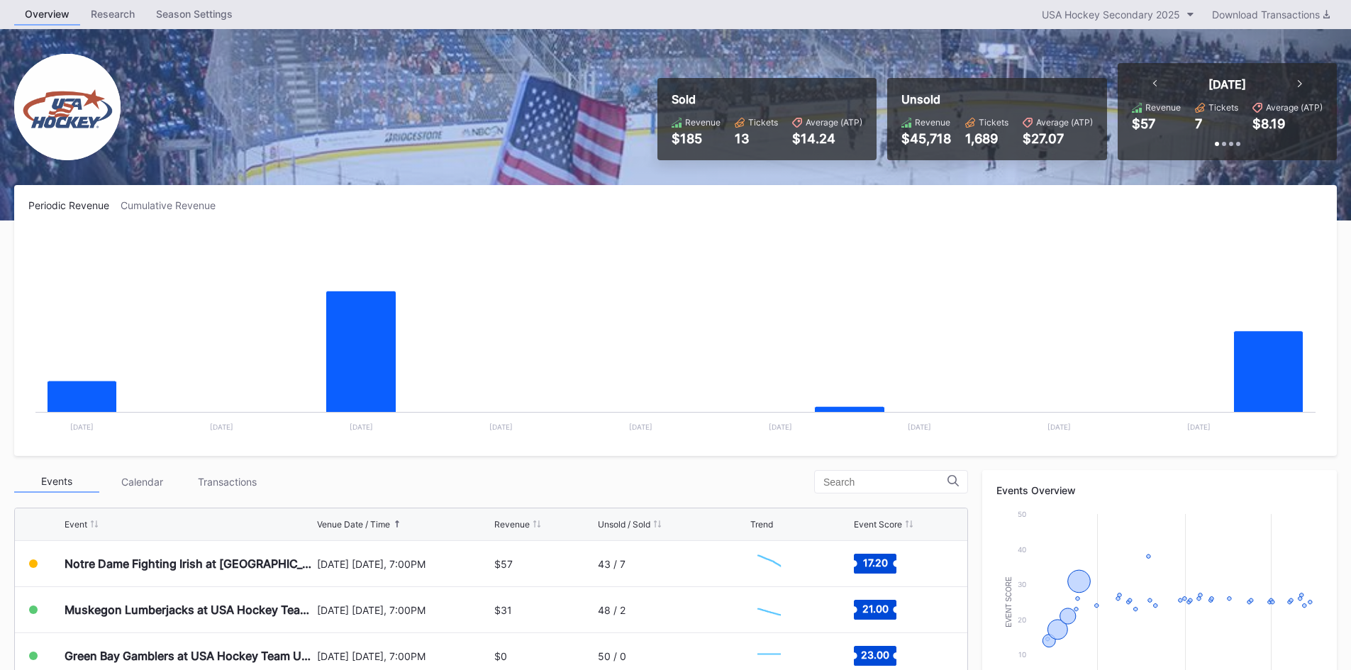
scroll to position [71, 0]
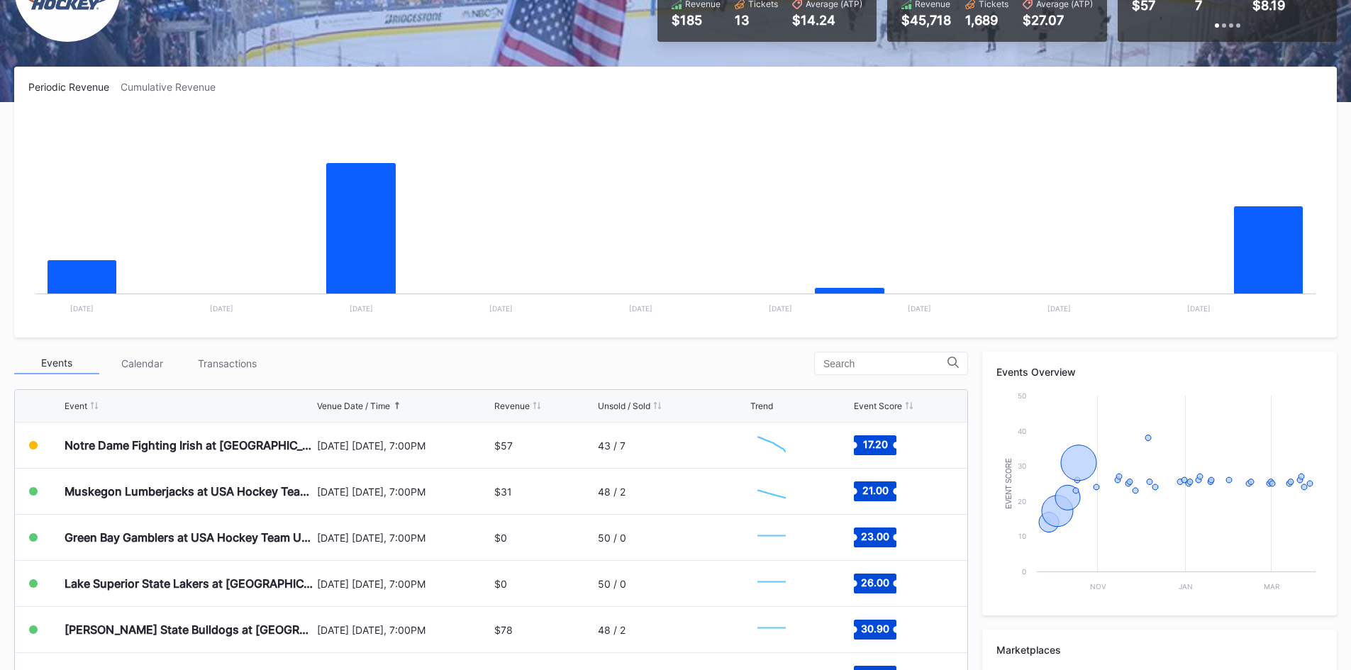
scroll to position [142, 0]
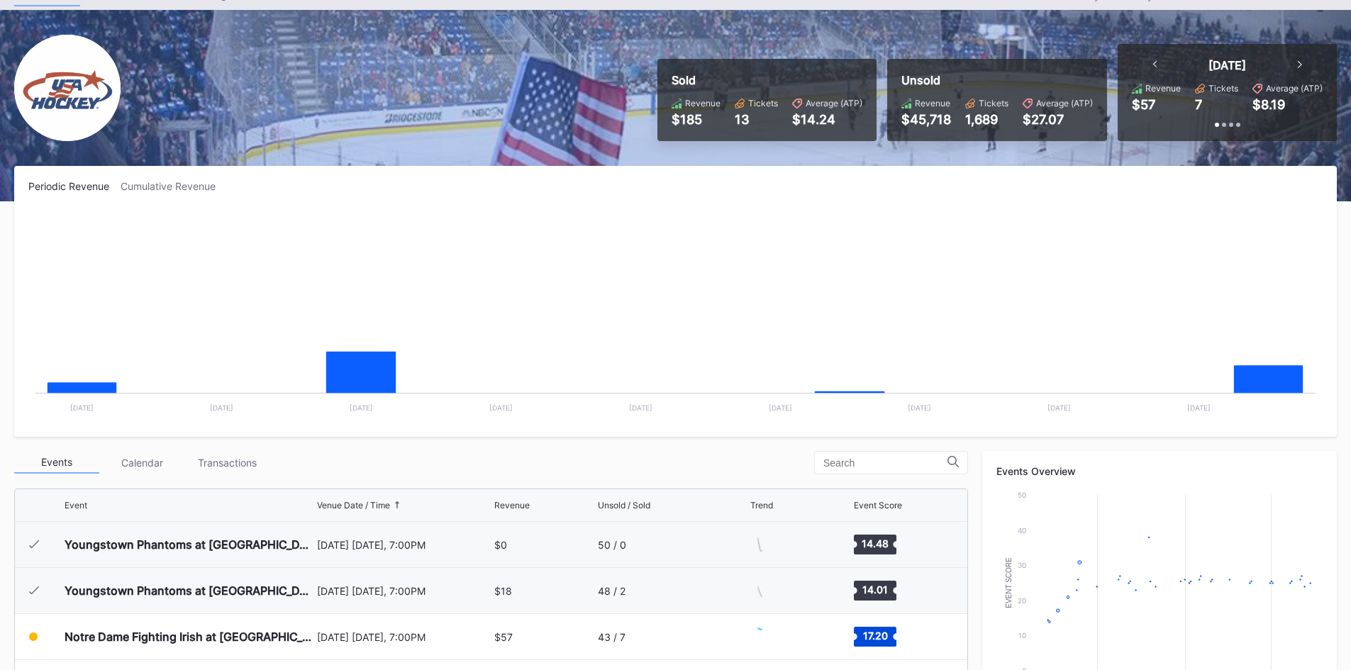
scroll to position [92, 0]
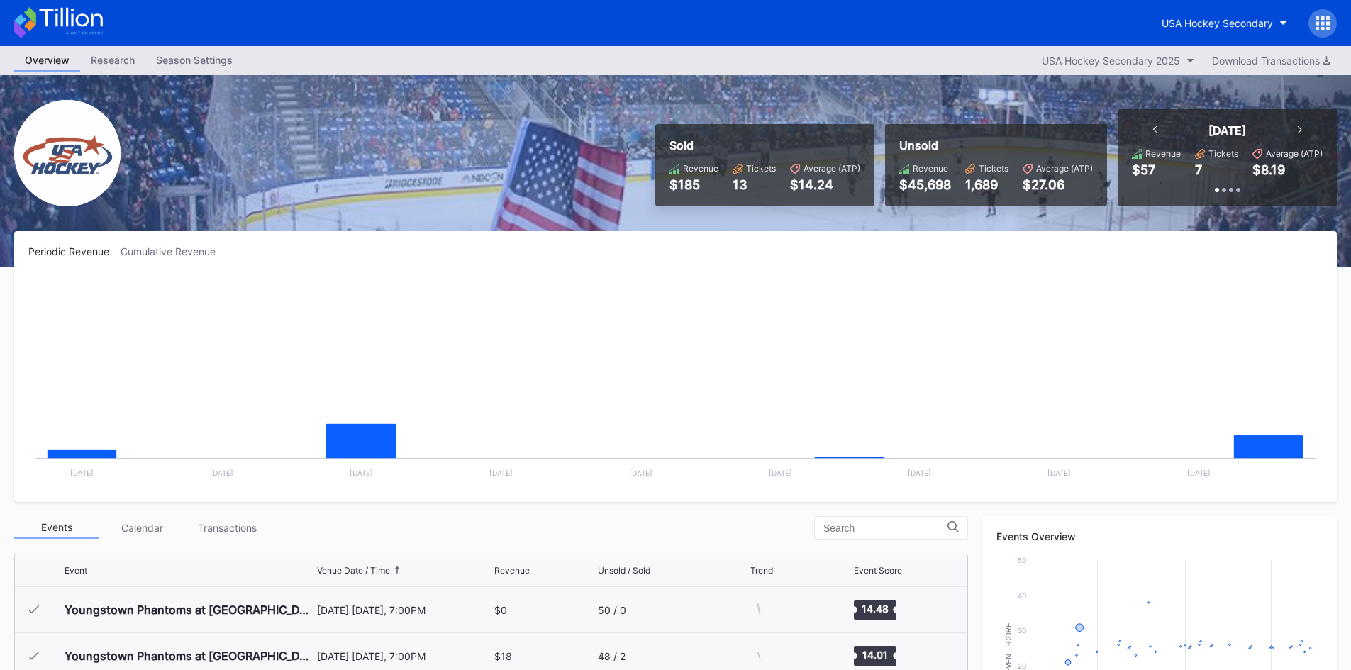
scroll to position [92, 0]
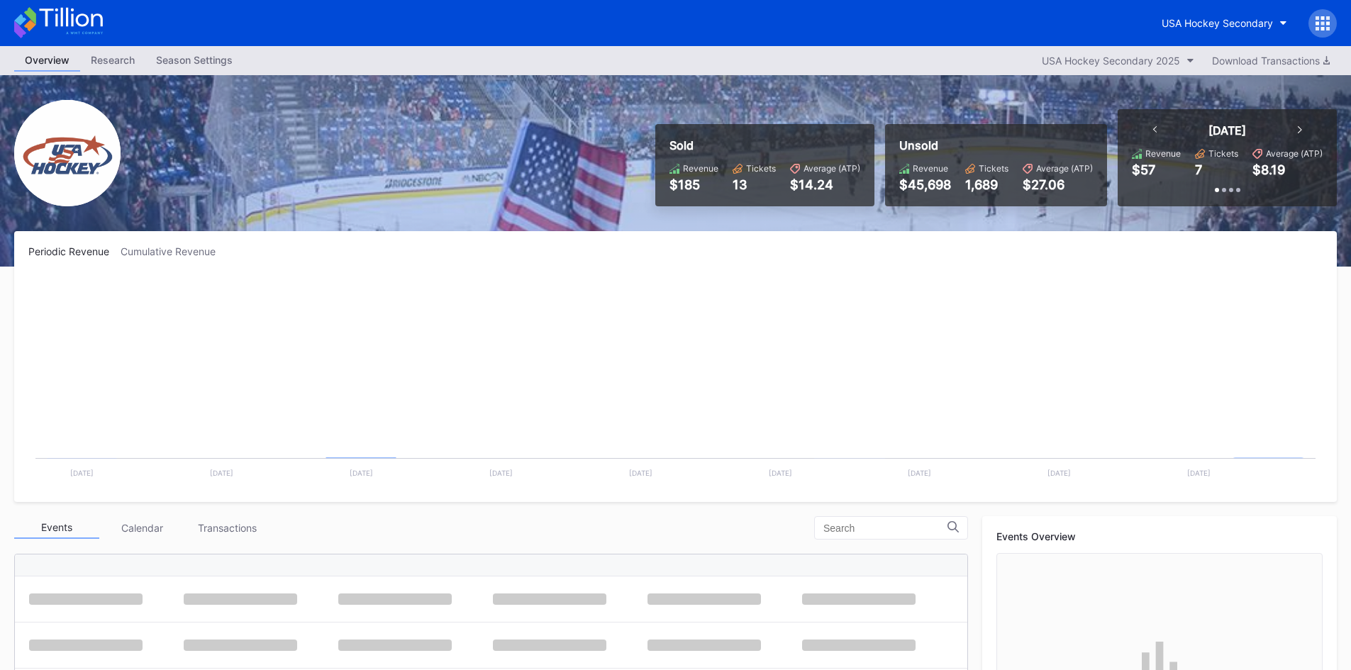
scroll to position [92, 0]
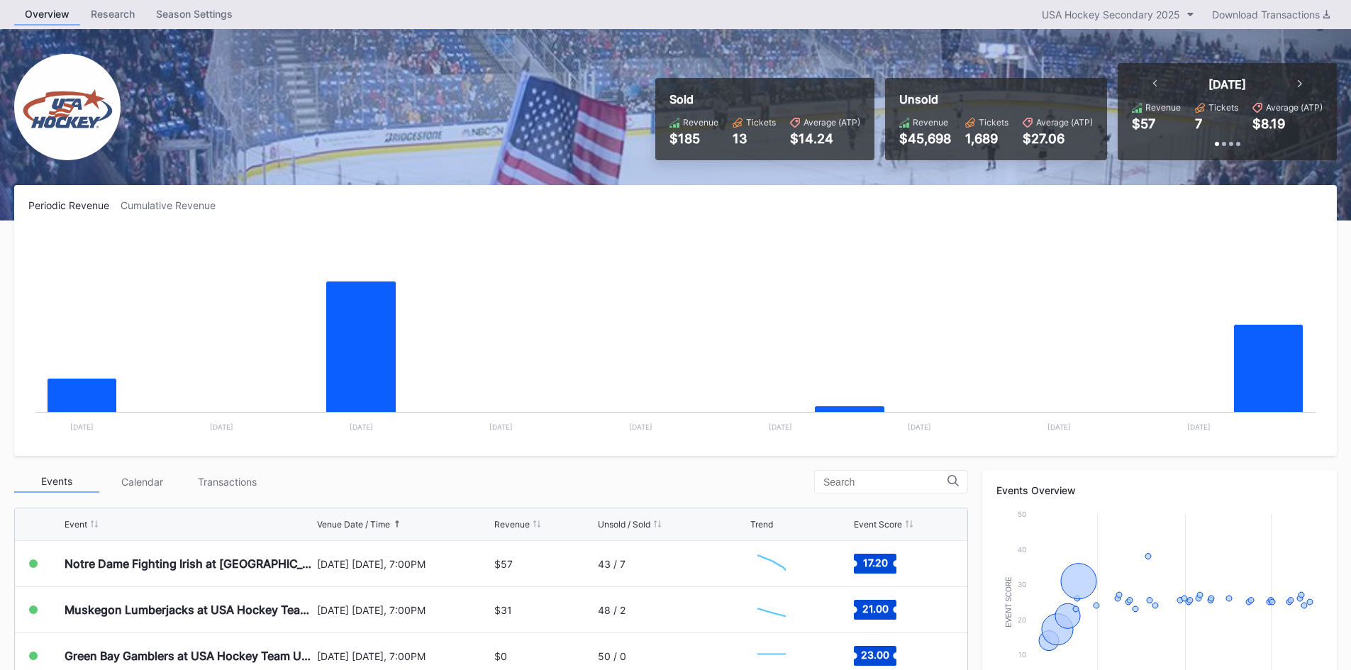
scroll to position [71, 0]
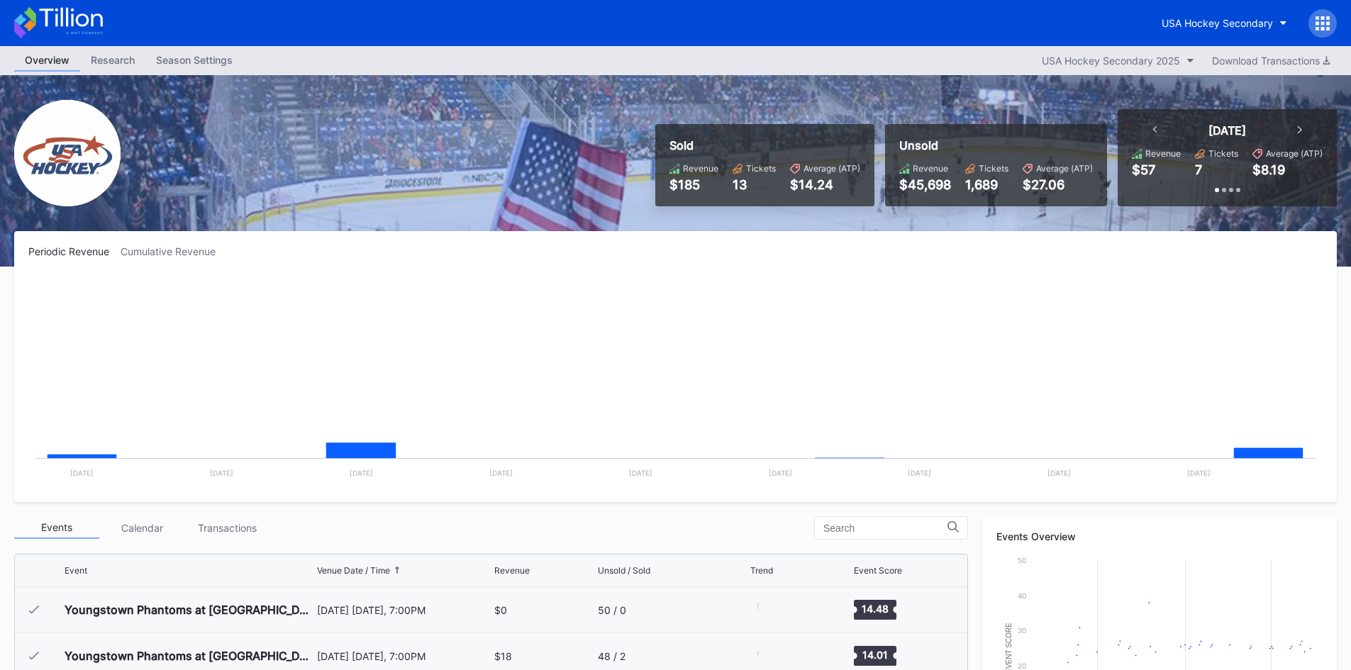
scroll to position [92, 0]
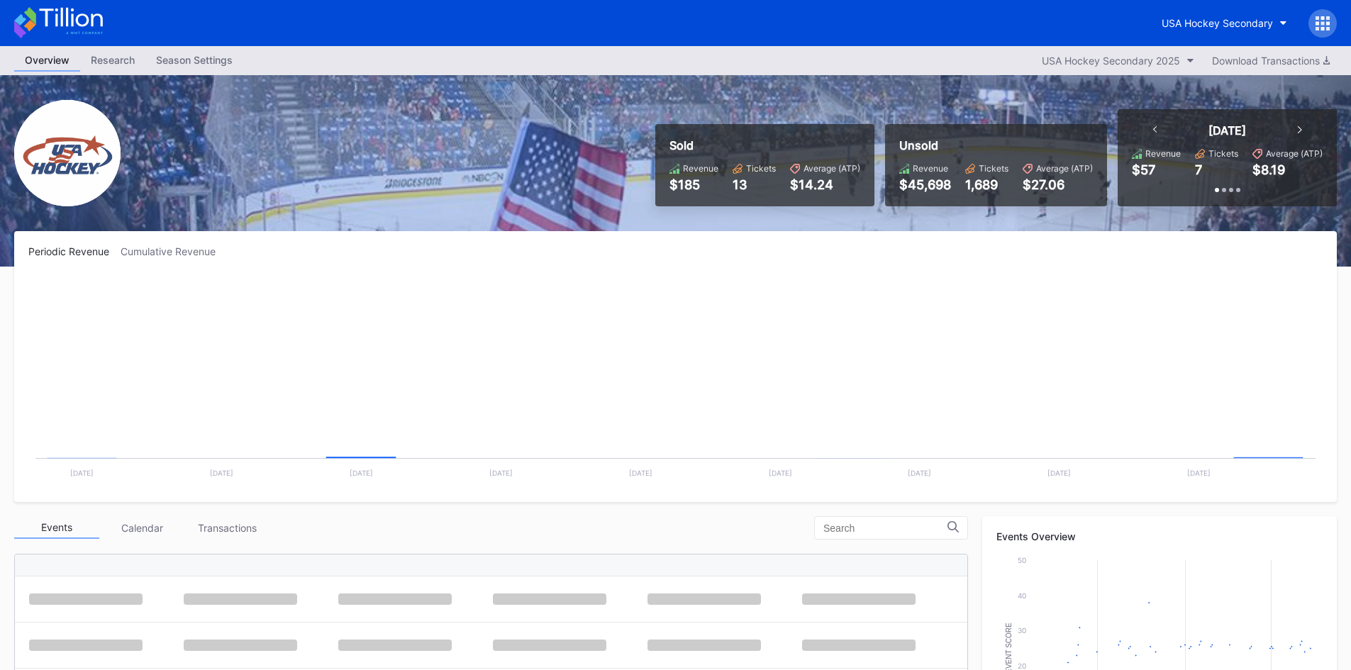
scroll to position [92, 0]
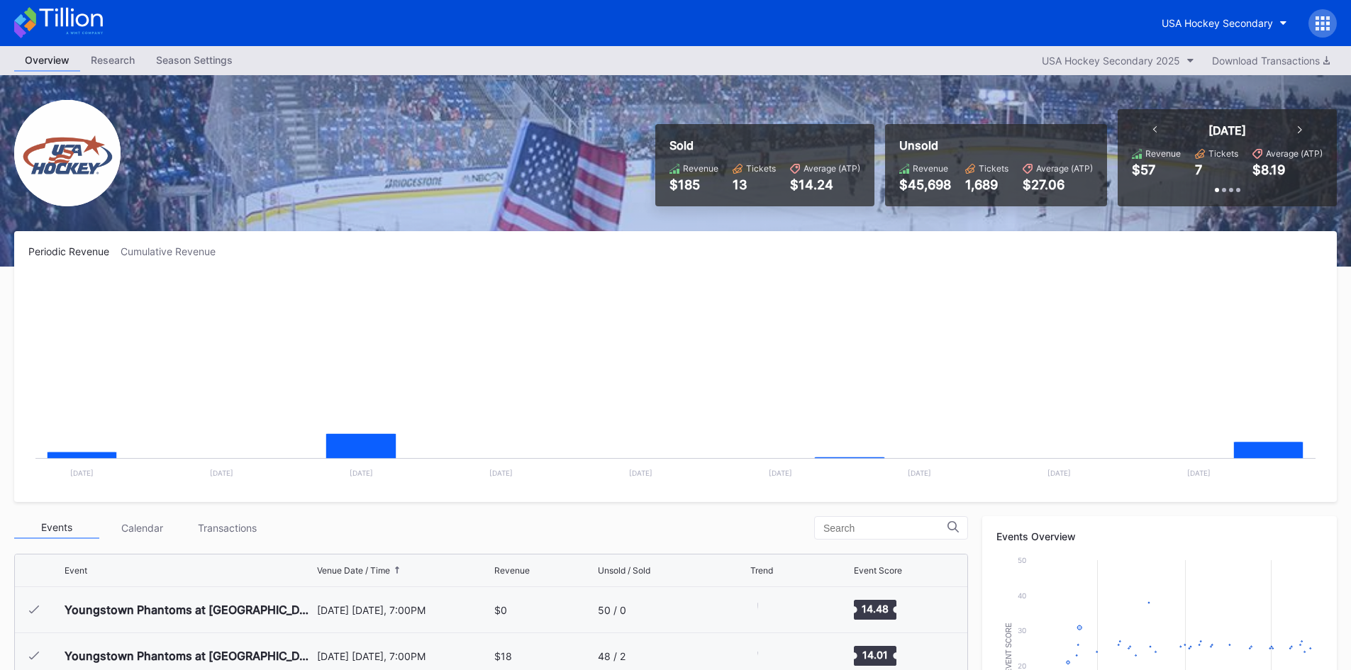
scroll to position [92, 0]
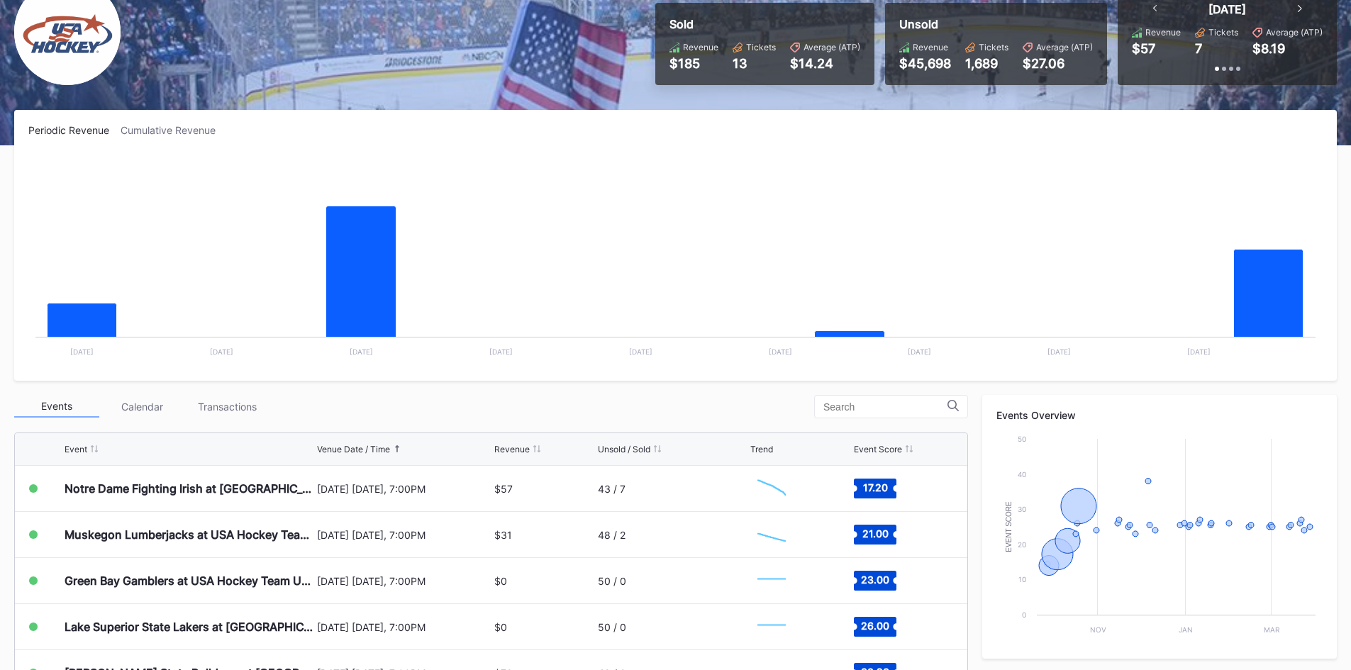
scroll to position [142, 0]
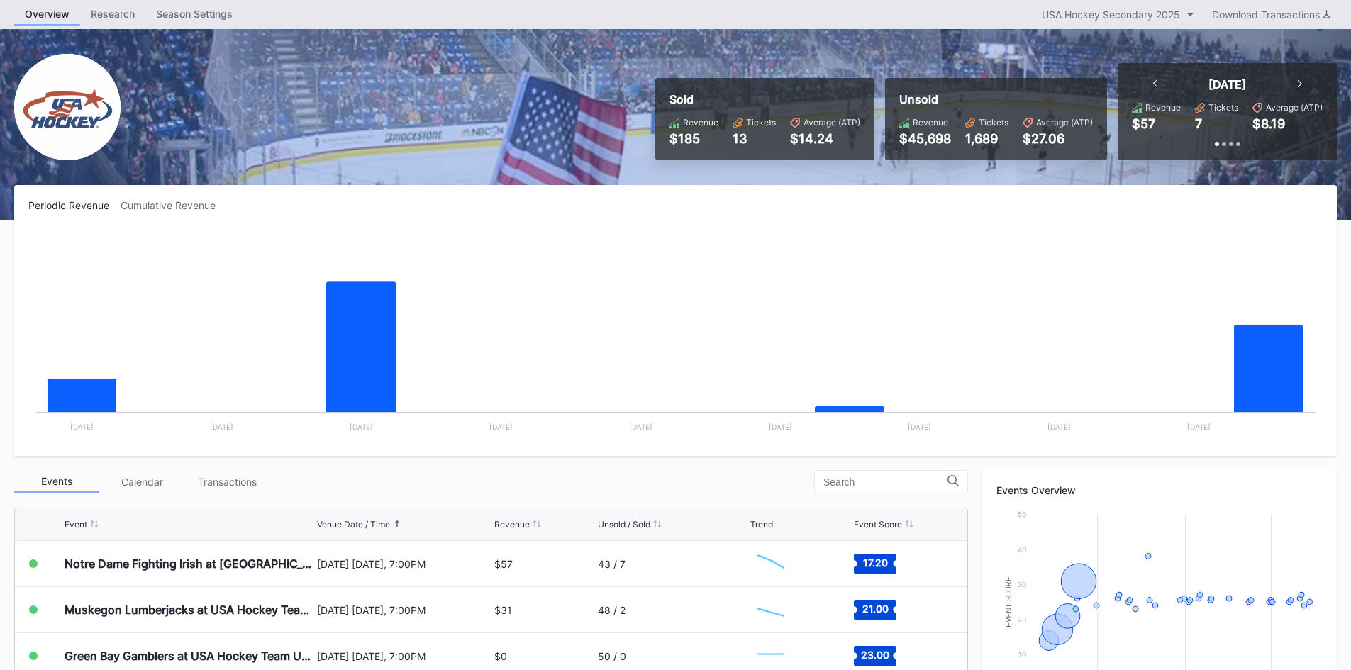
scroll to position [71, 0]
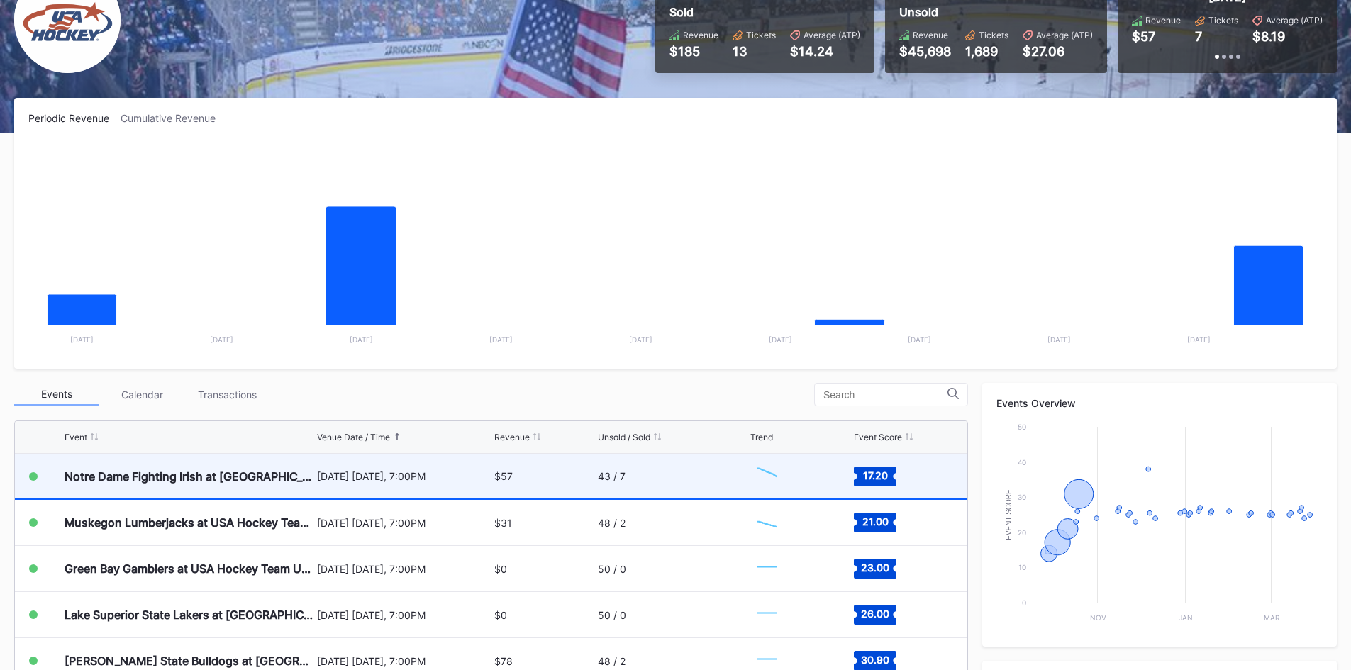
scroll to position [142, 0]
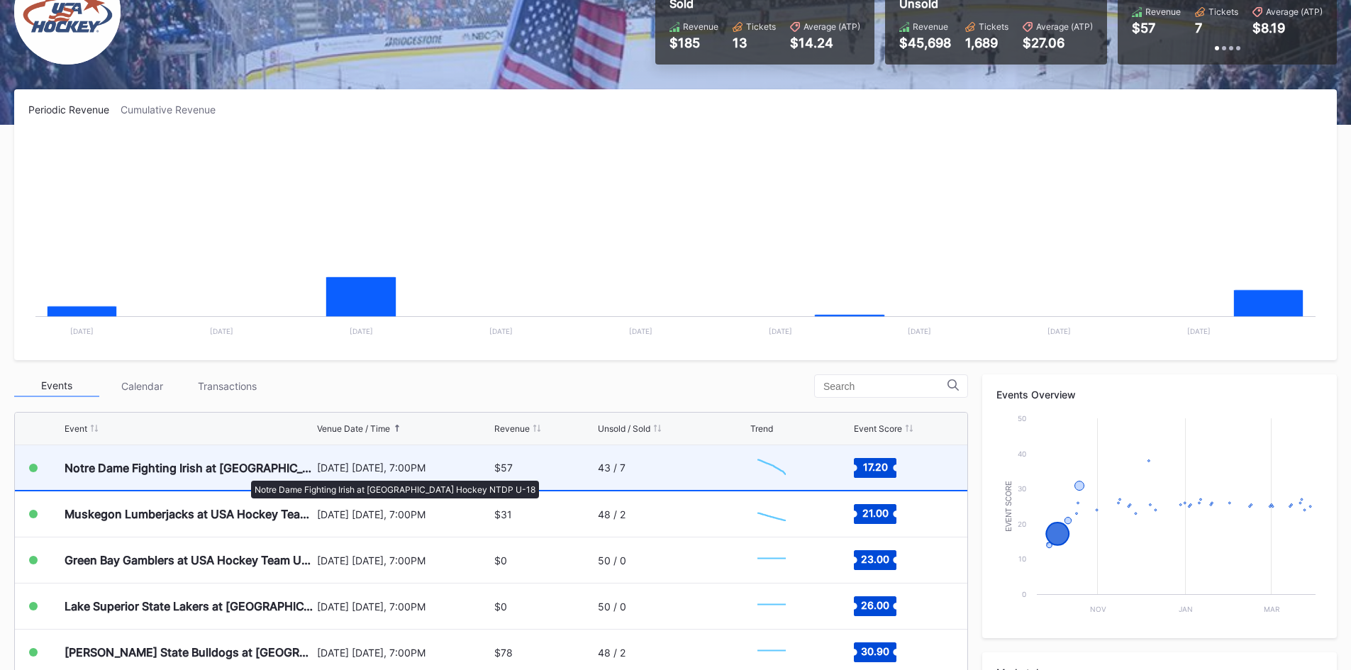
click at [239, 474] on div "Notre Dame Fighting Irish at [GEOGRAPHIC_DATA] Hockey NTDP U-18" at bounding box center [189, 468] width 249 height 14
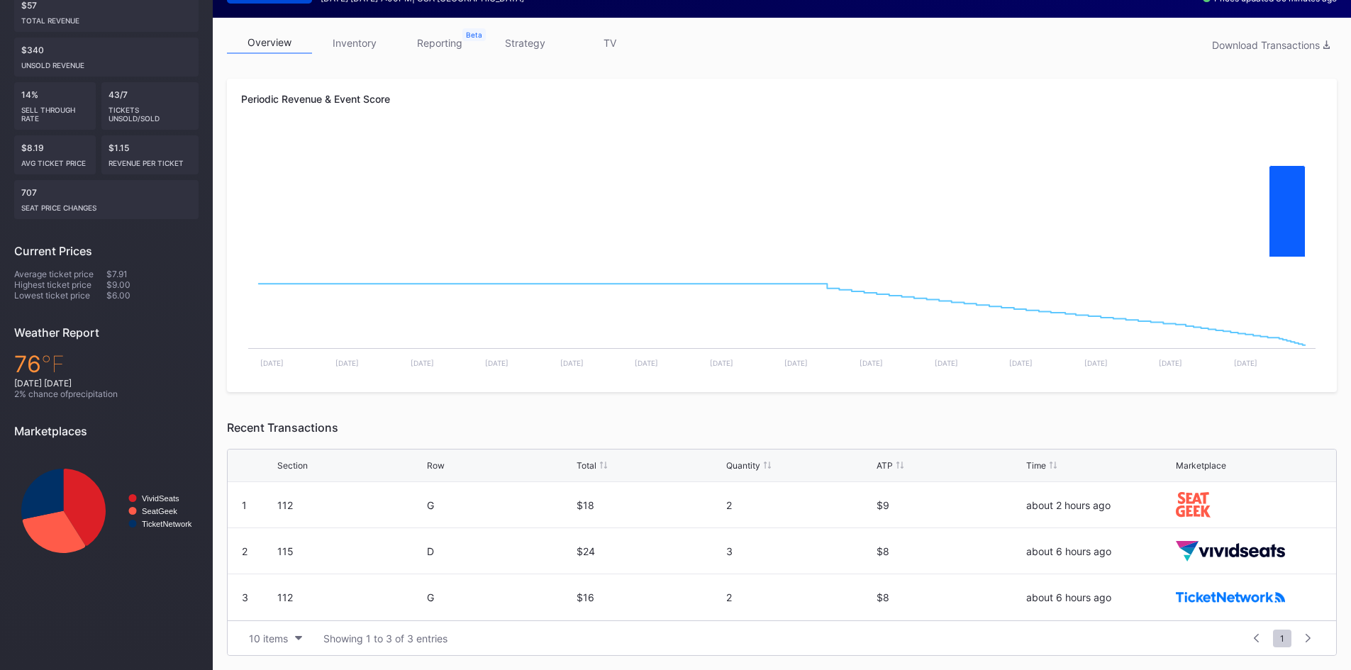
scroll to position [64, 0]
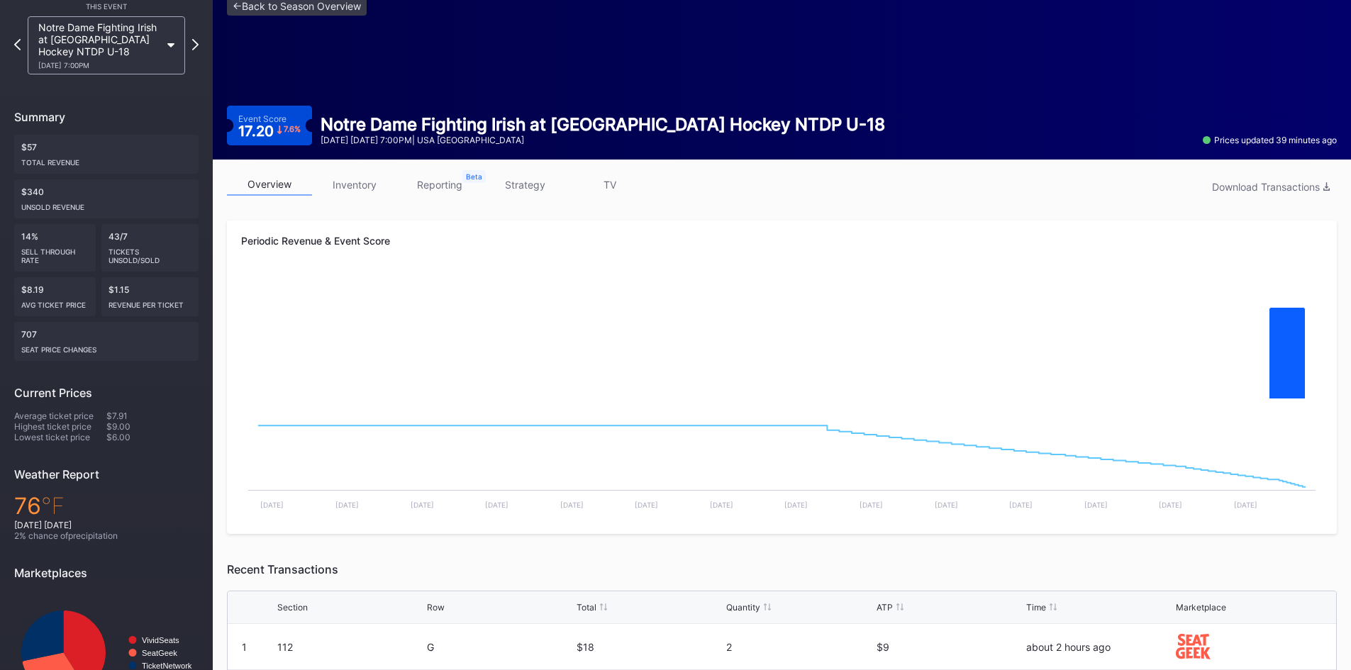
click at [365, 183] on link "inventory" at bounding box center [354, 185] width 85 height 22
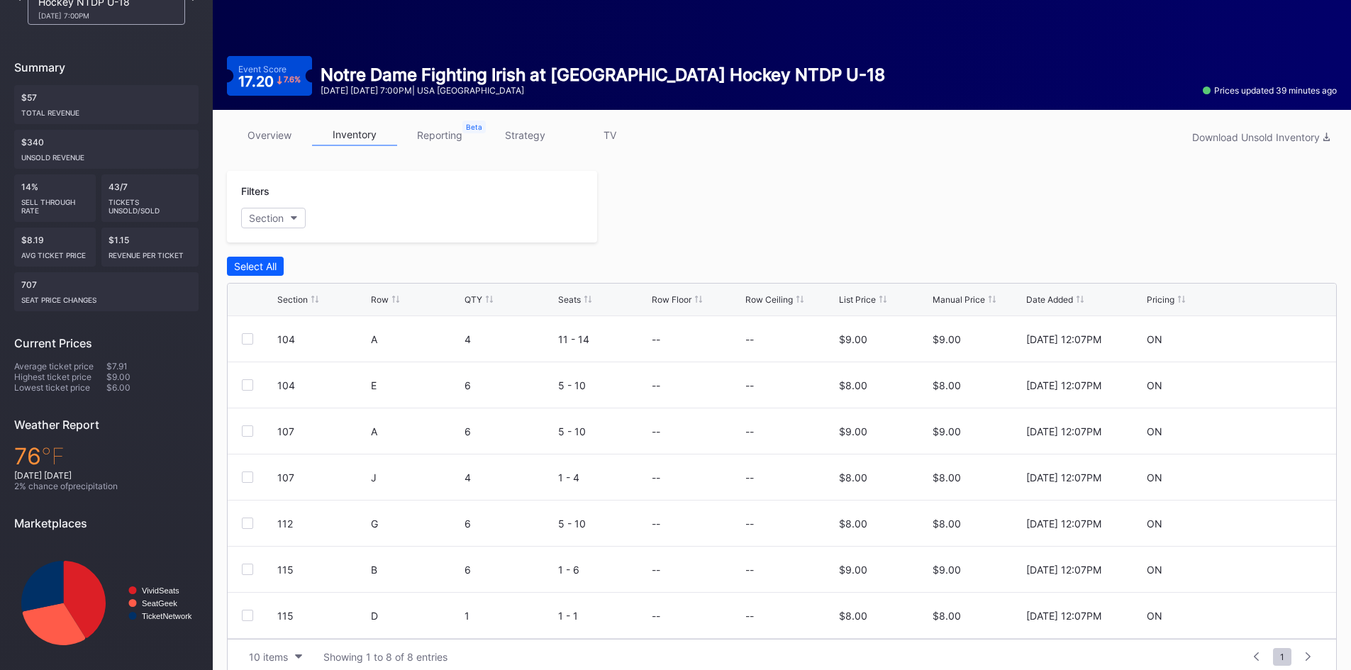
scroll to position [132, 0]
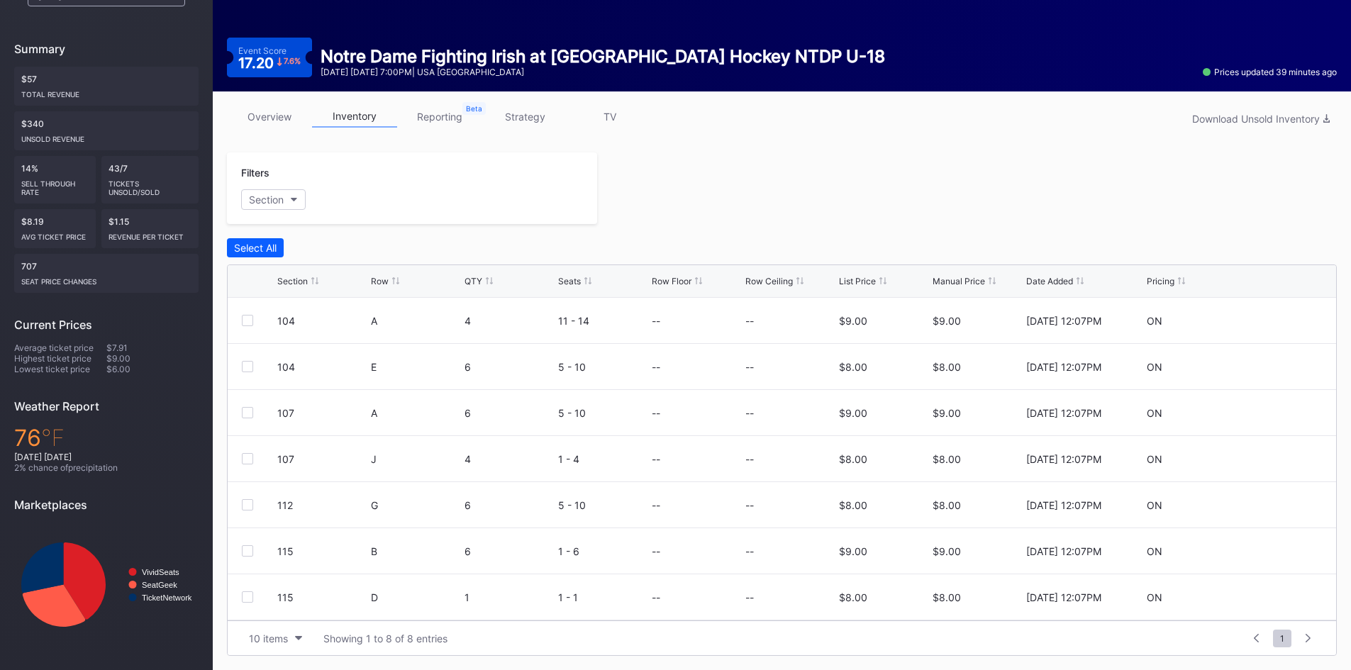
click at [449, 113] on link "reporting" at bounding box center [439, 117] width 85 height 22
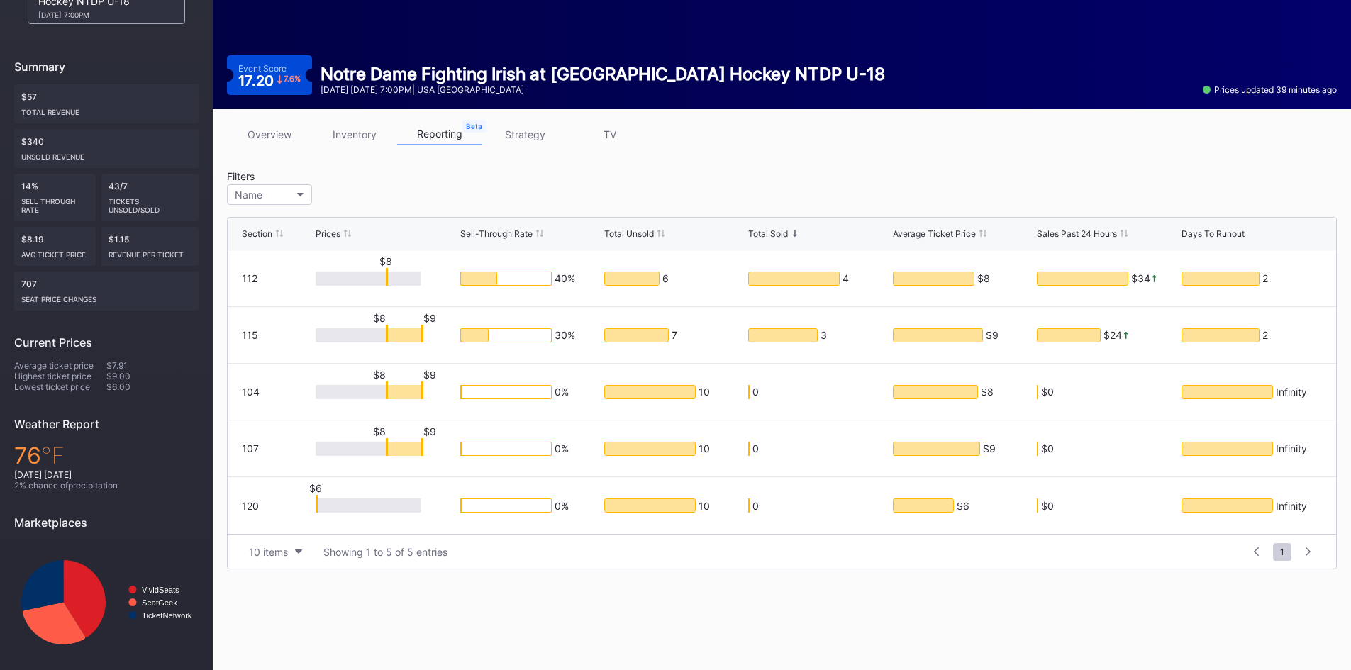
scroll to position [123, 0]
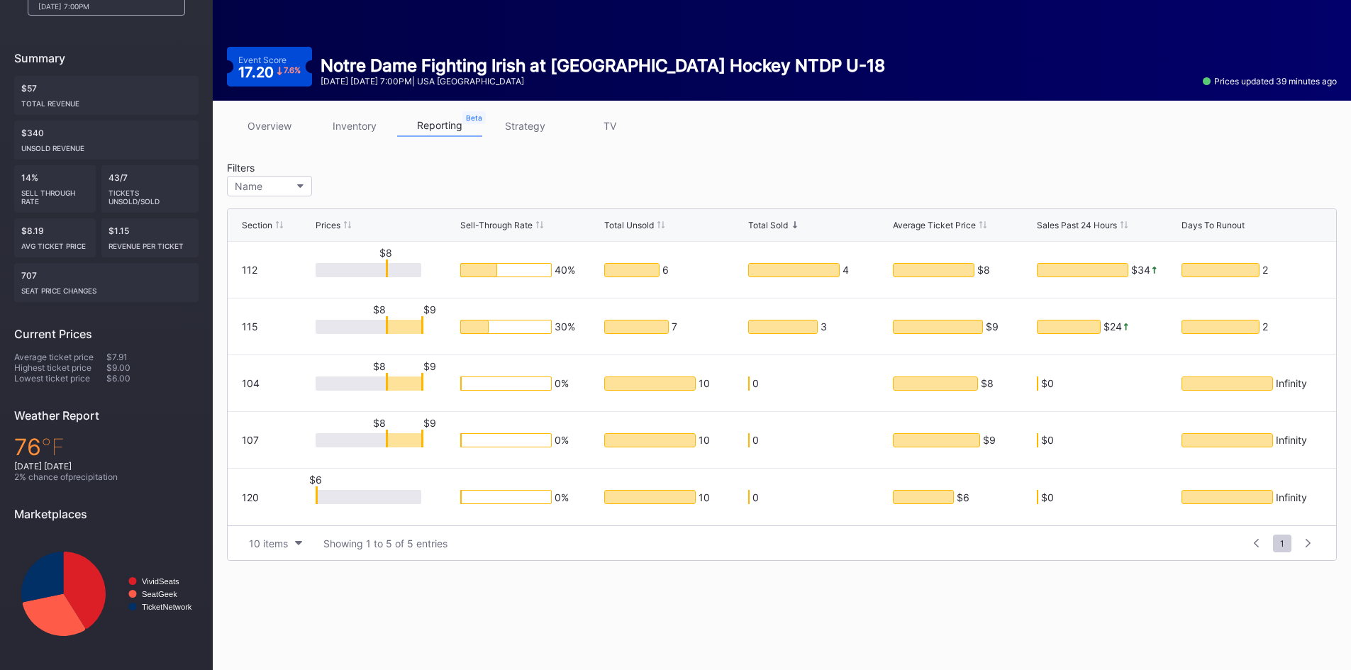
click at [533, 123] on link "strategy" at bounding box center [524, 126] width 85 height 22
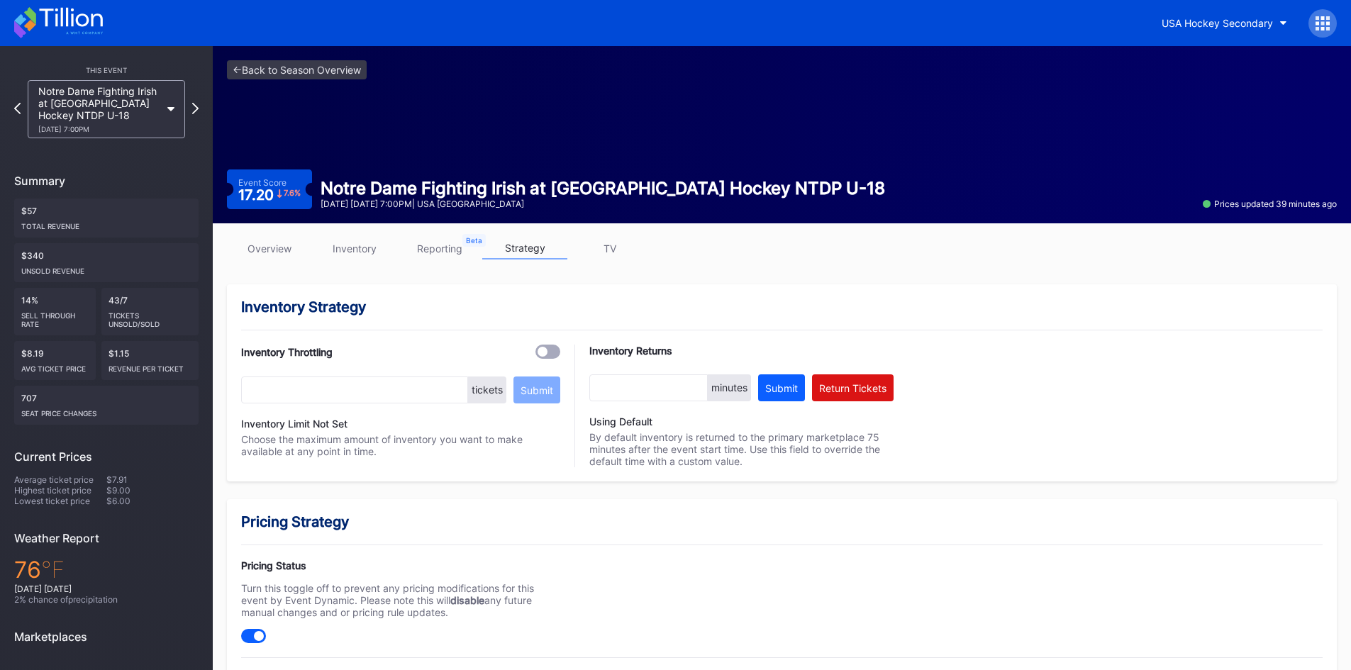
click at [367, 245] on link "inventory" at bounding box center [354, 249] width 85 height 22
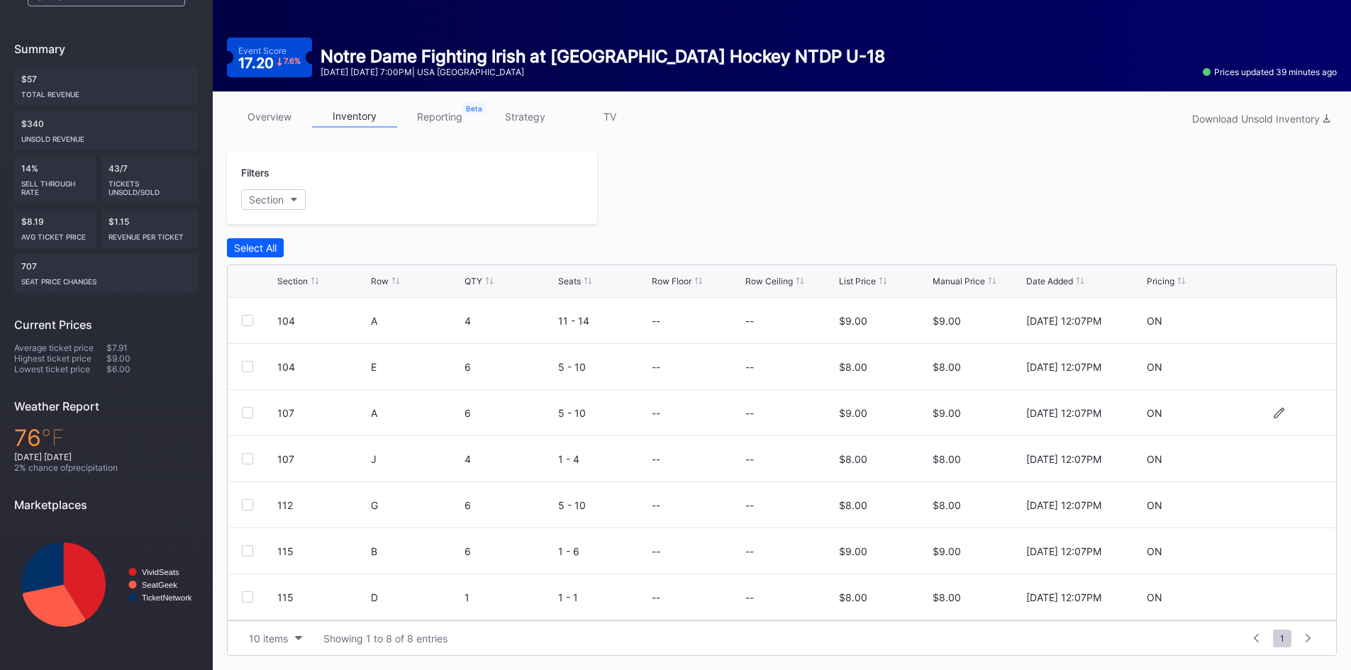
scroll to position [46, 0]
click at [1274, 601] on icon at bounding box center [1279, 597] width 11 height 11
click at [919, 609] on form "120 E 10 1 - 10 0 $6.00 6 9/5/2025 12:07PM Cancel Save" at bounding box center [799, 603] width 1045 height 57
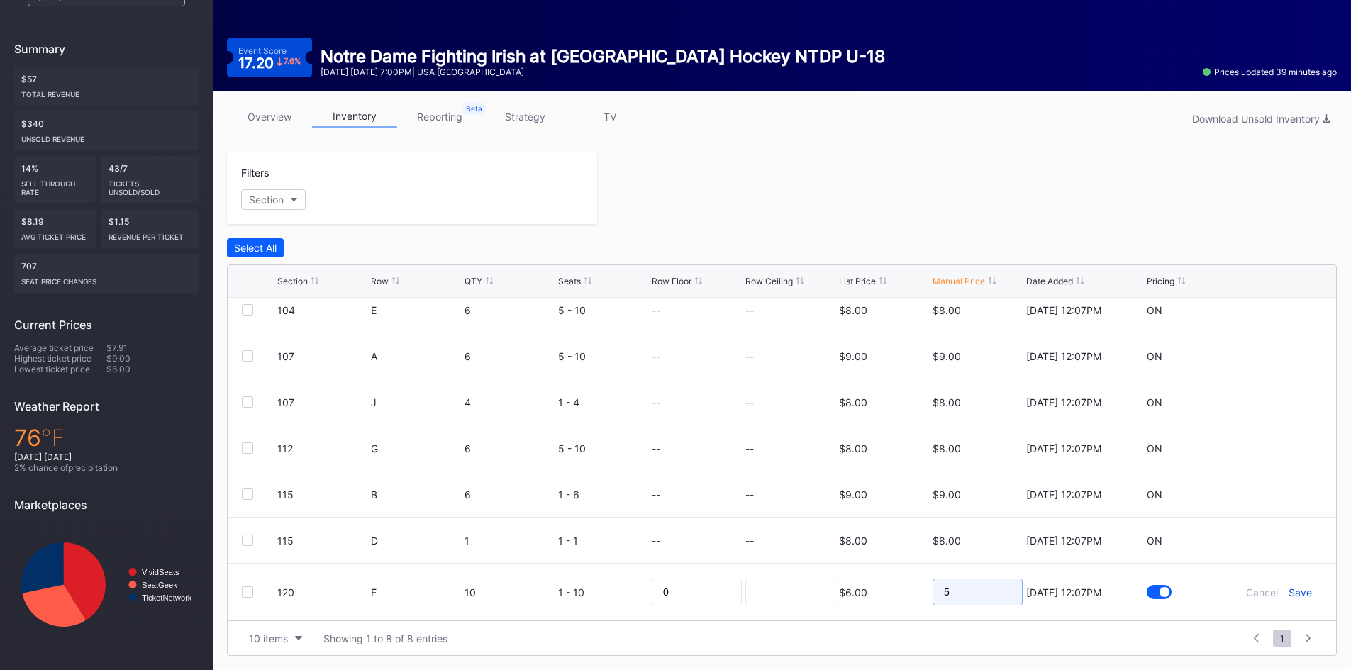
type input "5"
click at [1290, 592] on div "Save" at bounding box center [1300, 593] width 23 height 12
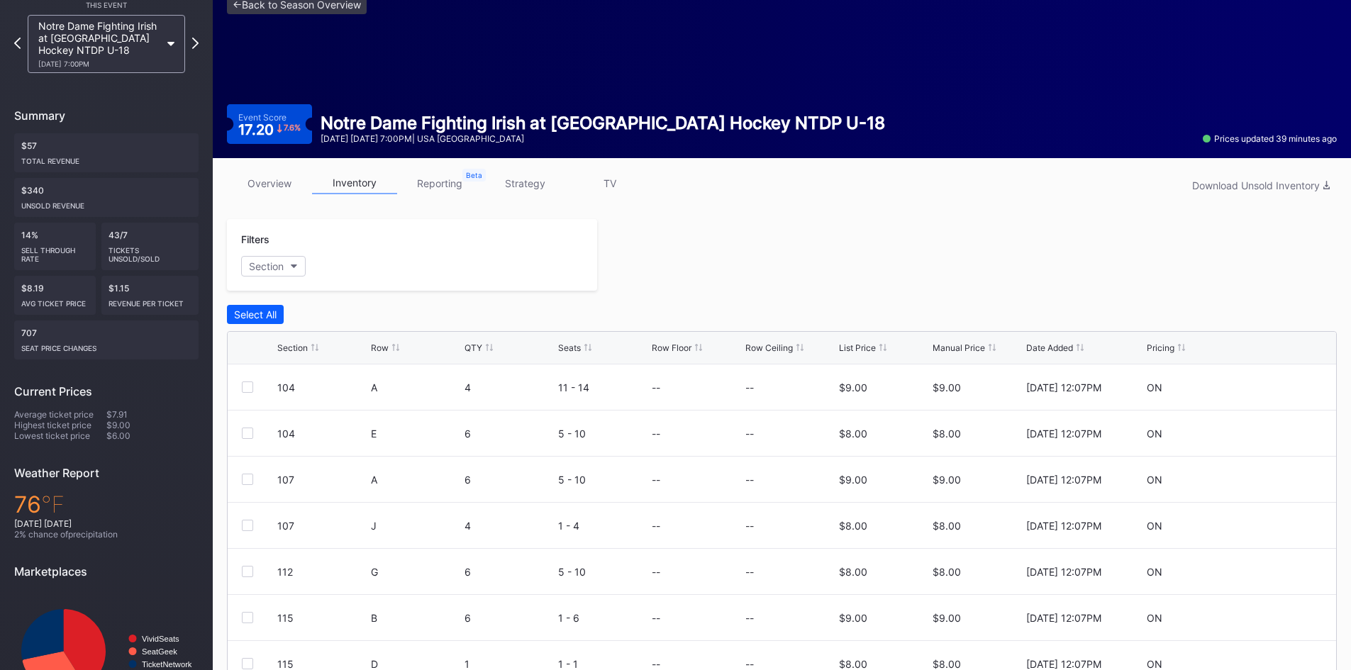
scroll to position [0, 0]
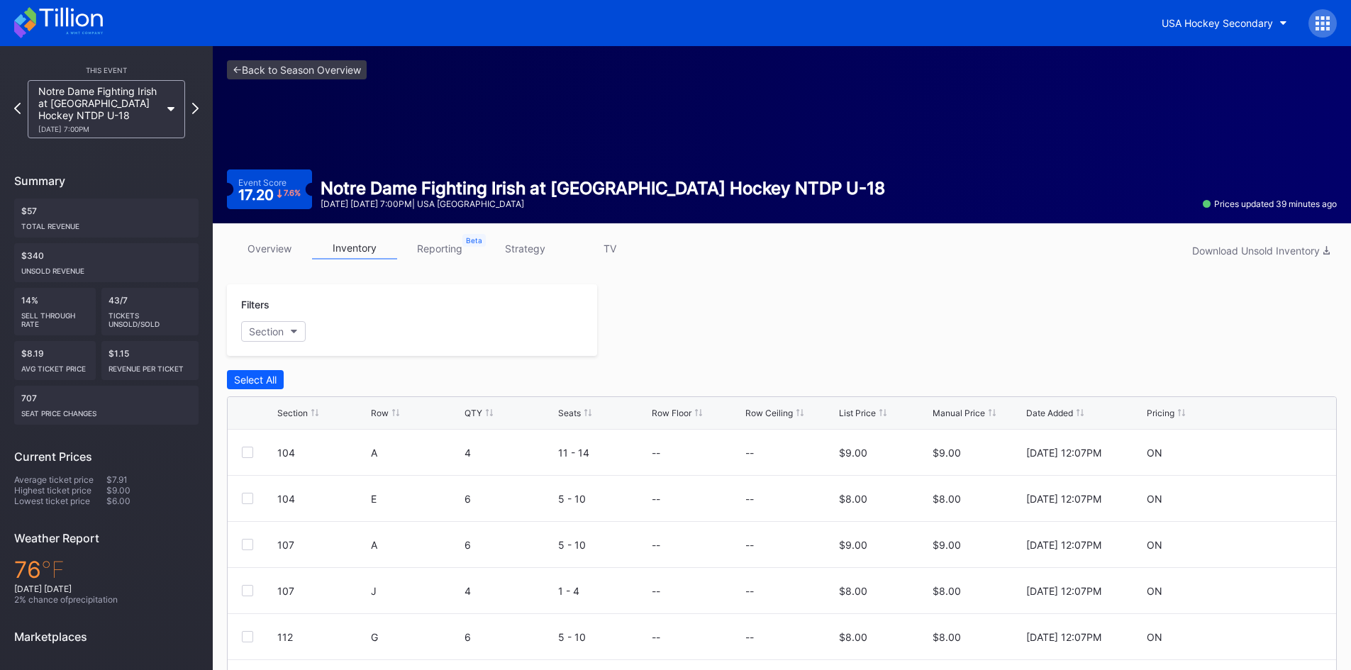
click at [71, 19] on icon at bounding box center [58, 22] width 89 height 31
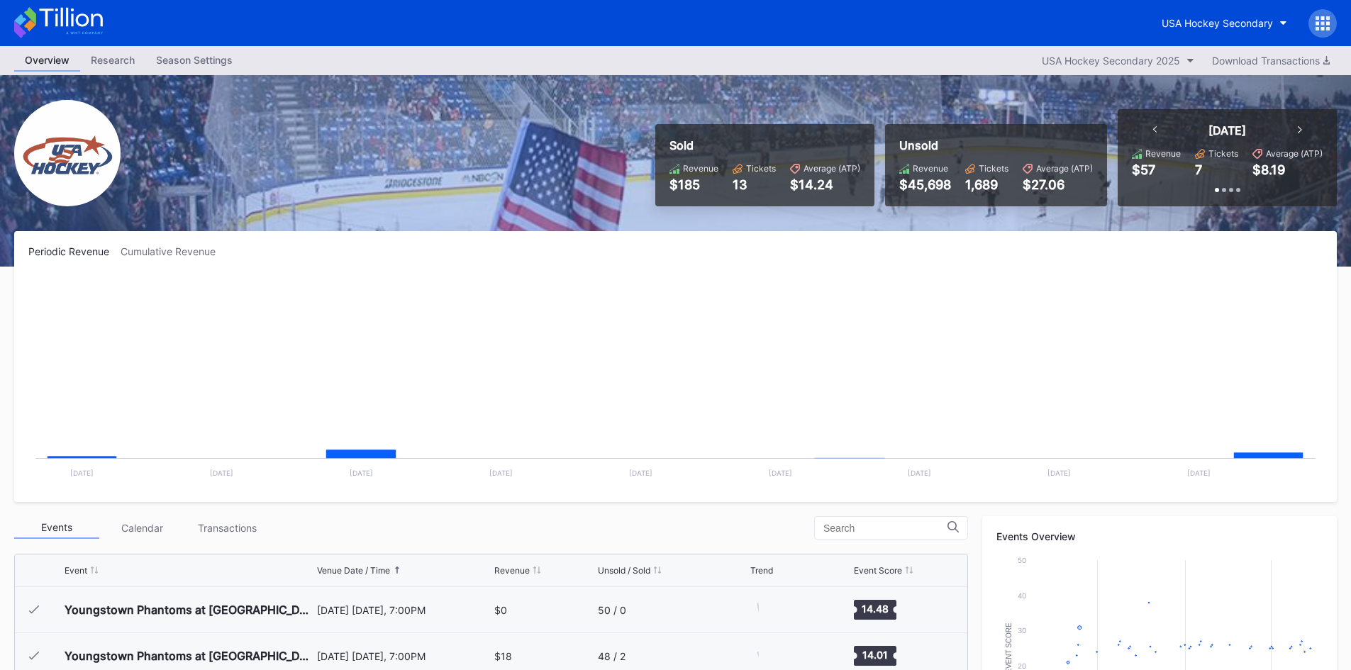
scroll to position [92, 0]
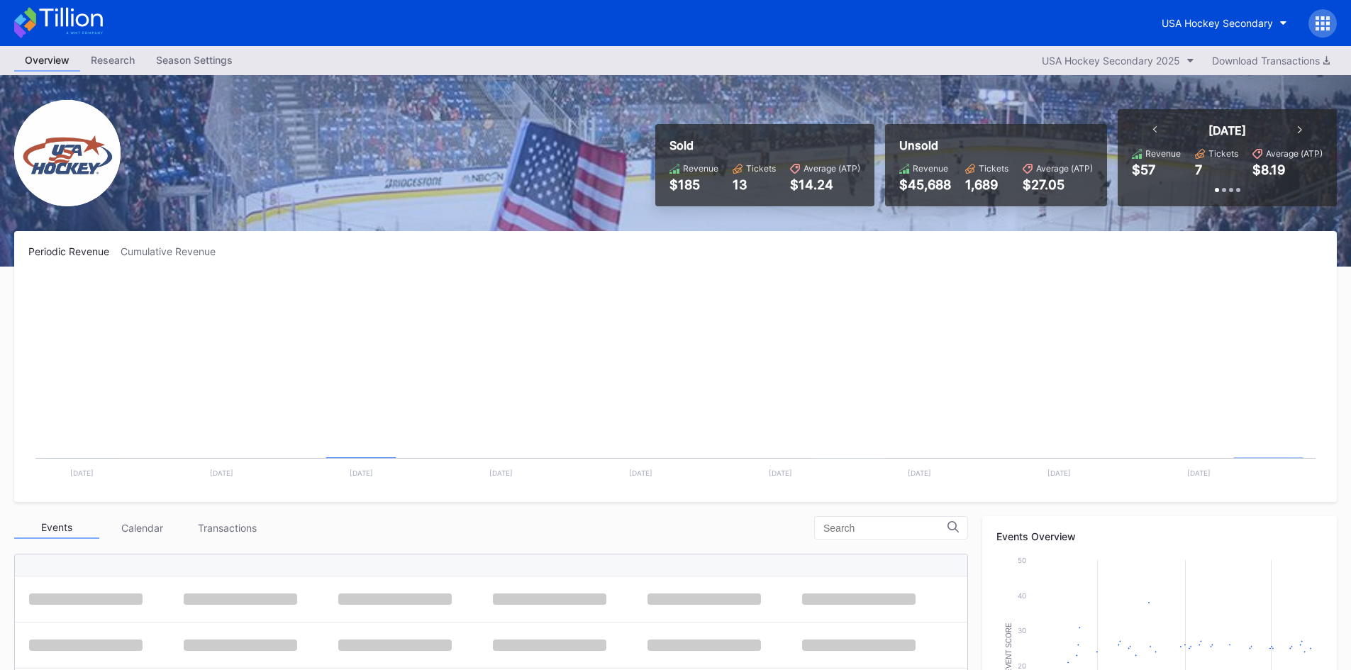
scroll to position [92, 0]
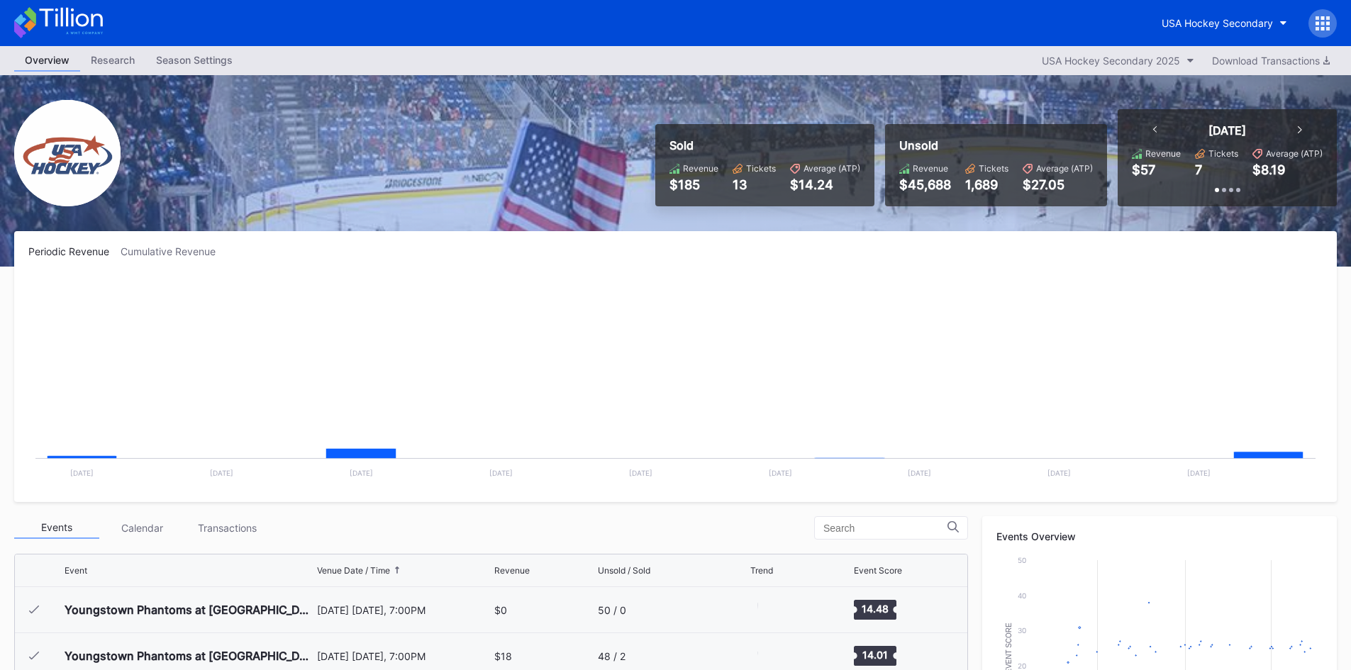
scroll to position [92, 0]
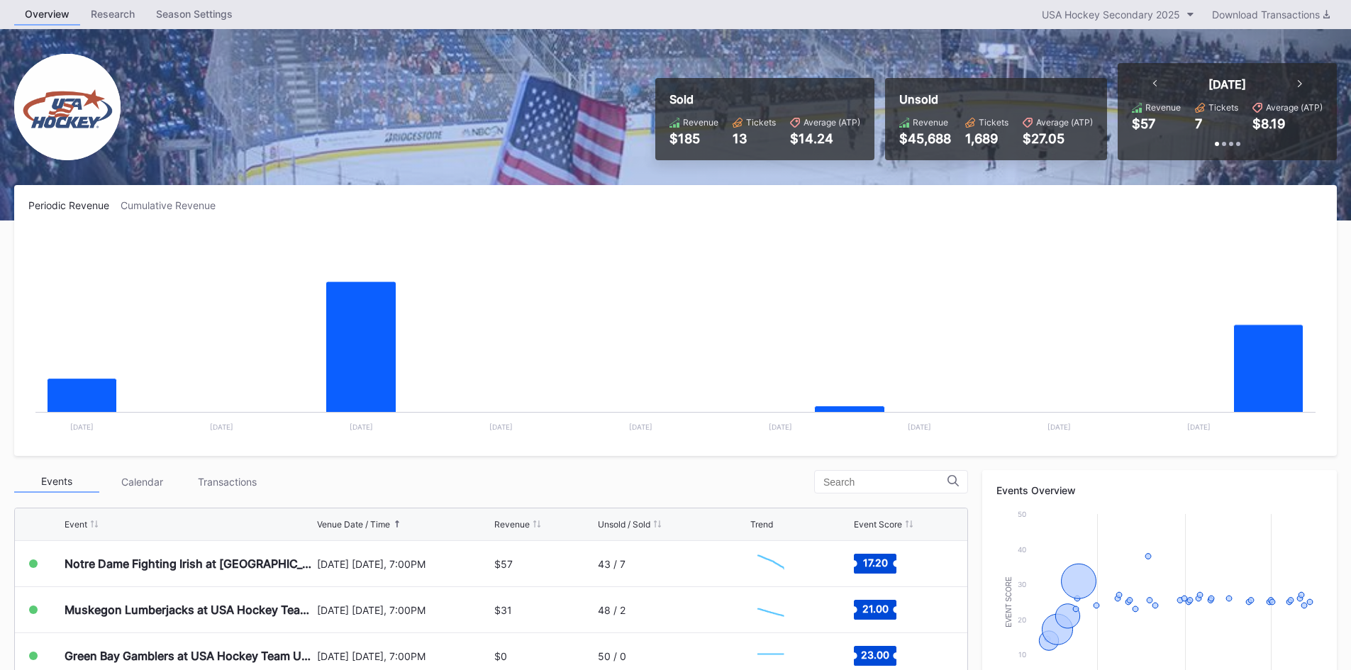
scroll to position [71, 0]
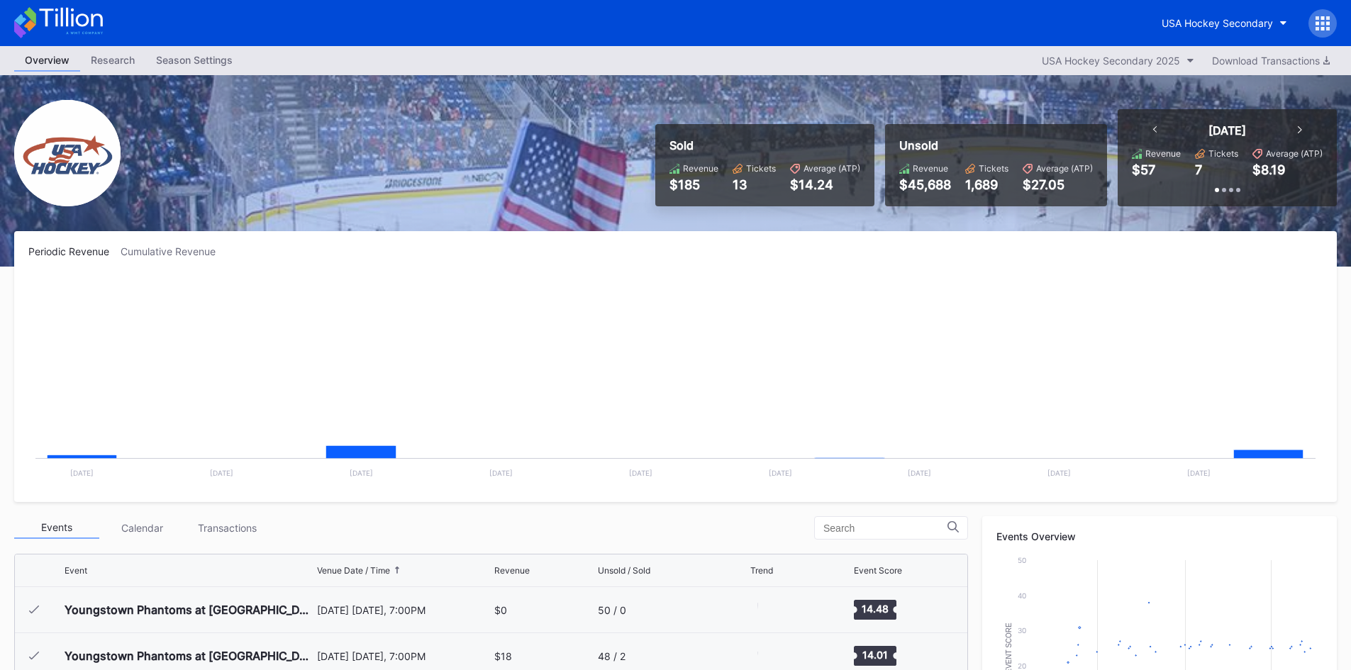
scroll to position [92, 0]
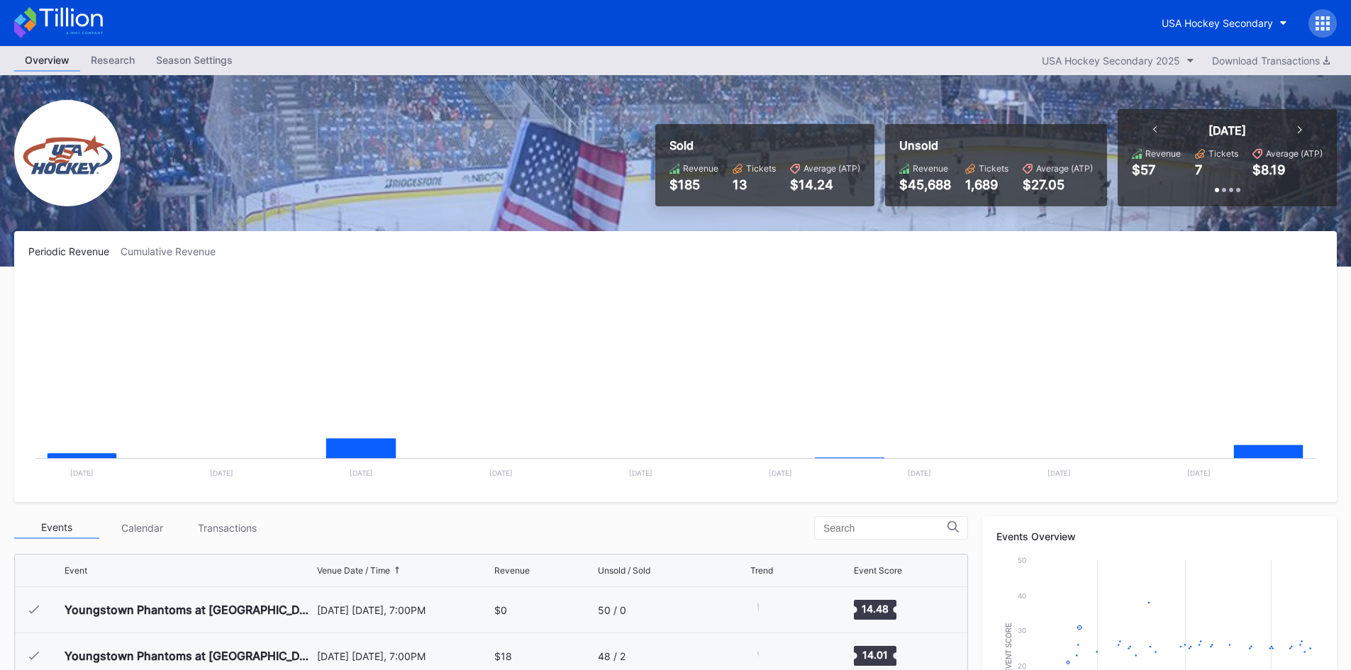
scroll to position [92, 0]
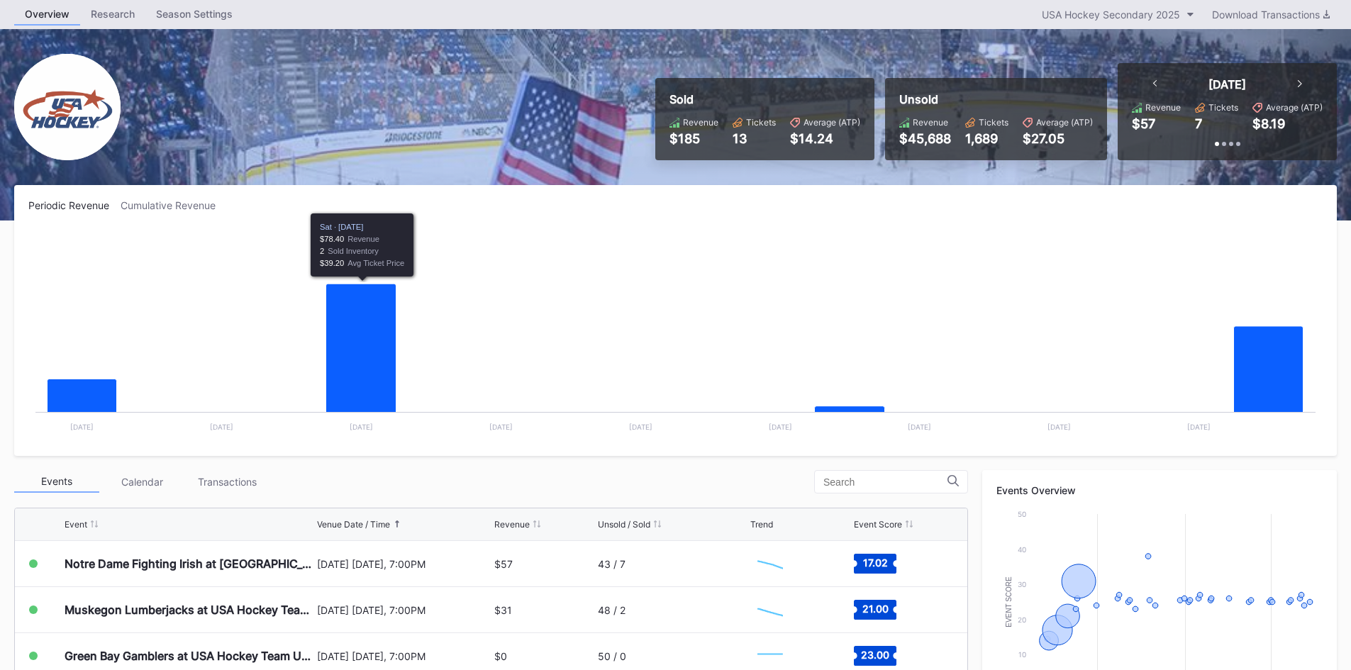
scroll to position [71, 0]
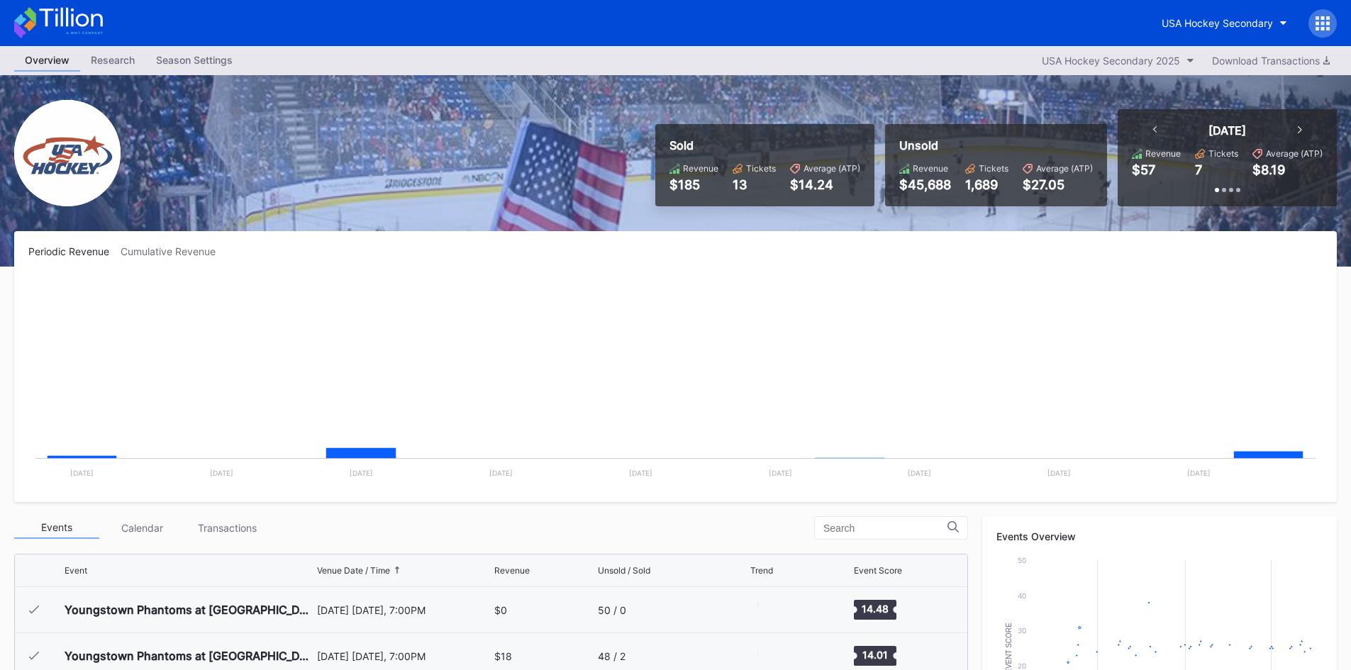
scroll to position [92, 0]
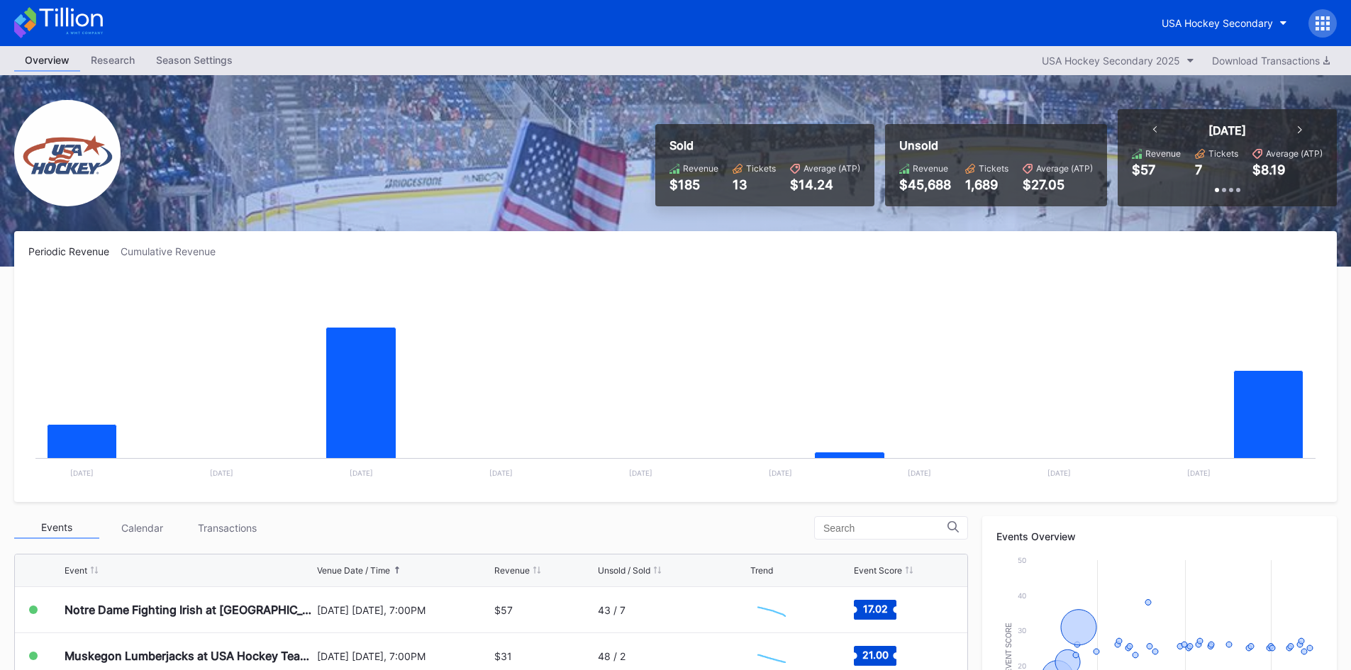
click at [167, 250] on div "Cumulative Revenue" at bounding box center [174, 251] width 106 height 12
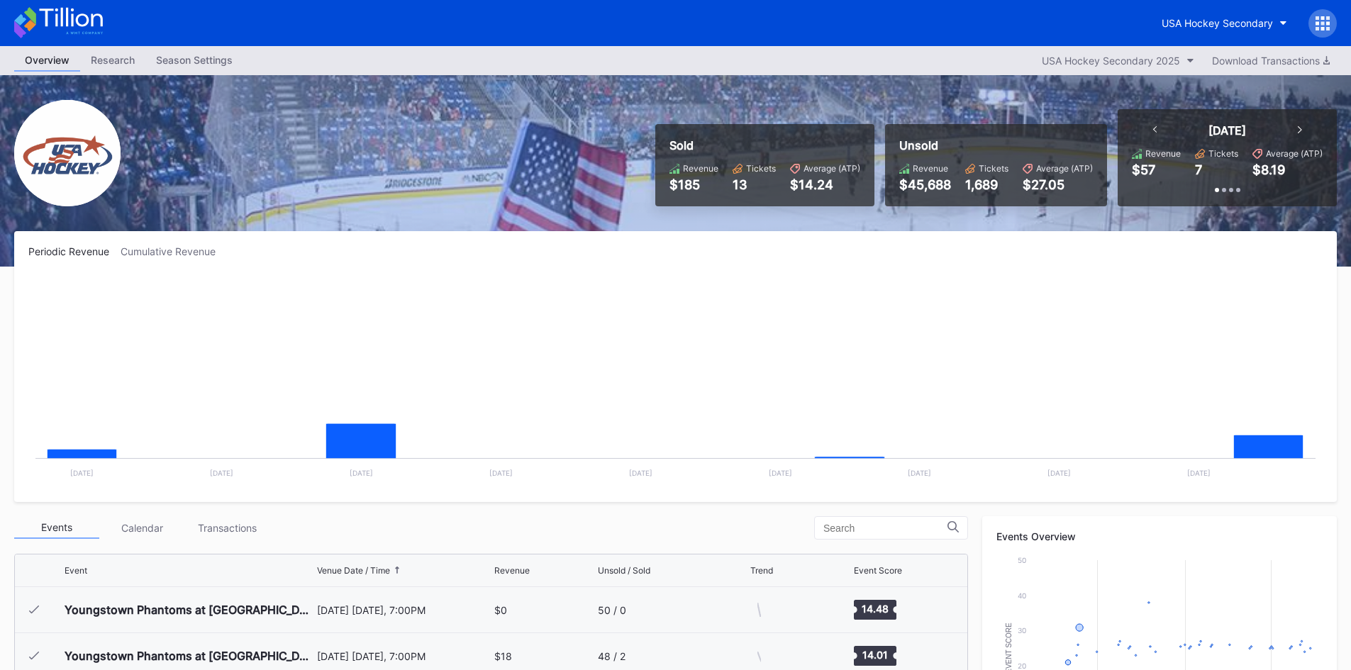
scroll to position [92, 0]
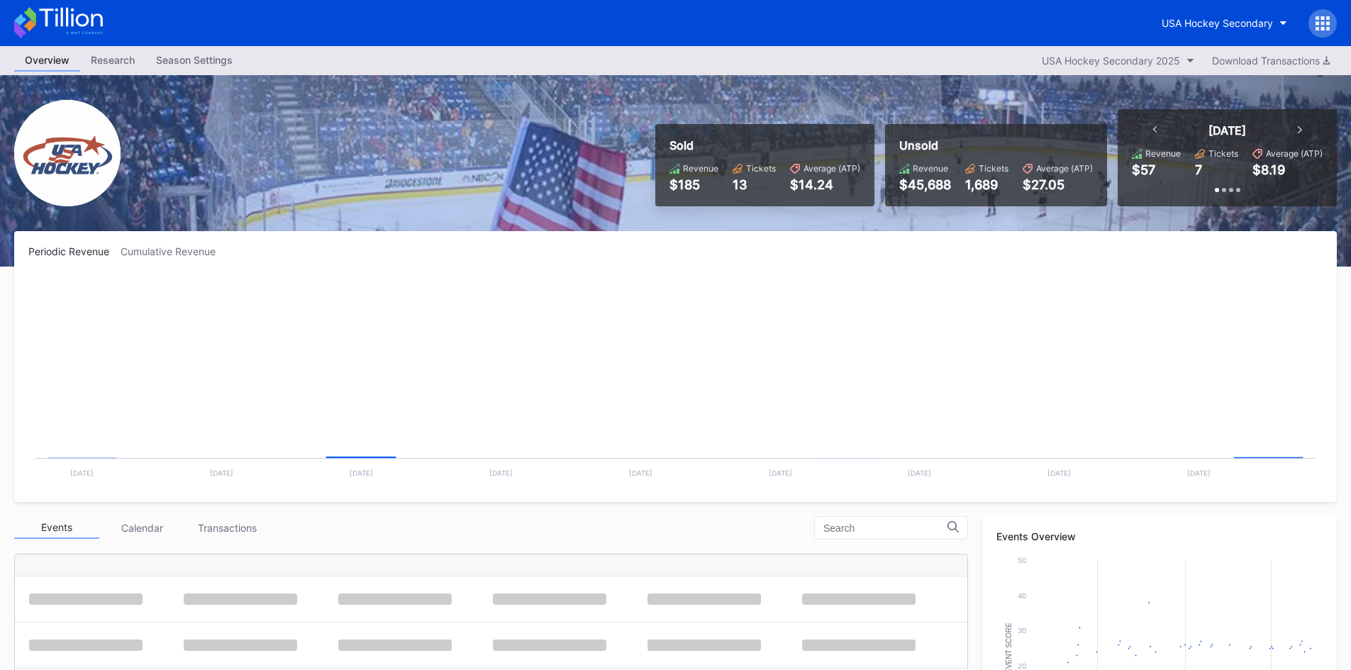
scroll to position [92, 0]
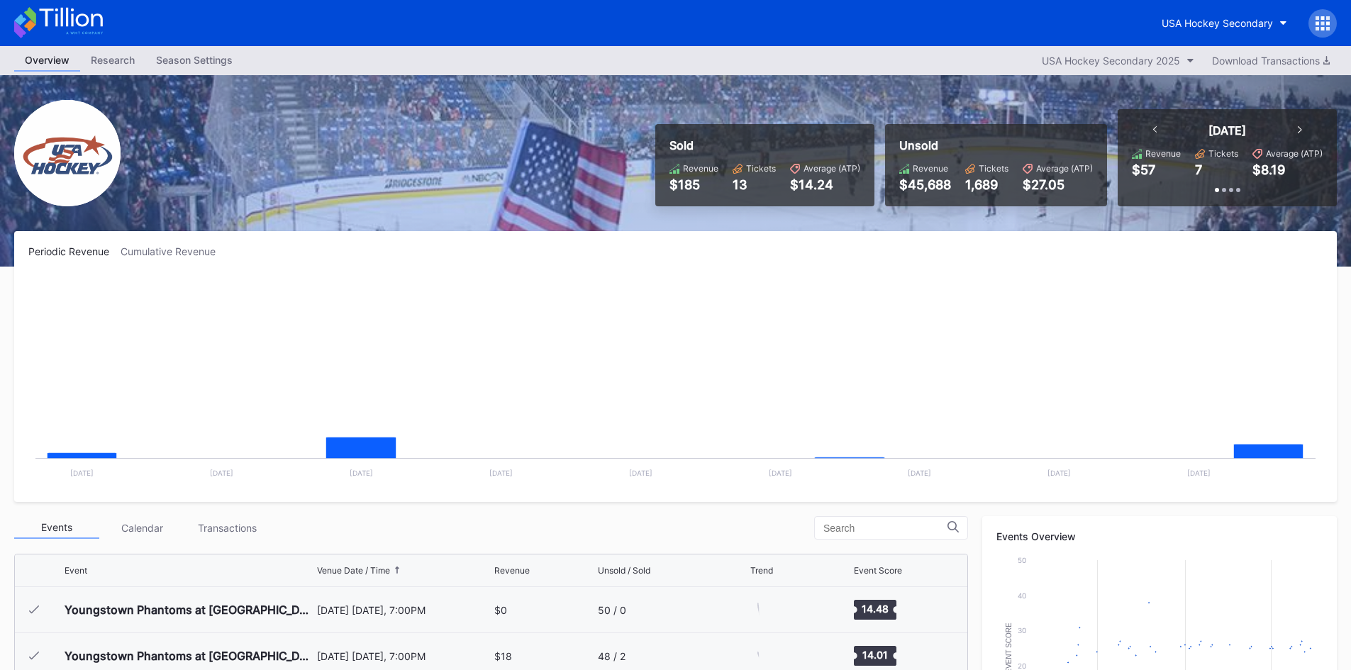
scroll to position [92, 0]
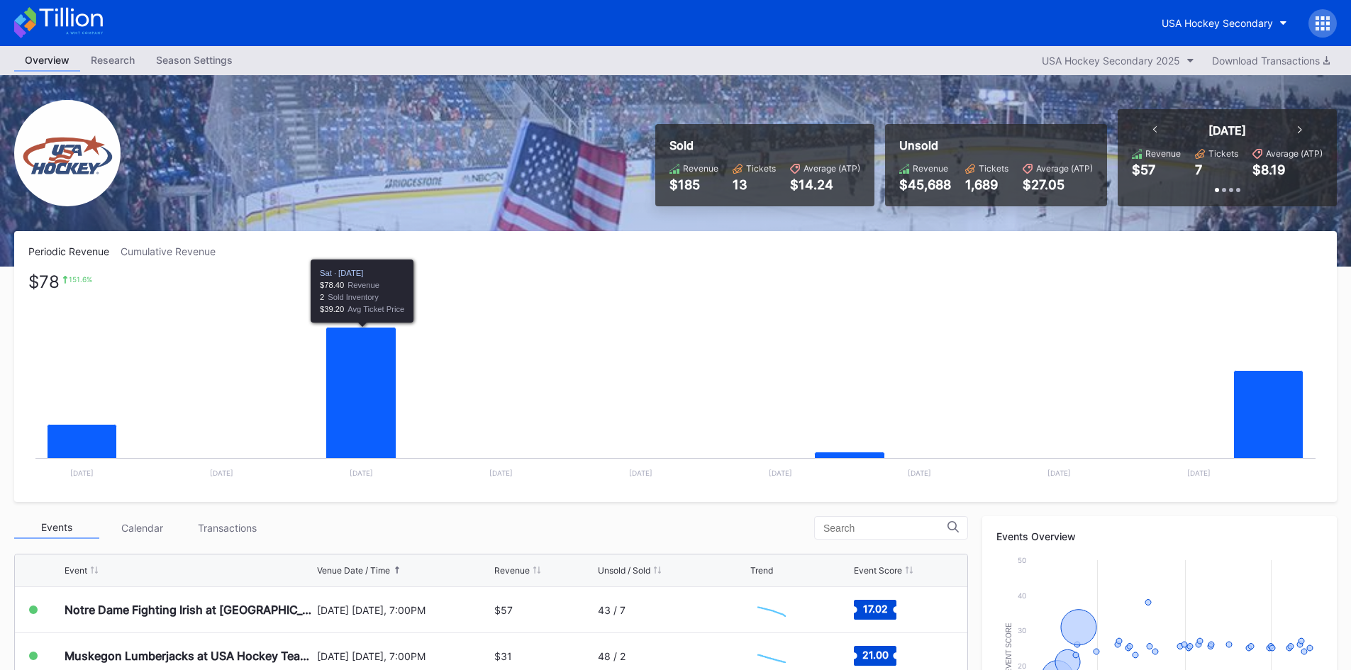
click at [168, 251] on div "Cumulative Revenue" at bounding box center [174, 251] width 106 height 12
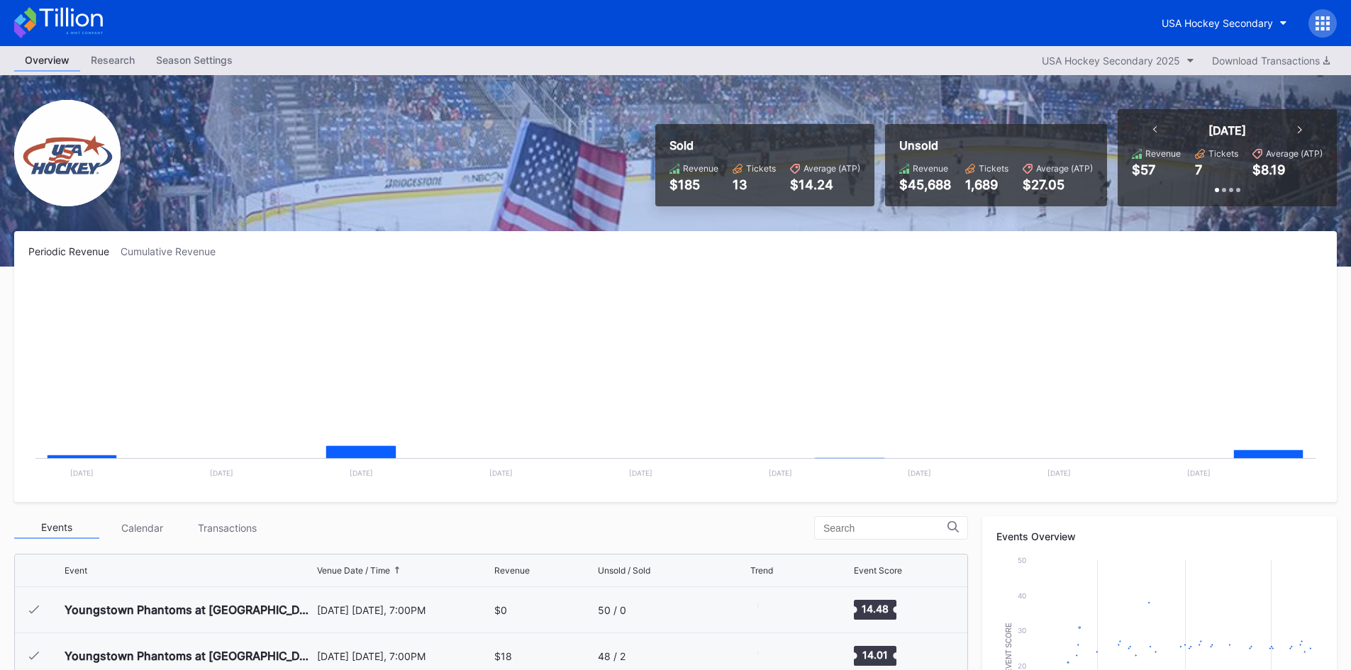
scroll to position [92, 0]
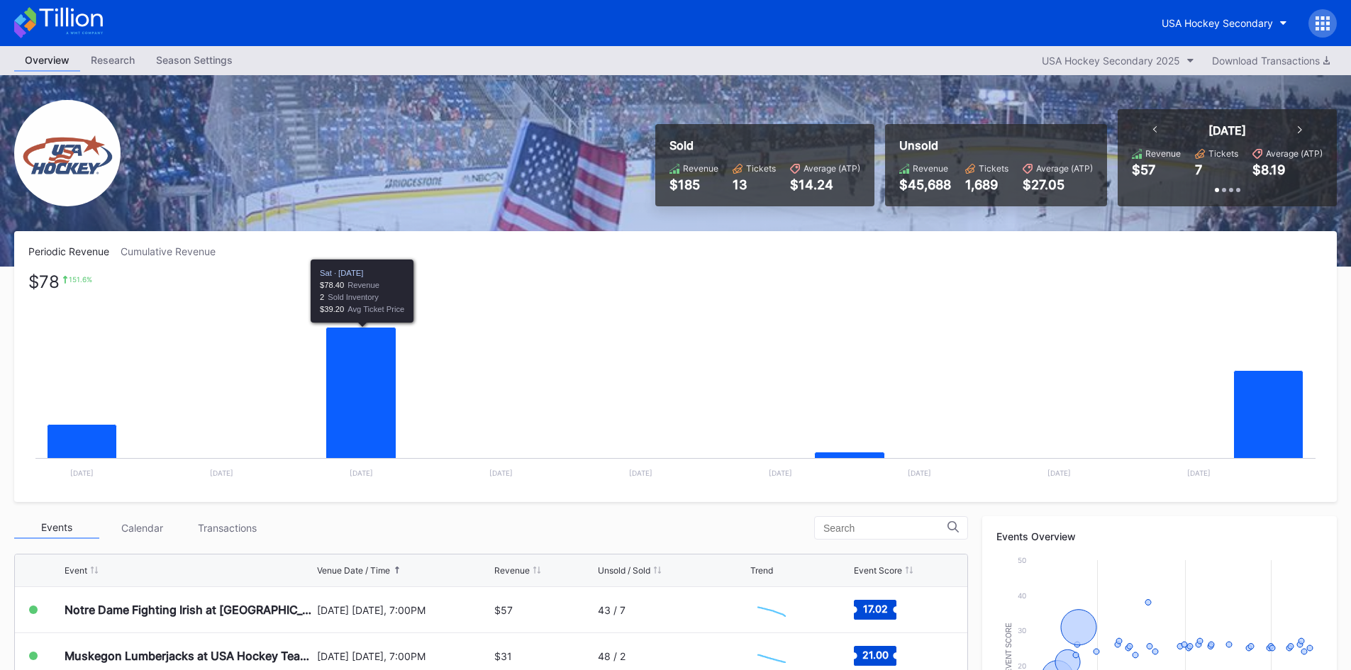
click at [178, 250] on div "Cumulative Revenue" at bounding box center [174, 251] width 106 height 12
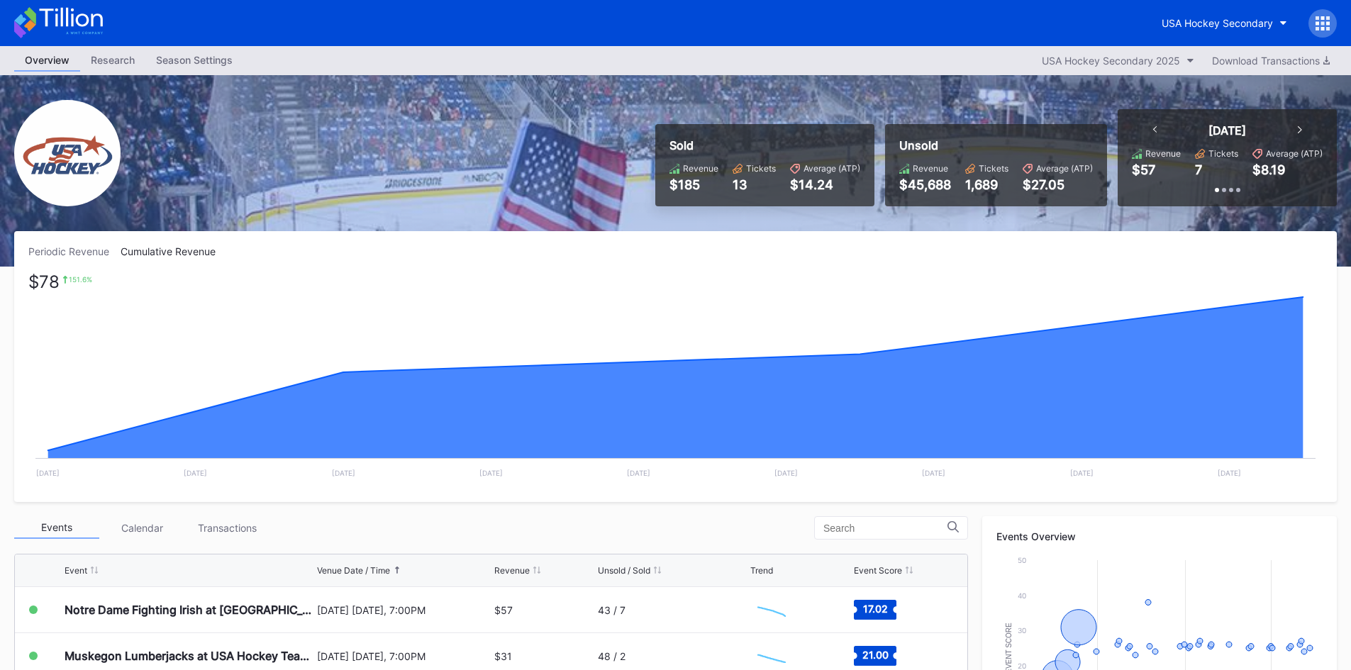
click at [65, 248] on div "Periodic Revenue" at bounding box center [74, 251] width 92 height 12
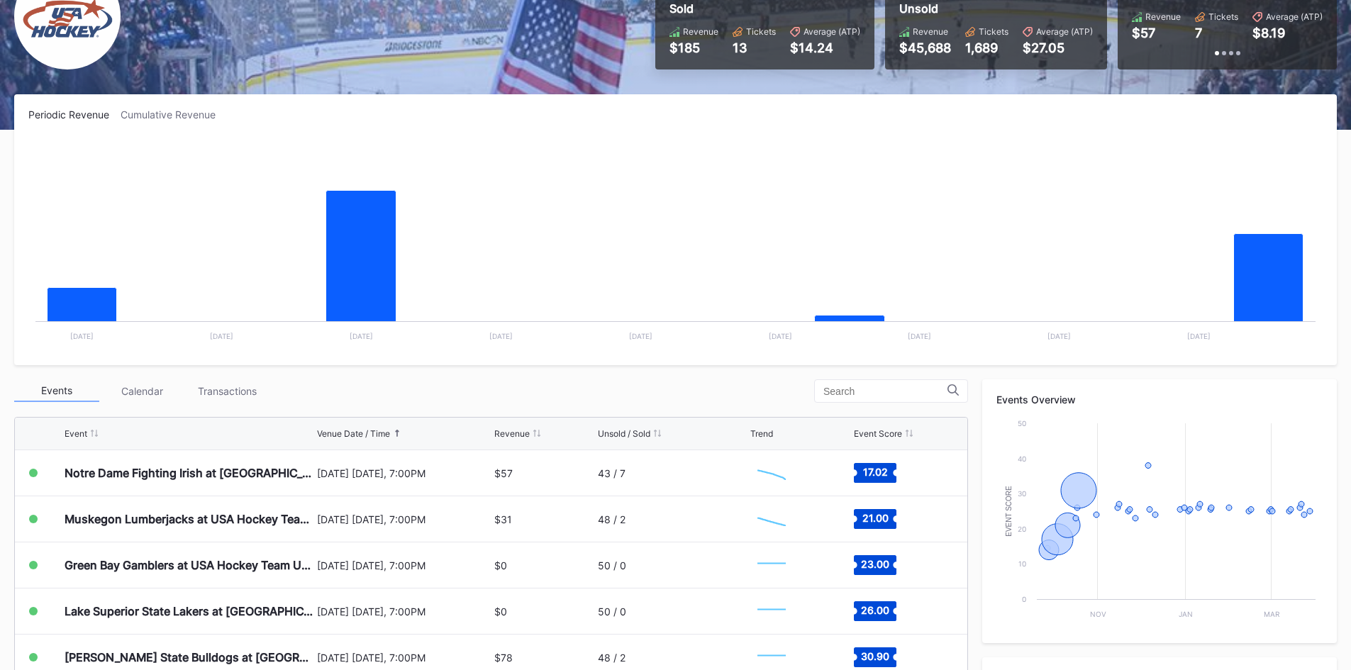
scroll to position [142, 0]
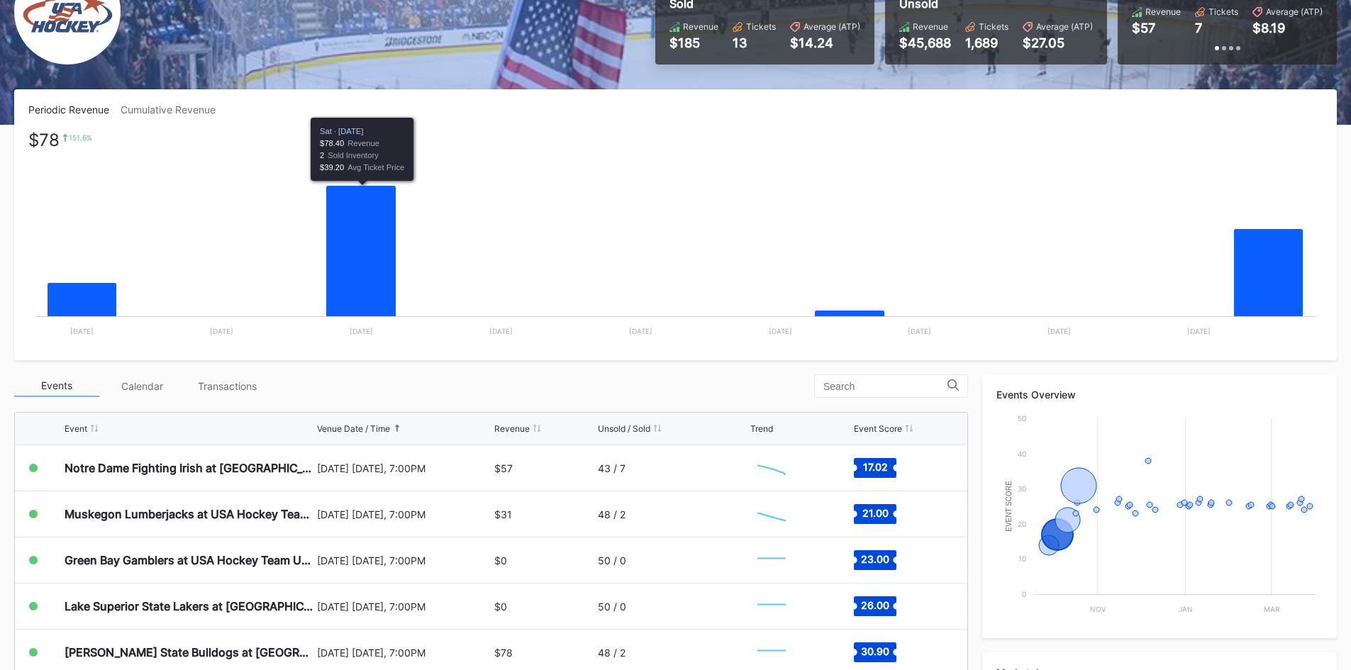
click at [174, 110] on div "Cumulative Revenue" at bounding box center [174, 110] width 106 height 12
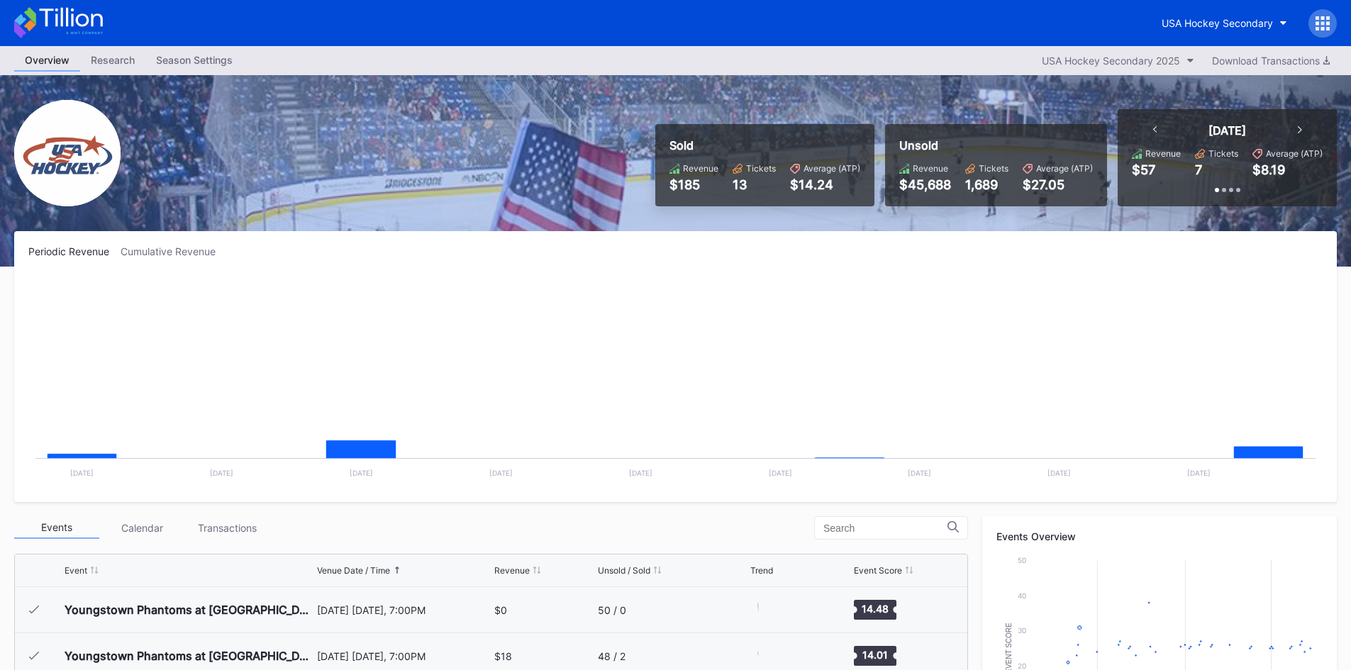
scroll to position [92, 0]
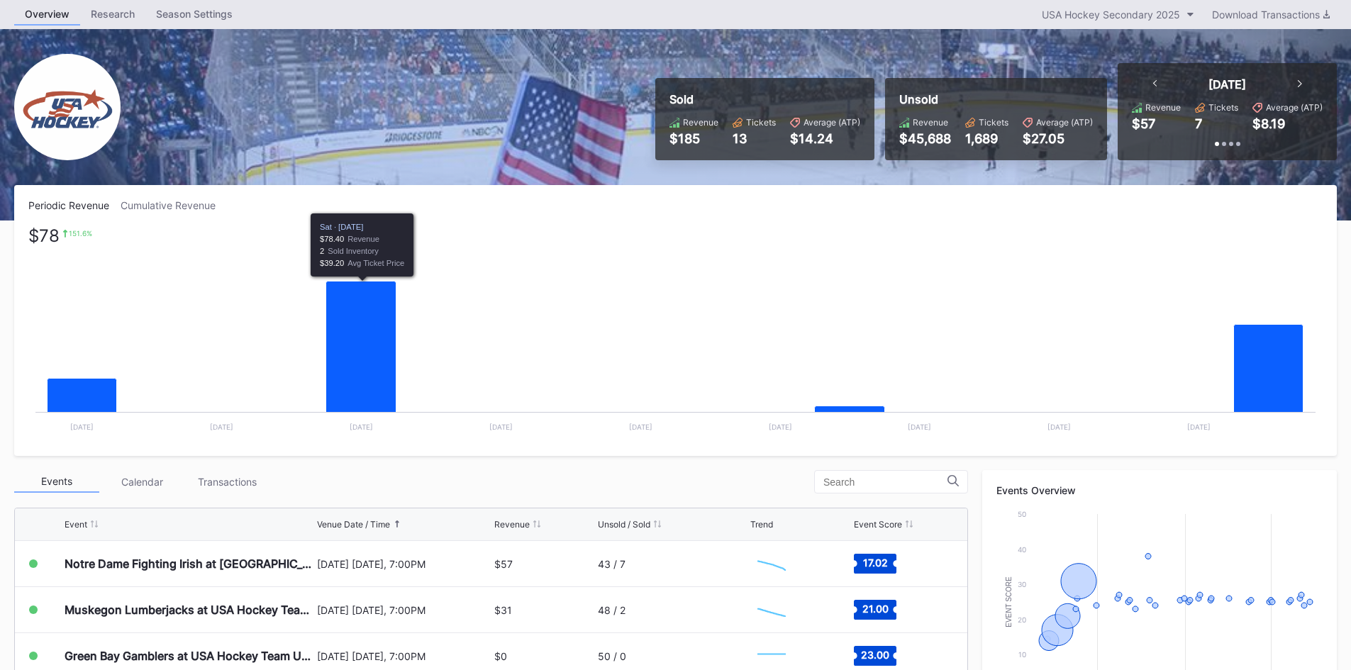
scroll to position [71, 0]
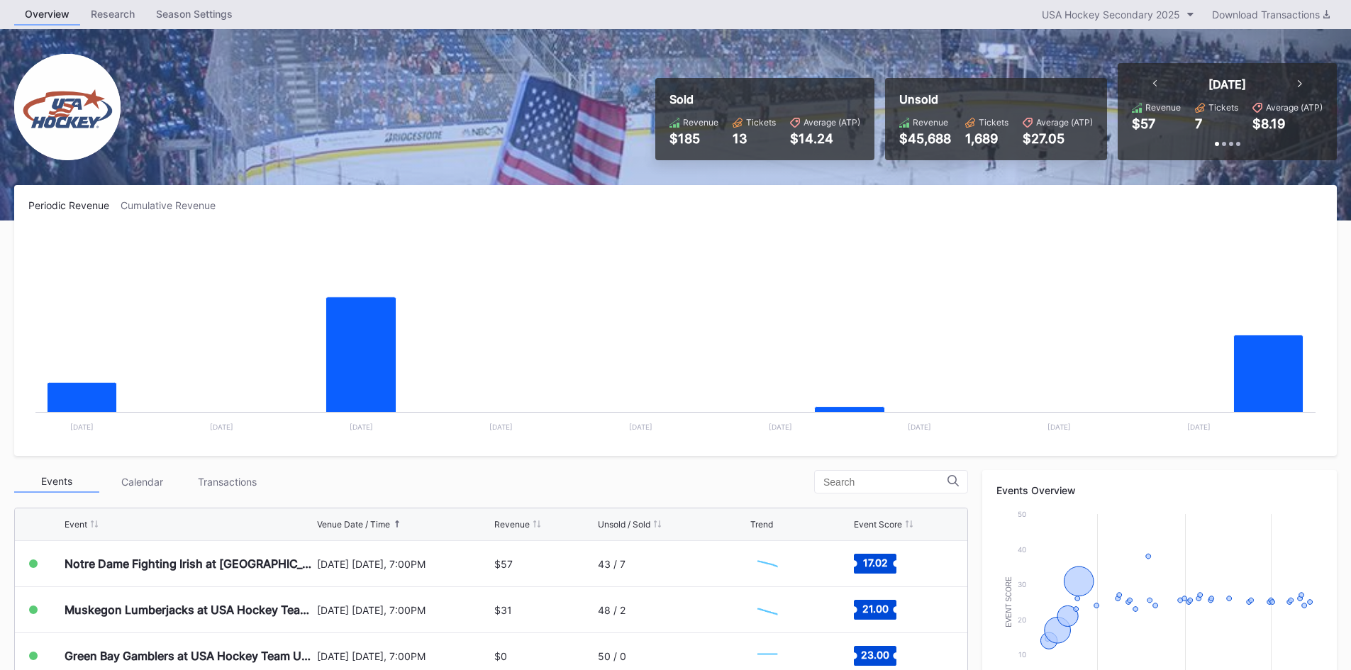
scroll to position [71, 0]
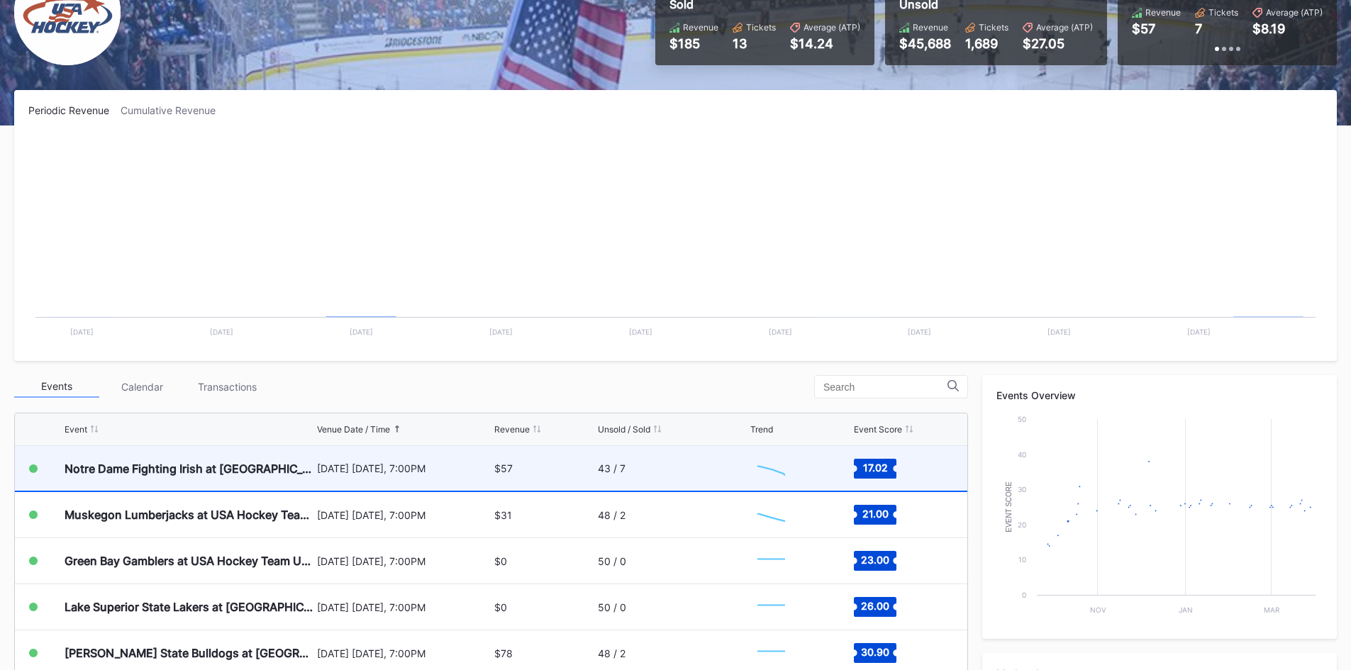
scroll to position [142, 0]
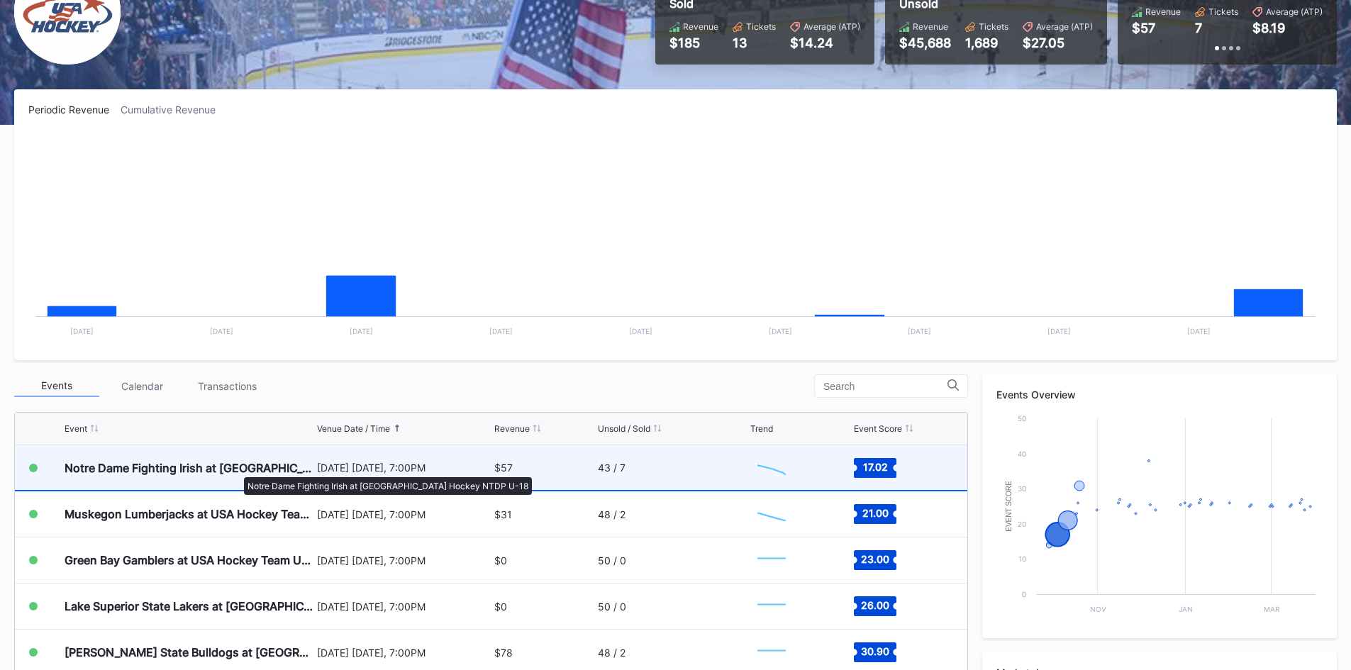
click at [237, 469] on div "Notre Dame Fighting Irish at [GEOGRAPHIC_DATA] Hockey NTDP U-18" at bounding box center [189, 468] width 249 height 14
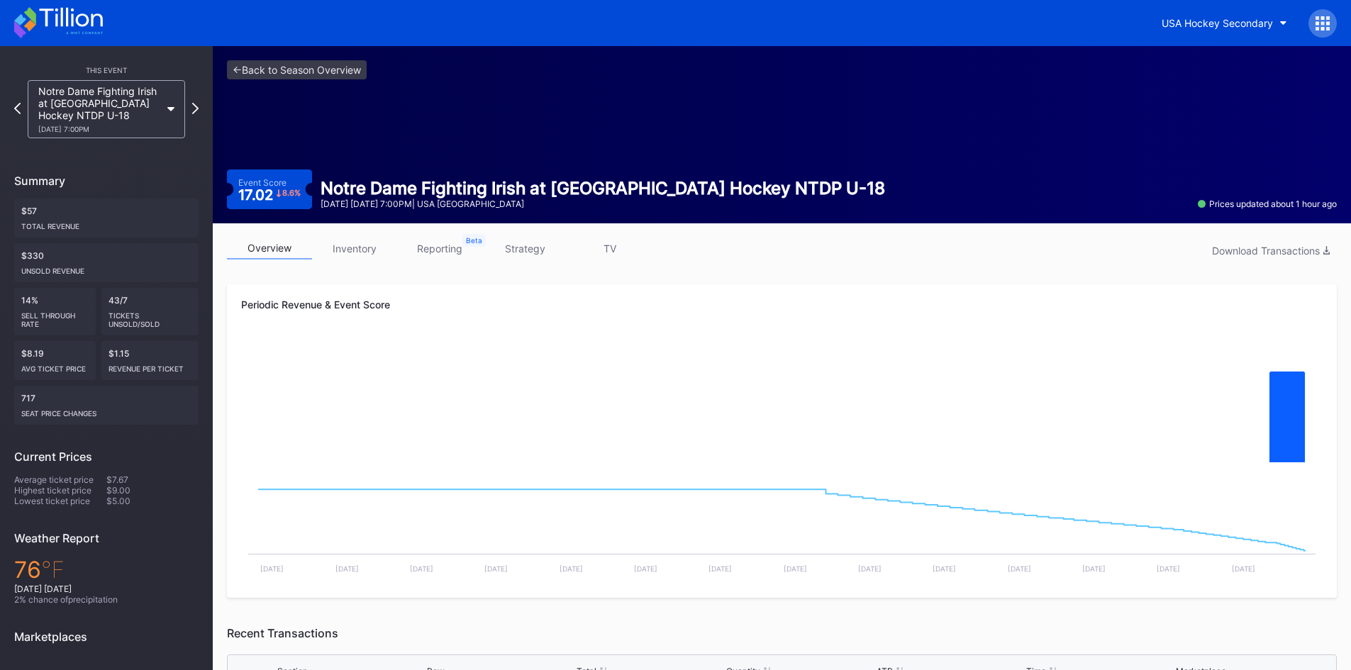
click at [59, 10] on icon at bounding box center [58, 22] width 89 height 31
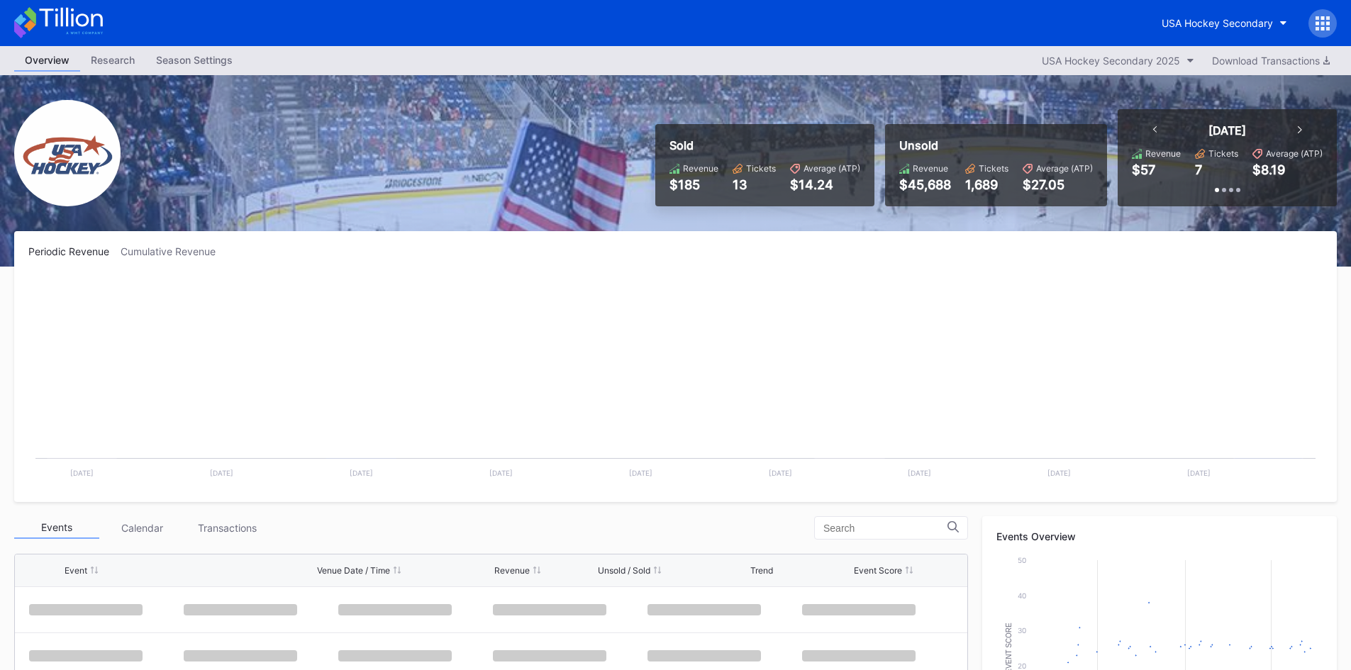
scroll to position [92, 0]
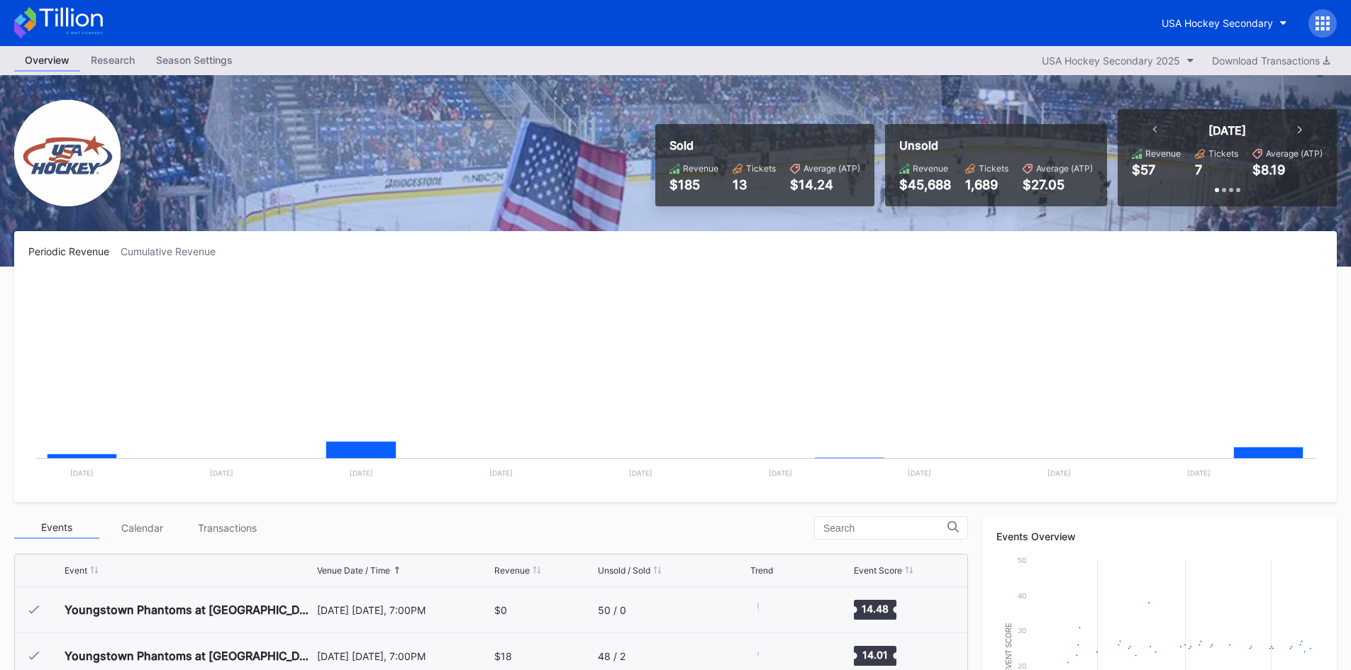
scroll to position [92, 0]
